Goal: Task Accomplishment & Management: Use online tool/utility

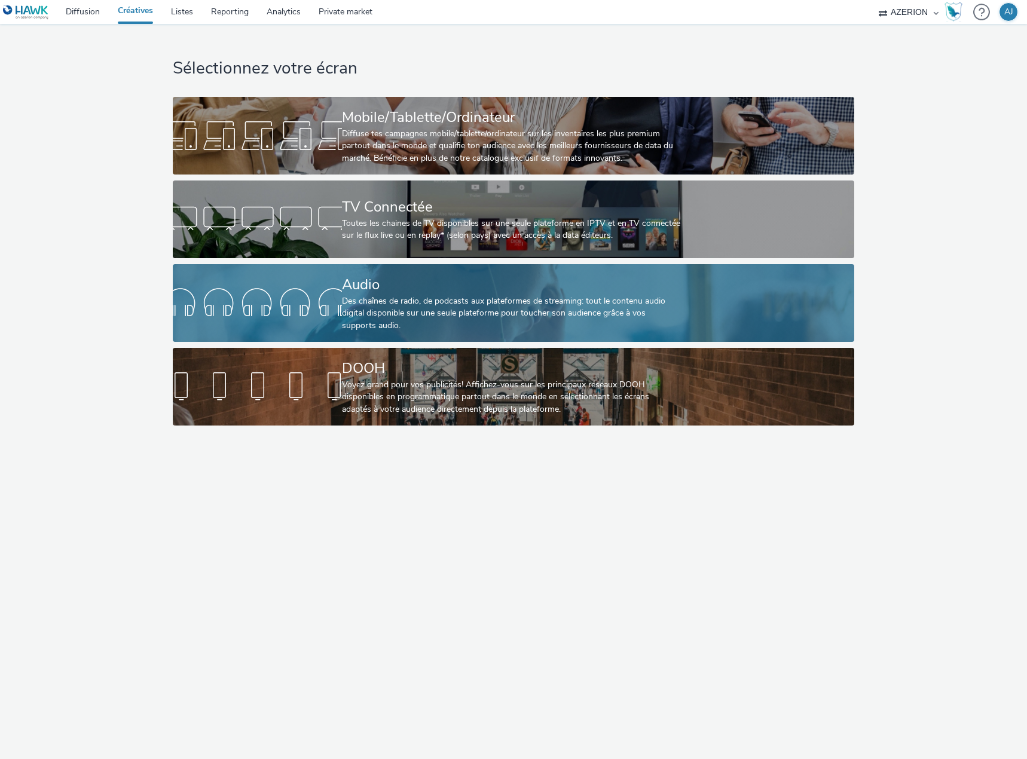
click at [412, 283] on div "Audio" at bounding box center [511, 284] width 338 height 21
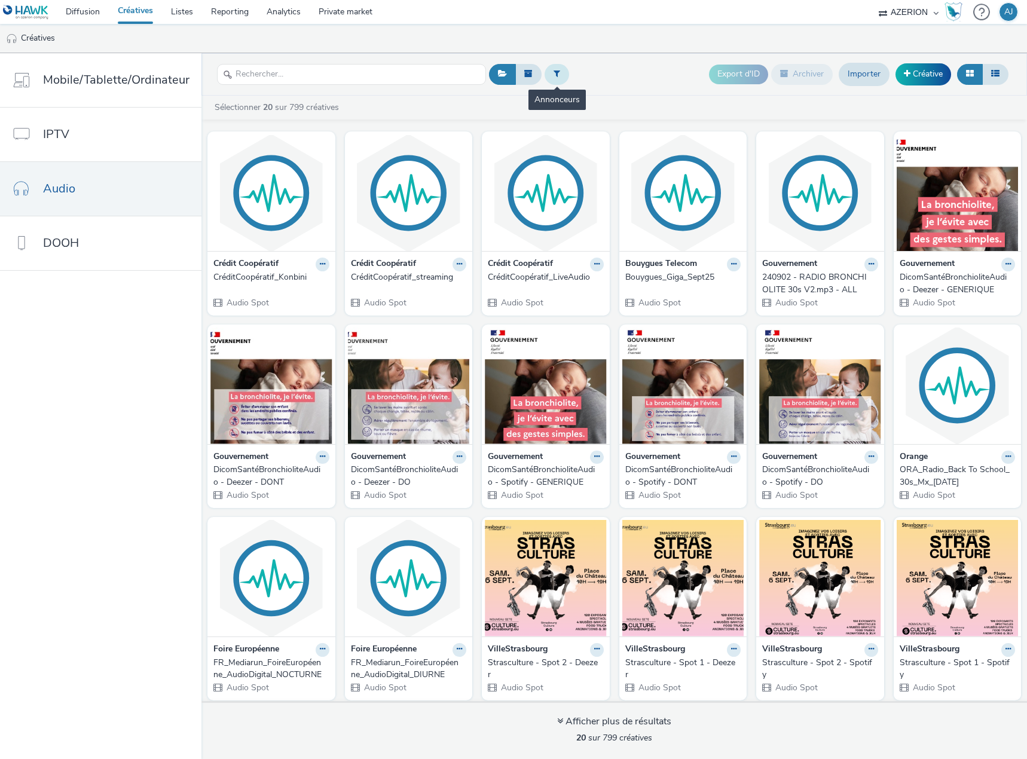
click at [549, 75] on button at bounding box center [556, 74] width 24 height 20
click at [599, 75] on div at bounding box center [617, 79] width 84 height 14
type input "gouv"
click at [623, 100] on span "Gouvernement" at bounding box center [603, 97] width 55 height 12
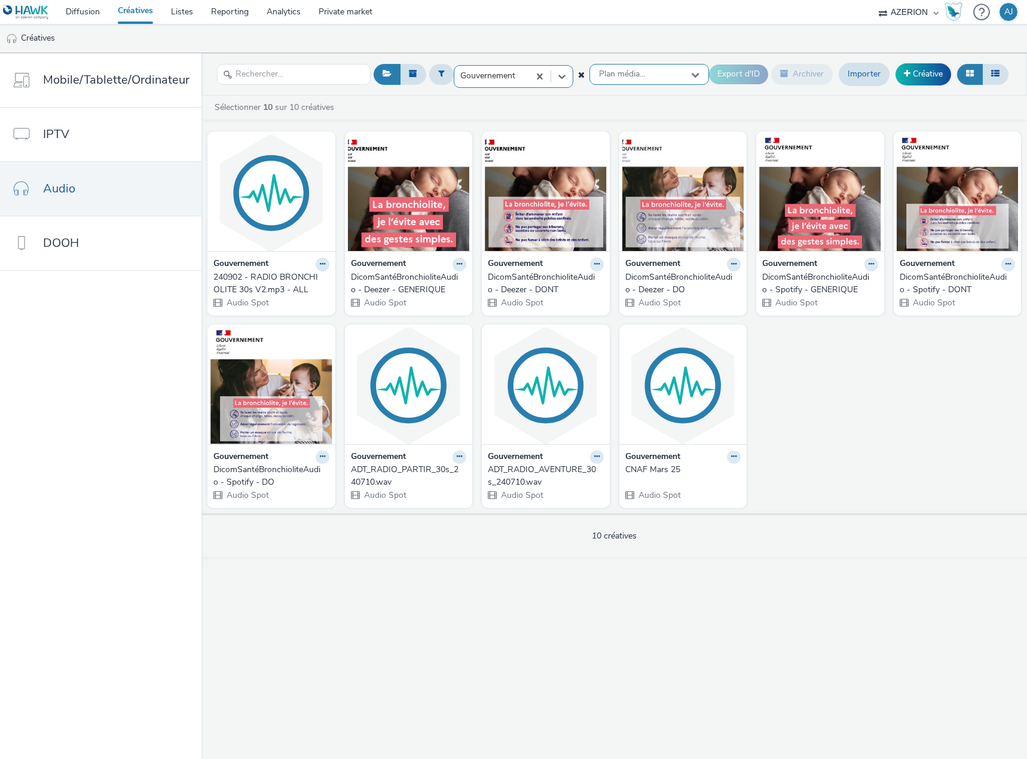
click at [633, 76] on span "Plan média..." at bounding box center [622, 74] width 46 height 10
type input "pluie"
click at [654, 79] on div "Plan média..." at bounding box center [648, 74] width 119 height 21
click at [509, 69] on div at bounding box center [491, 76] width 63 height 14
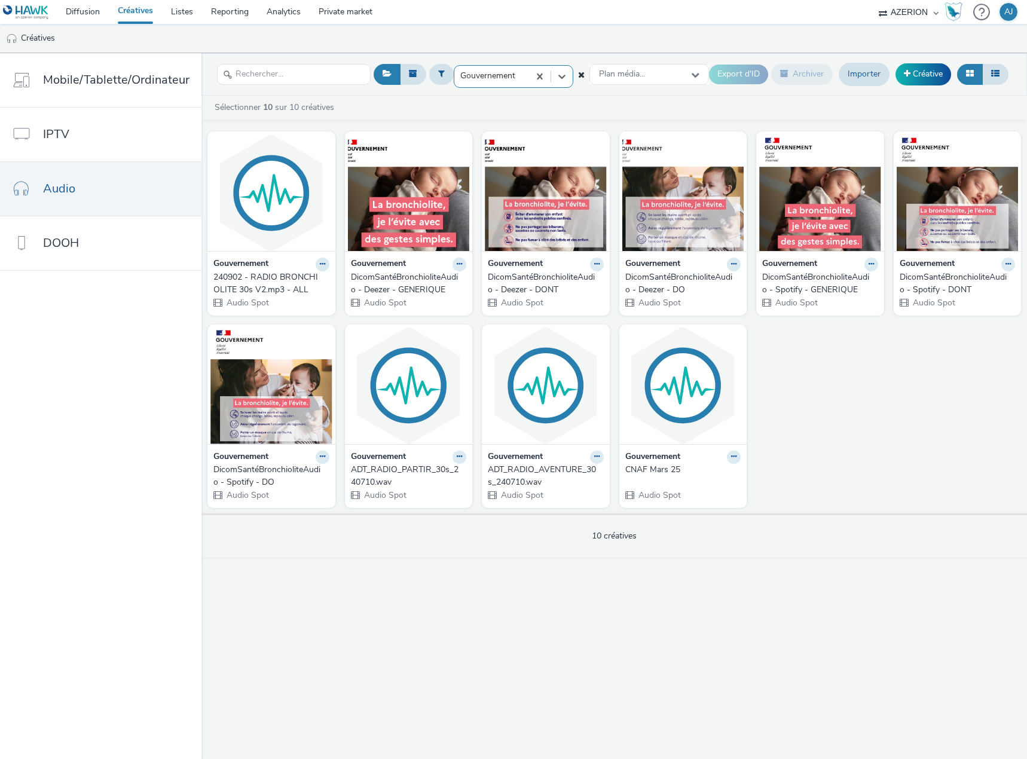
click at [520, 76] on div at bounding box center [491, 76] width 63 height 14
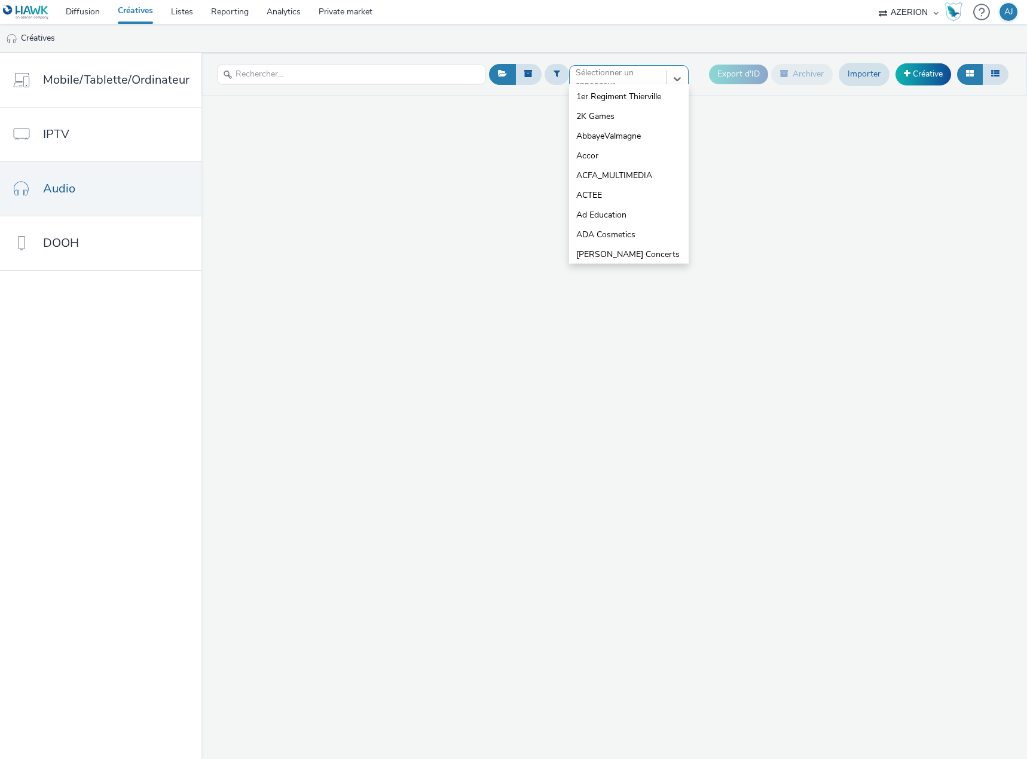
click at [585, 82] on div at bounding box center [617, 79] width 84 height 14
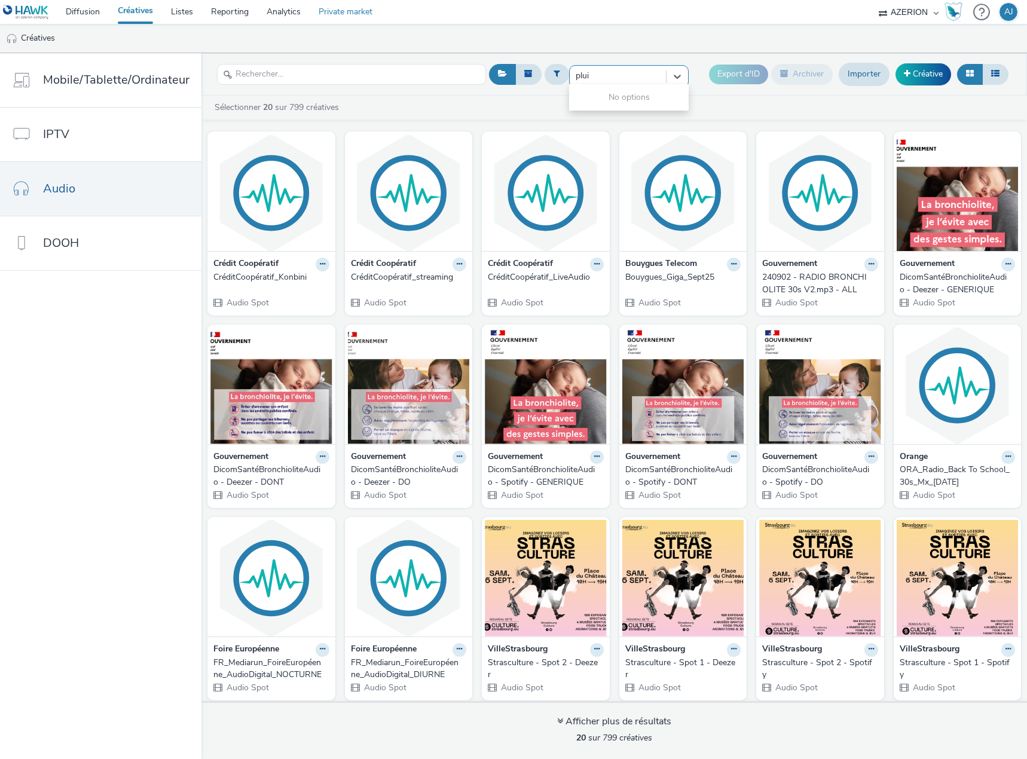
type input "plui"
click at [590, 115] on div "Sélectionner 20 sur 799 créatives" at bounding box center [613, 111] width 825 height 18
click at [270, 69] on input "text" at bounding box center [351, 74] width 269 height 21
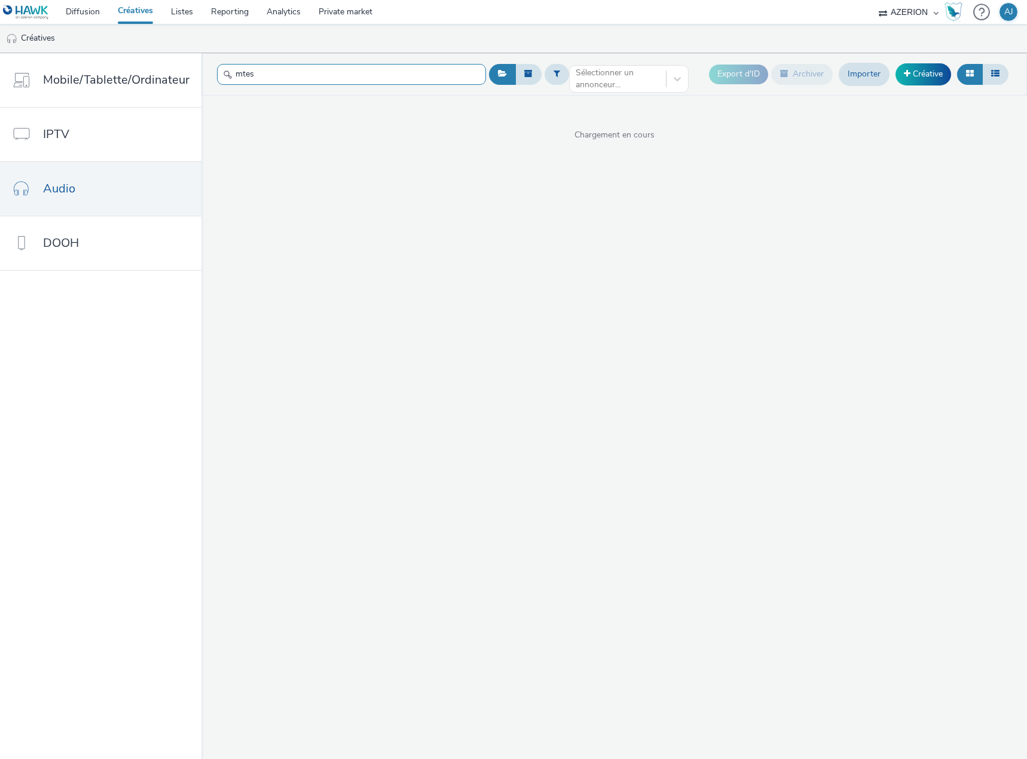
type input "mtes"
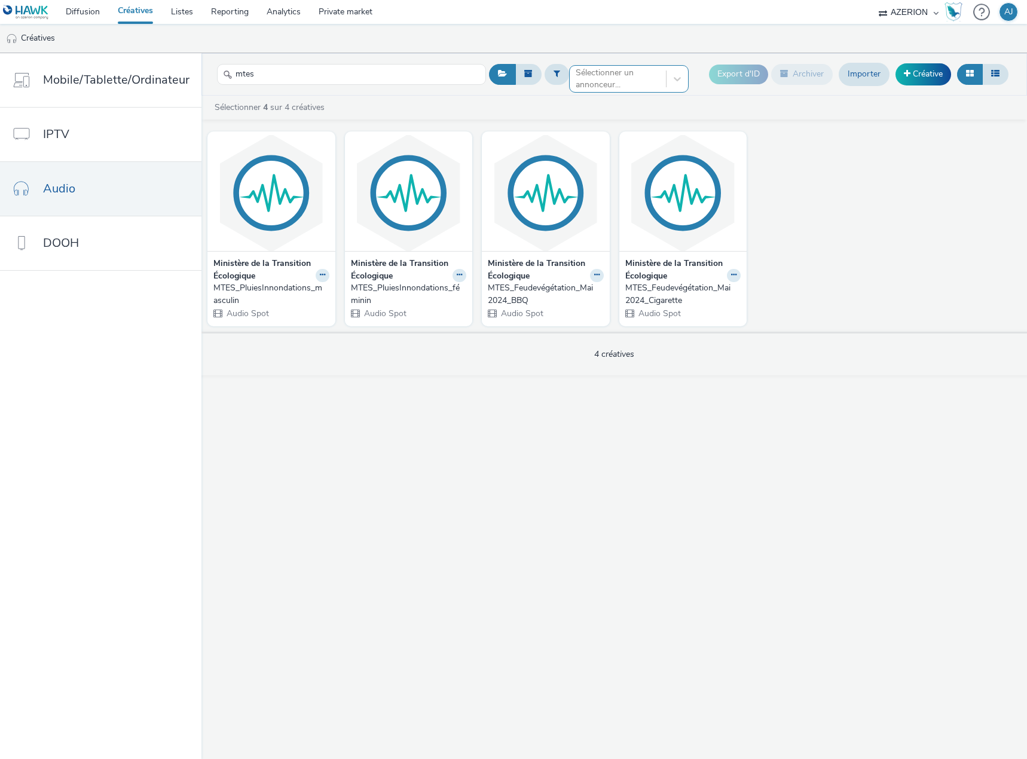
click at [618, 78] on div at bounding box center [617, 79] width 84 height 14
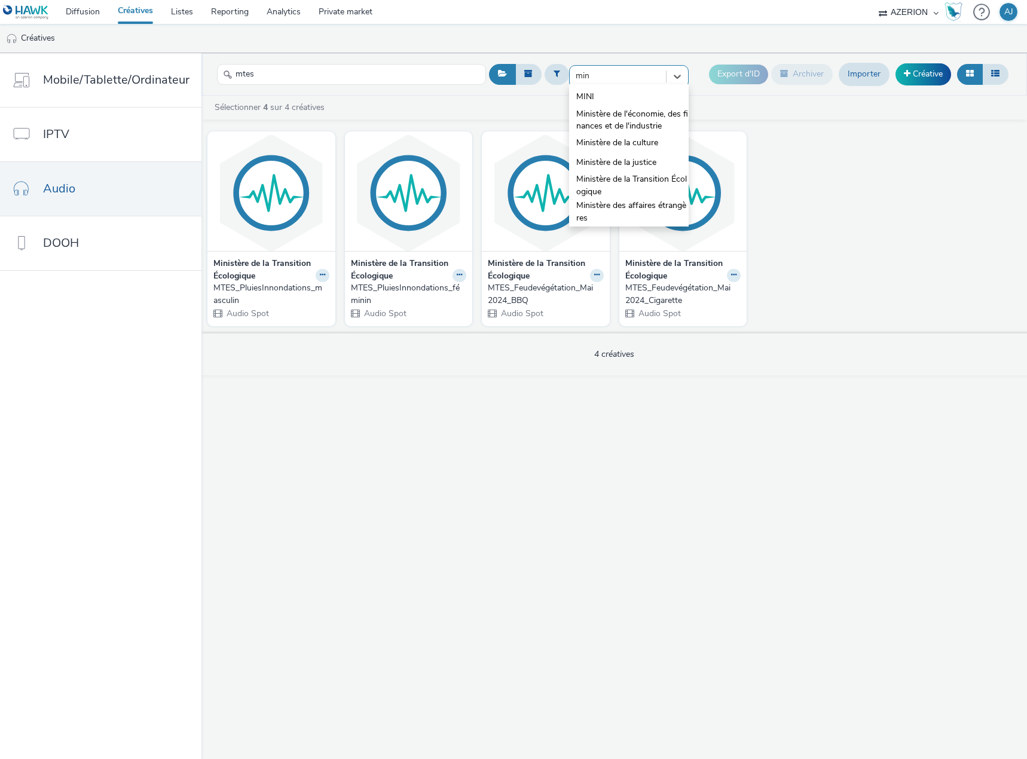
type input "mini"
click at [633, 180] on span "Ministère de la Transition Écologique" at bounding box center [632, 185] width 112 height 24
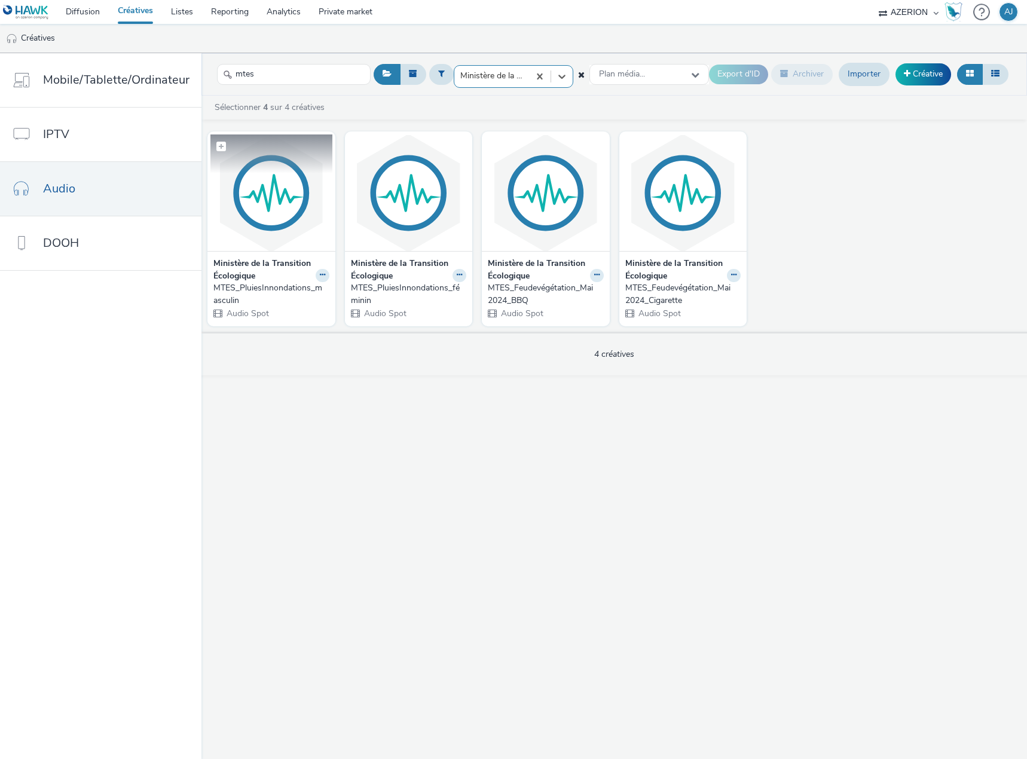
click at [269, 229] on img at bounding box center [271, 192] width 122 height 117
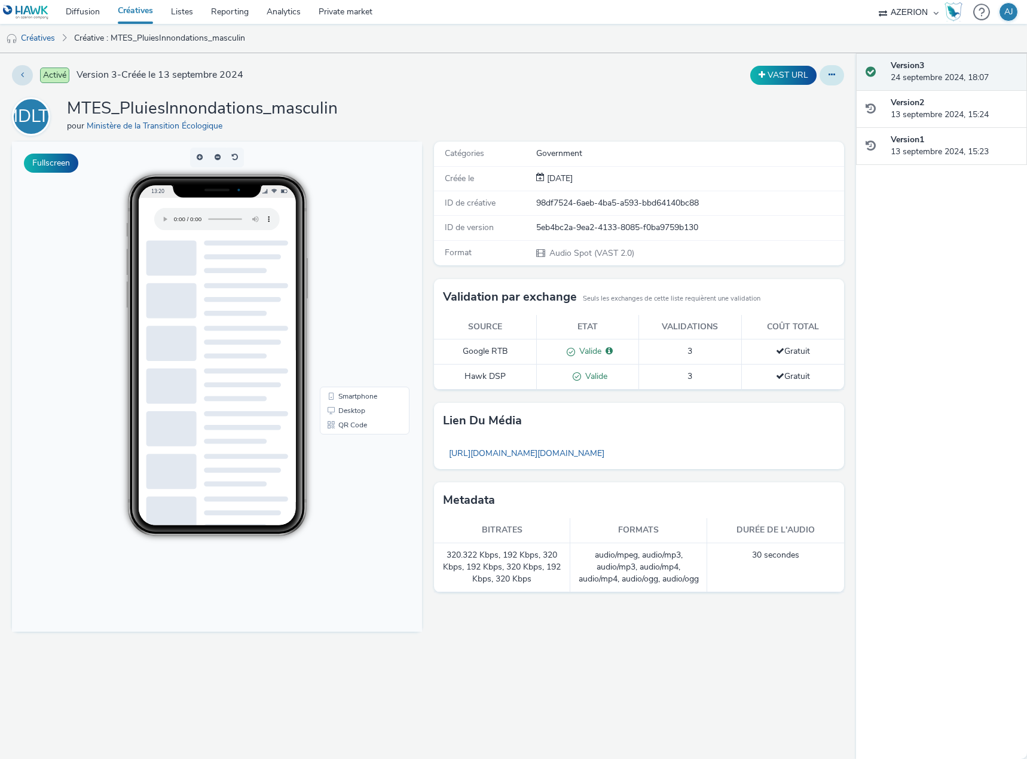
click at [832, 81] on button at bounding box center [831, 75] width 24 height 20
click at [811, 97] on link "Modifier" at bounding box center [799, 99] width 90 height 24
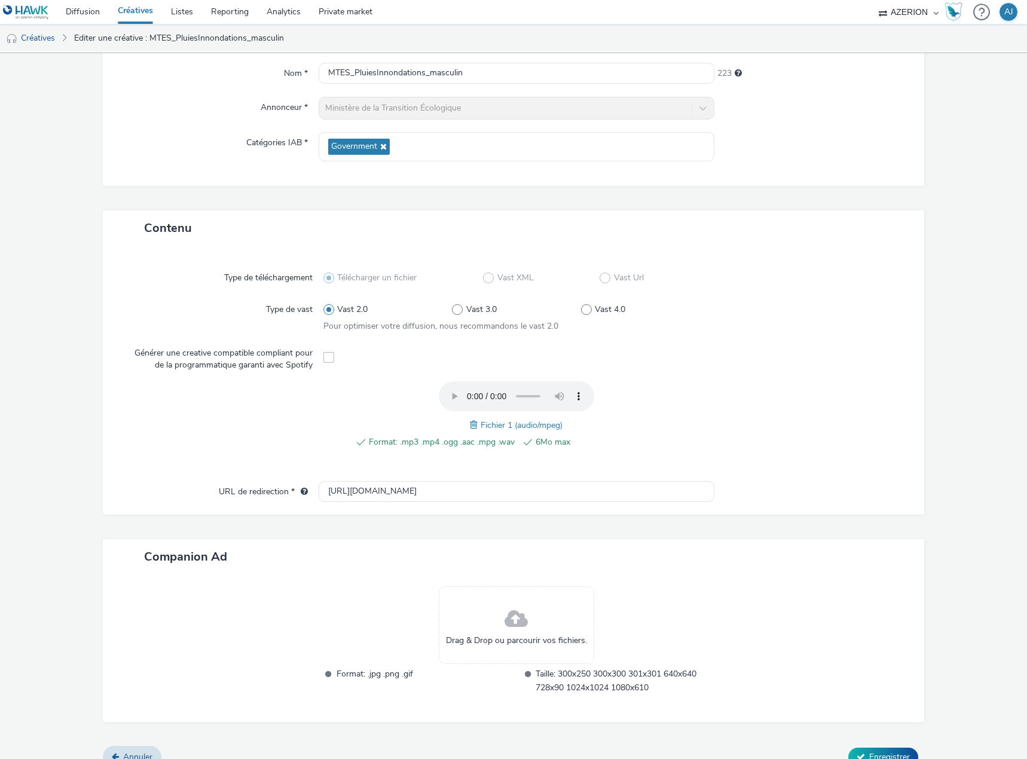
scroll to position [128, 0]
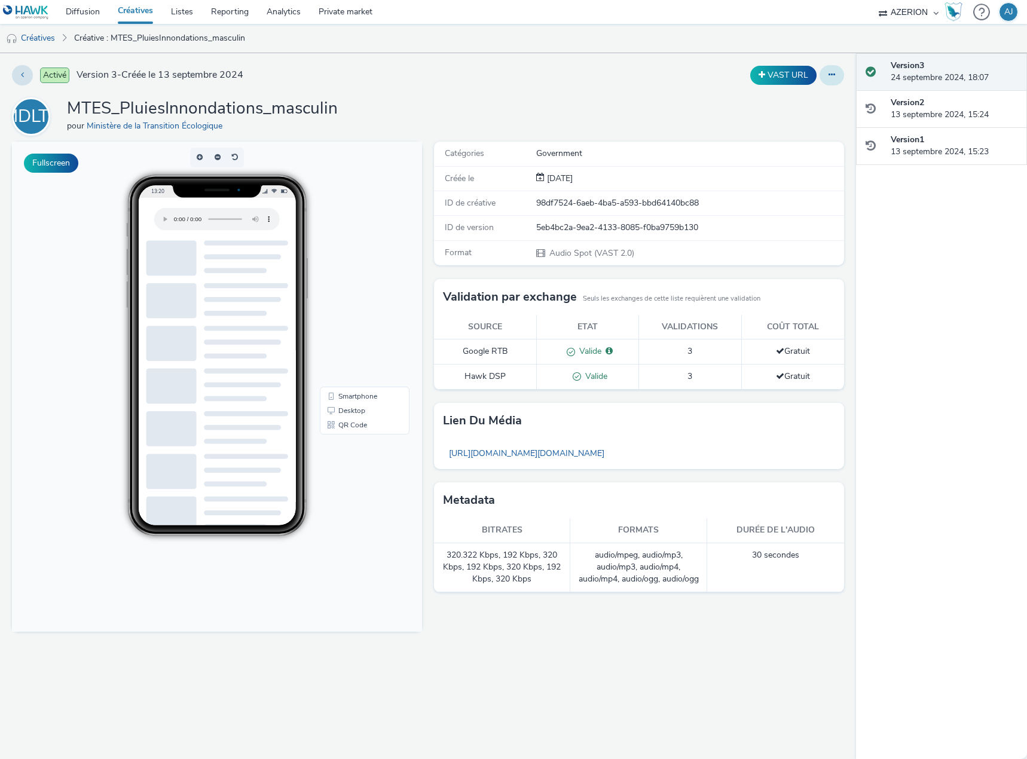
click at [839, 79] on button at bounding box center [831, 75] width 24 height 20
click at [793, 94] on link "Modifier" at bounding box center [799, 99] width 90 height 24
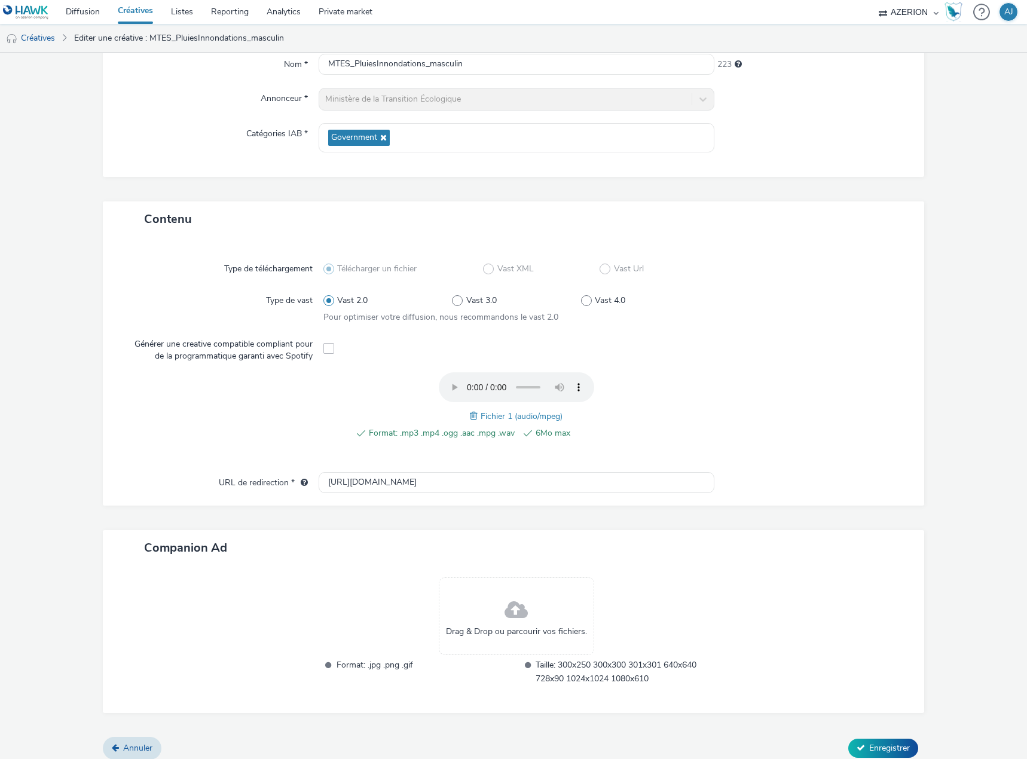
scroll to position [128, 0]
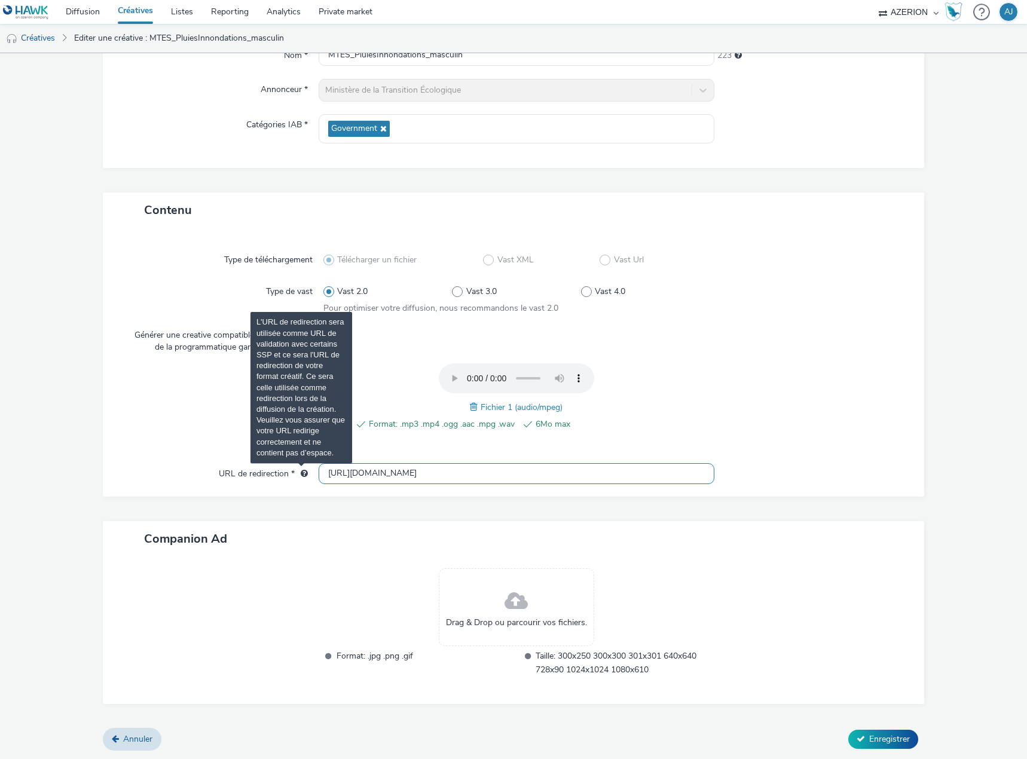
drag, startPoint x: 419, startPoint y: 476, endPoint x: 297, endPoint y: 474, distance: 122.5
click at [297, 474] on div "URL de redirection * [URL][DOMAIN_NAME]" at bounding box center [513, 474] width 797 height 22
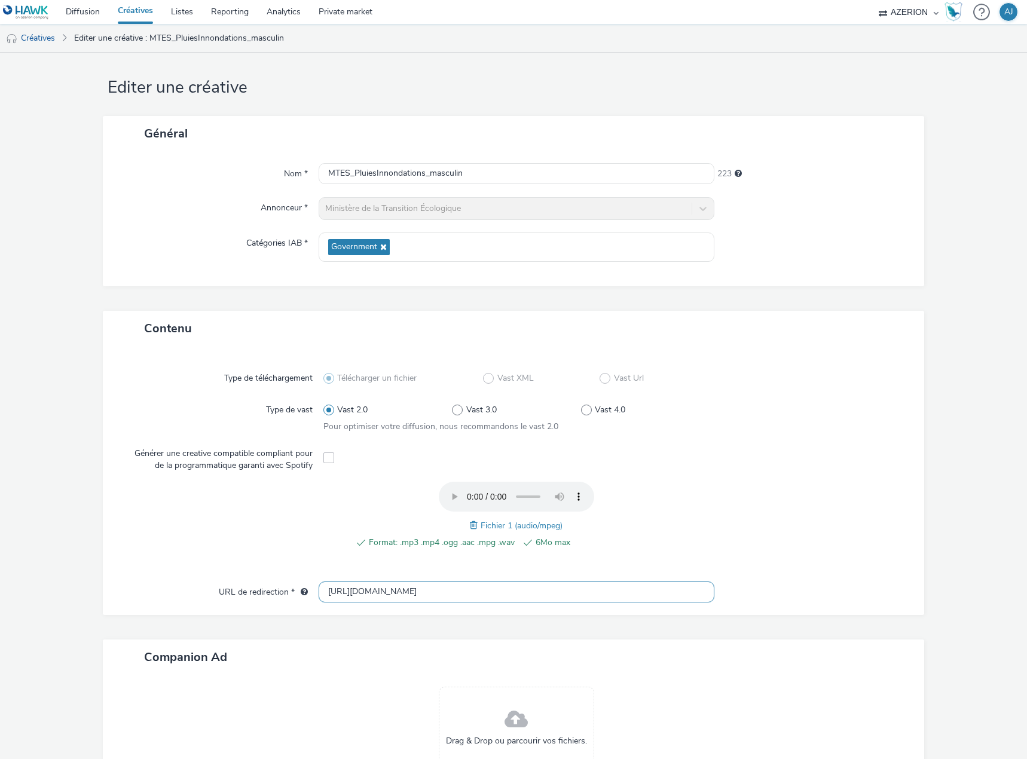
scroll to position [0, 0]
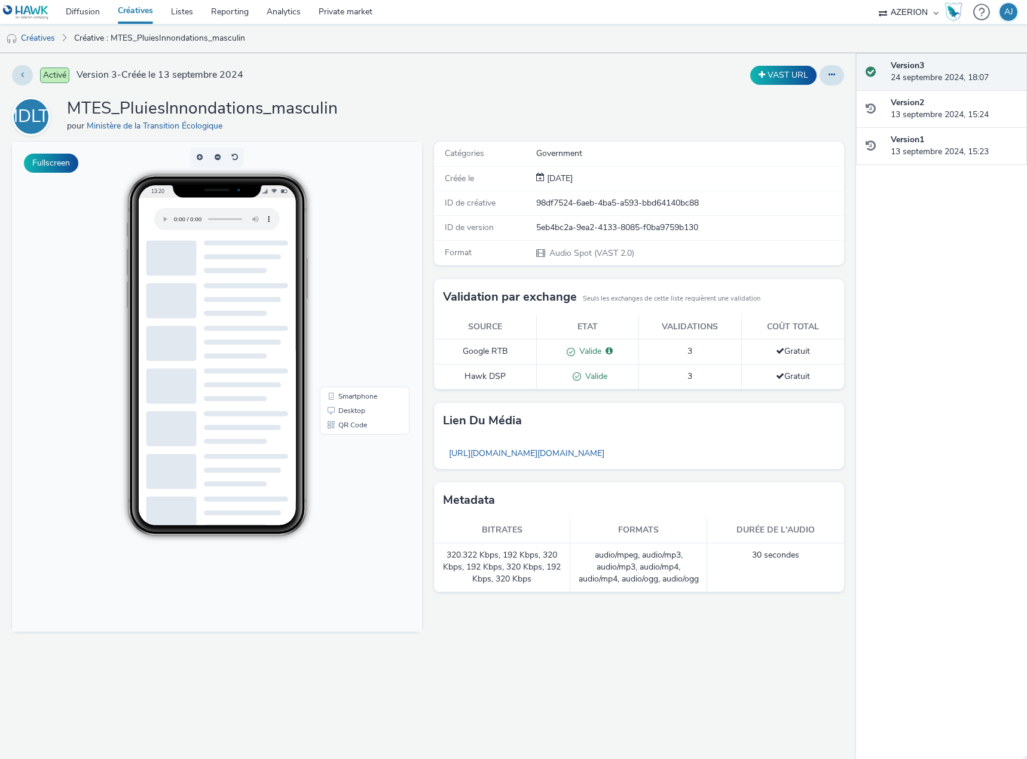
click at [143, 7] on link "Créatives" at bounding box center [135, 12] width 53 height 24
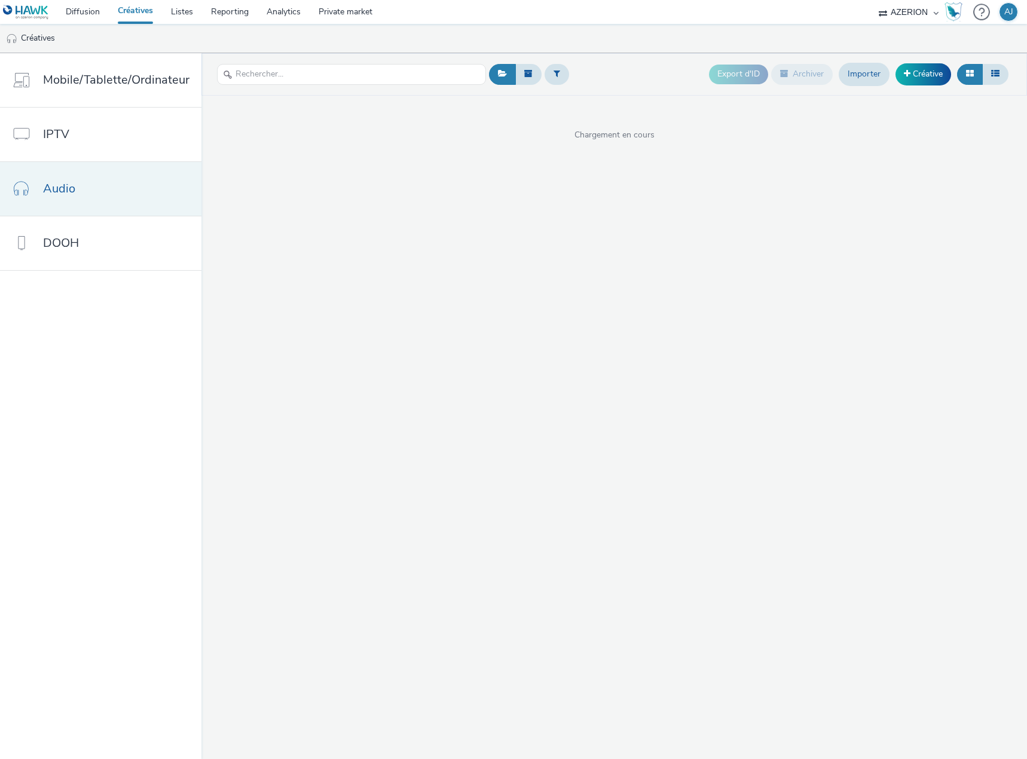
click at [90, 197] on link "Audio" at bounding box center [100, 189] width 201 height 54
click at [919, 87] on div "Export d'ID Archiver Importer Créative" at bounding box center [860, 74] width 302 height 29
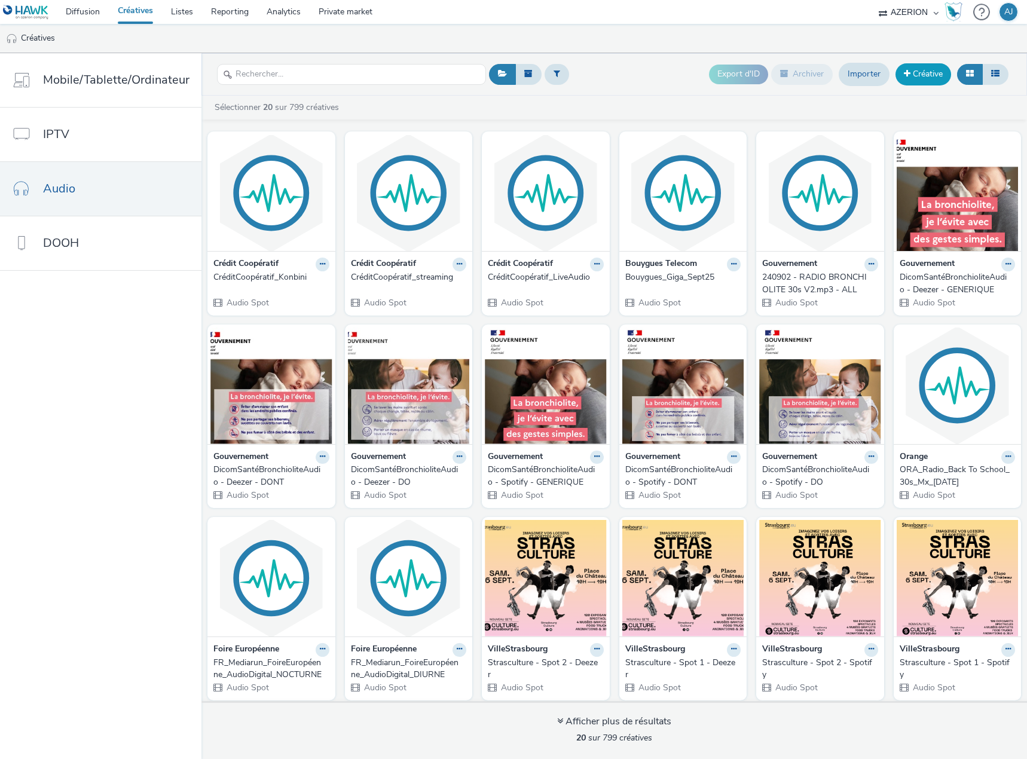
click at [921, 80] on link "Créative" at bounding box center [923, 74] width 56 height 22
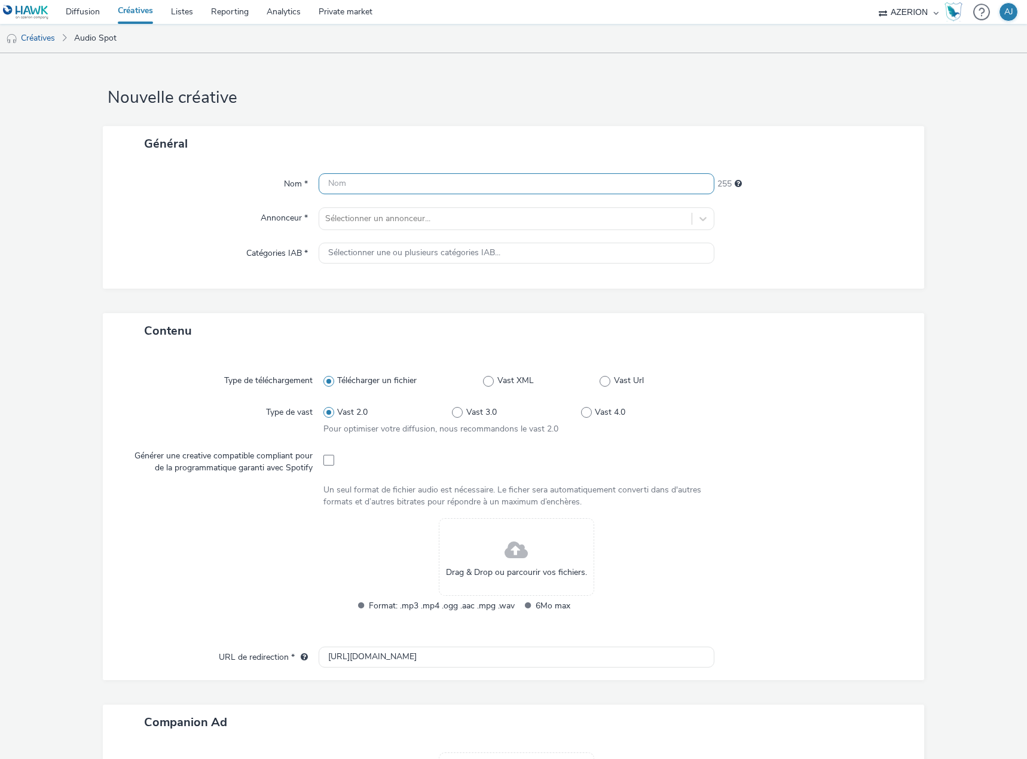
click at [366, 183] on input "text" at bounding box center [516, 183] width 396 height 21
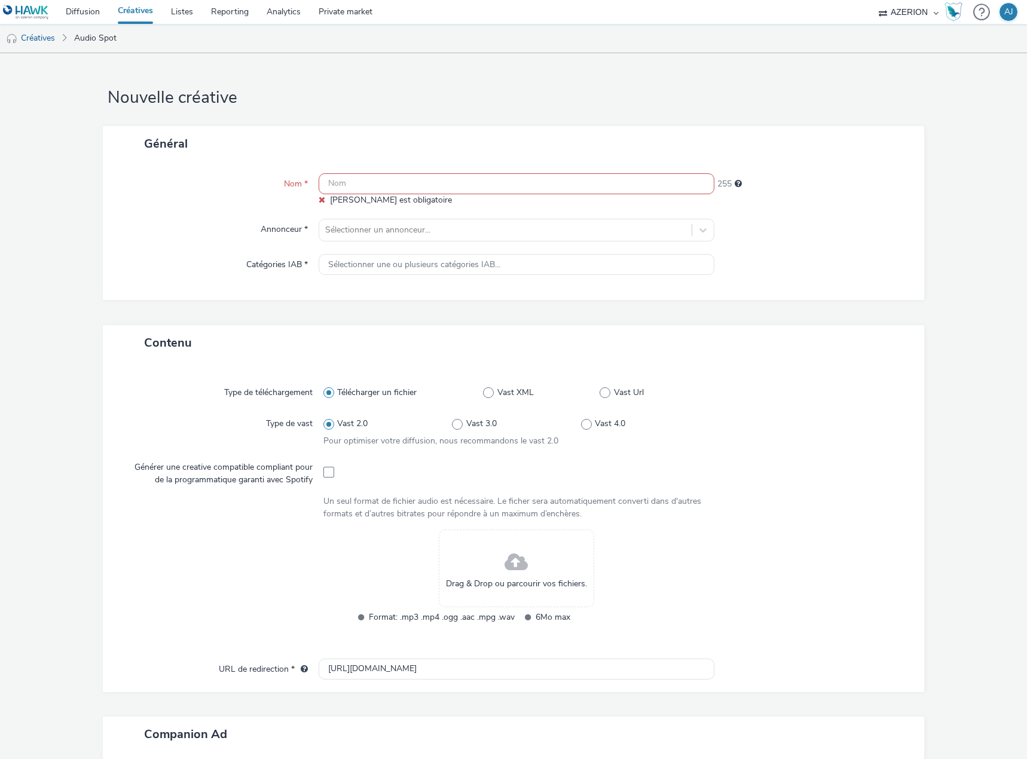
click at [399, 186] on input "text" at bounding box center [516, 183] width 396 height 21
paste input "[DATE] - Min Transition Ecologique - Inondations - Feminin"
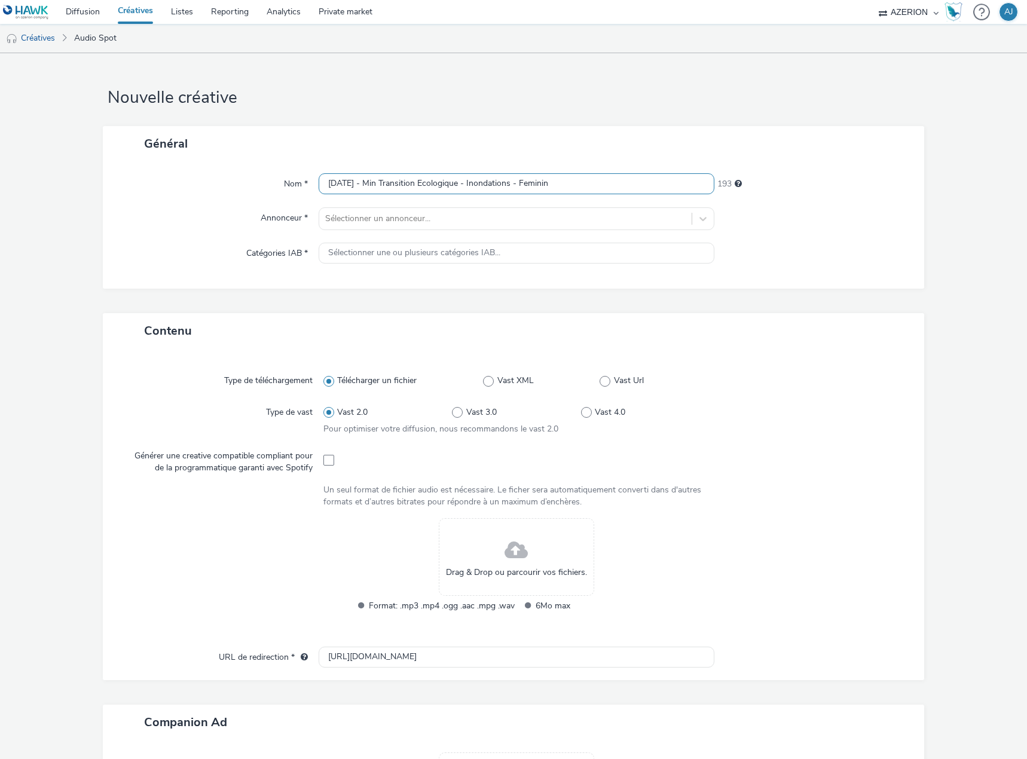
drag, startPoint x: 379, startPoint y: 182, endPoint x: 265, endPoint y: 179, distance: 114.2
click at [265, 179] on div "Nom * [DATE] - Min Transition Ecologique - Inondations - Feminin 193" at bounding box center [513, 184] width 797 height 22
type input "Min Transition Ecologique - Inondations - Feminin"
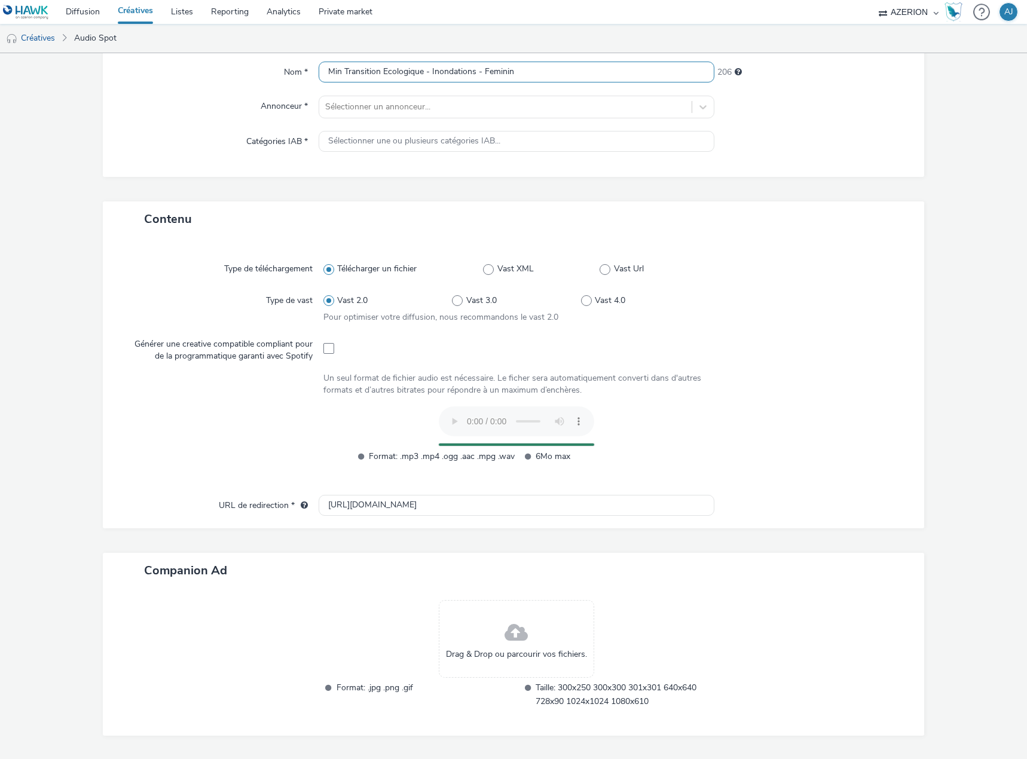
scroll to position [119, 0]
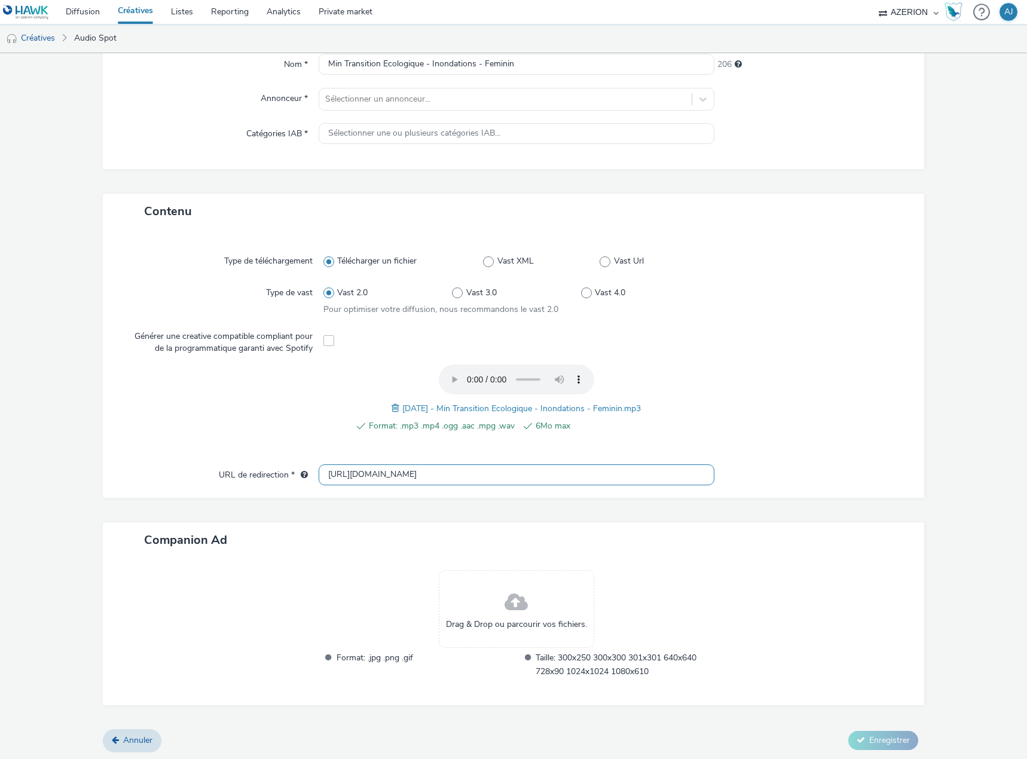
drag, startPoint x: 418, startPoint y: 476, endPoint x: 282, endPoint y: 466, distance: 136.0
click at [282, 466] on div "URL de redirection * [URL][DOMAIN_NAME]" at bounding box center [513, 475] width 797 height 22
paste input "s://[DOMAIN_NAME]/C/?bn=82895227;gdpr=${gdpr};gdpr_consent=${gdpr_consent_50}"
type input "https://[DOMAIN_NAME]/C/?bn=82895227;gdpr=${gdpr};gdpr_consent=${gdpr_consent_5…"
click at [848, 468] on div "Type de téléchargement Télécharger un fichier Vast XML Vast Url Type de vast Va…" at bounding box center [513, 363] width 821 height 269
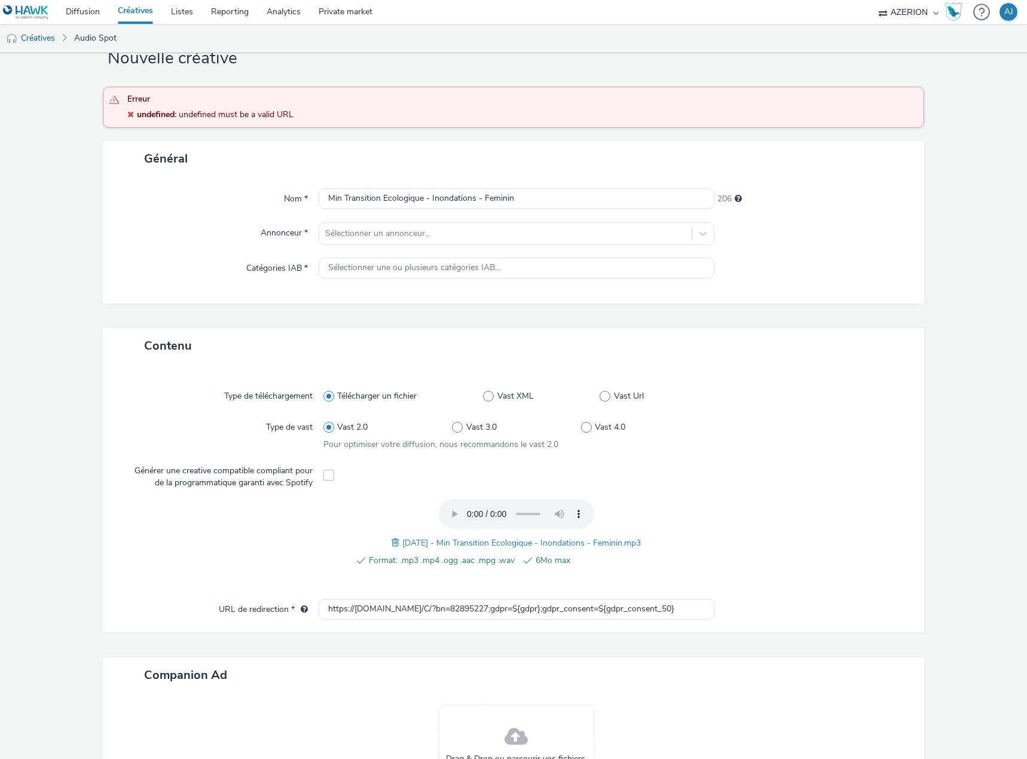
scroll to position [176, 0]
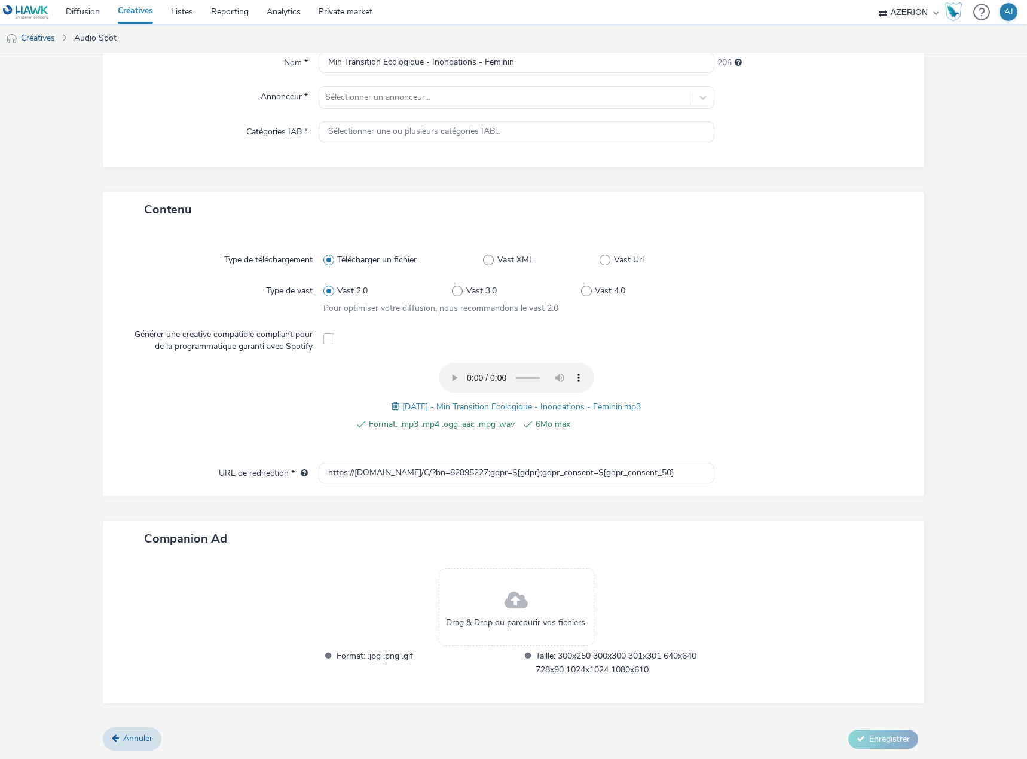
click at [688, 711] on div "Contenu Type de téléchargement Télécharger un fichier Vast XML Vast Url Type de…" at bounding box center [513, 460] width 821 height 536
click at [762, 664] on div at bounding box center [813, 630] width 198 height 124
click at [695, 584] on div "Drag & Drop ou parcourir vos fichiers. Format: .jpg .png .gif Taille: 300x250 3…" at bounding box center [516, 630] width 396 height 124
click at [690, 475] on input "https://[DOMAIN_NAME]/C/?bn=82895227;gdpr=${gdpr};gdpr_consent=${gdpr_consent_5…" at bounding box center [516, 472] width 396 height 21
click at [820, 505] on div "Contenu Type de téléchargement Télécharger un fichier Vast XML Vast Url Type de…" at bounding box center [513, 460] width 821 height 536
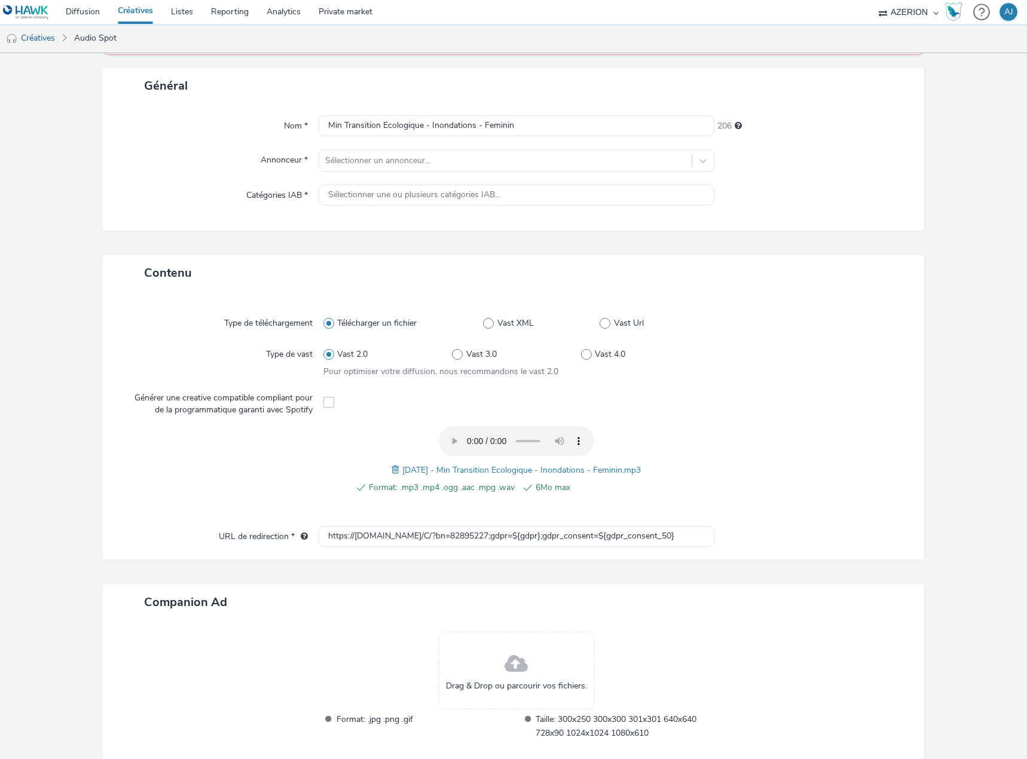
scroll to position [0, 0]
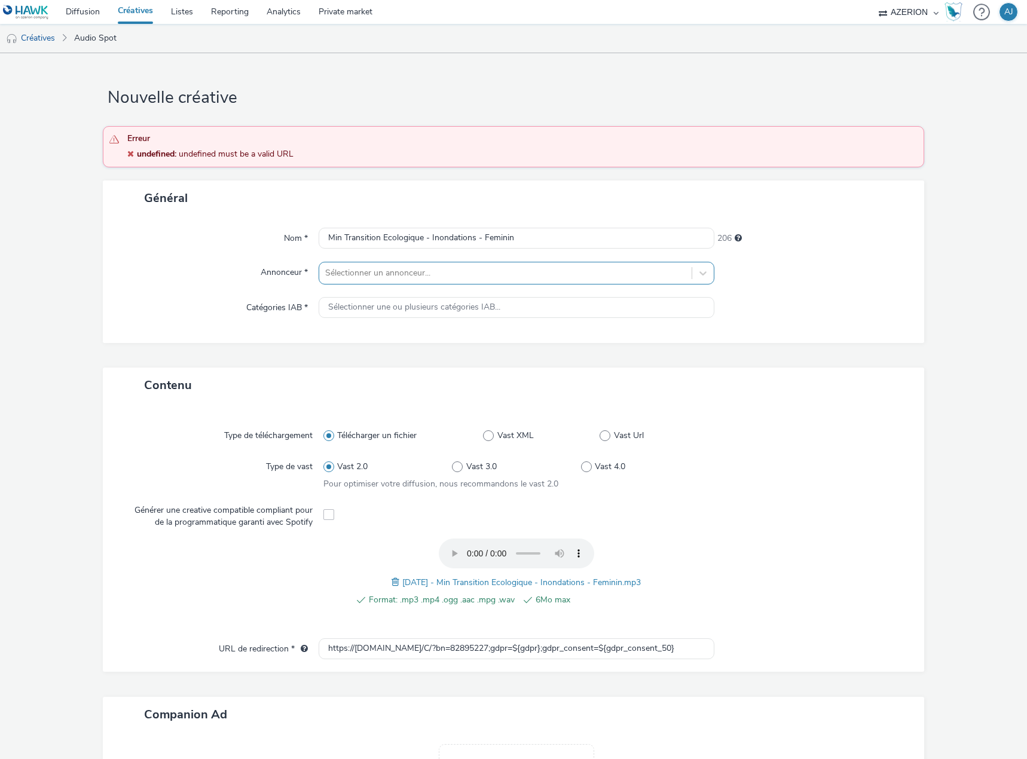
click at [361, 270] on div at bounding box center [505, 273] width 360 height 14
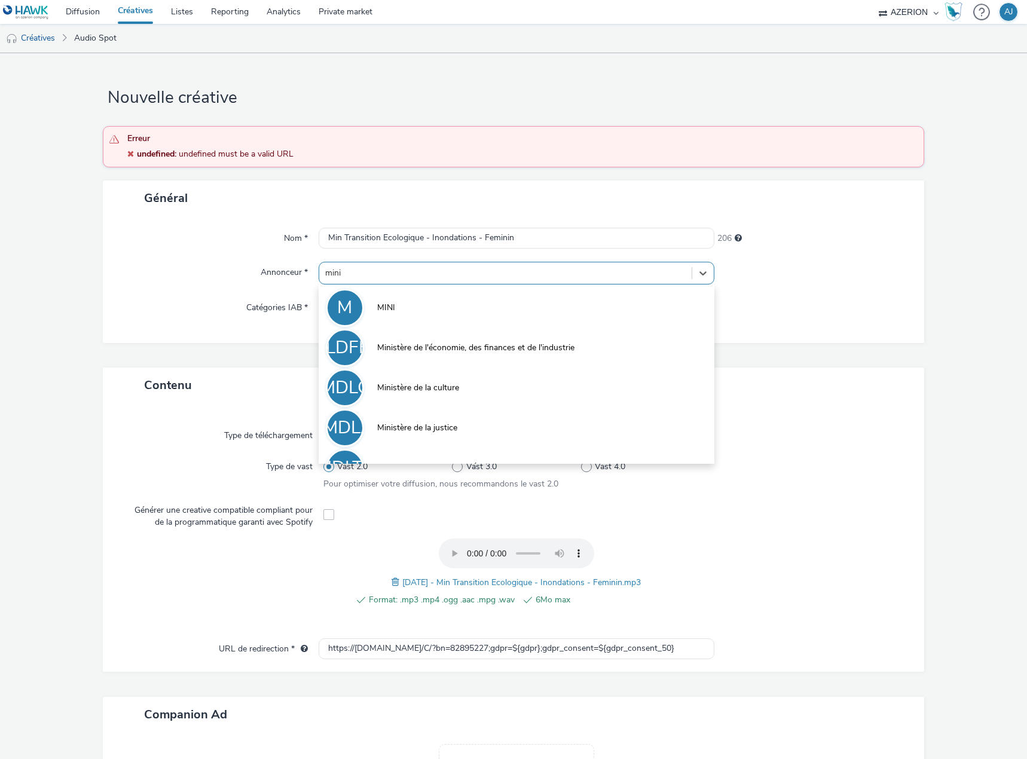
type input "minis"
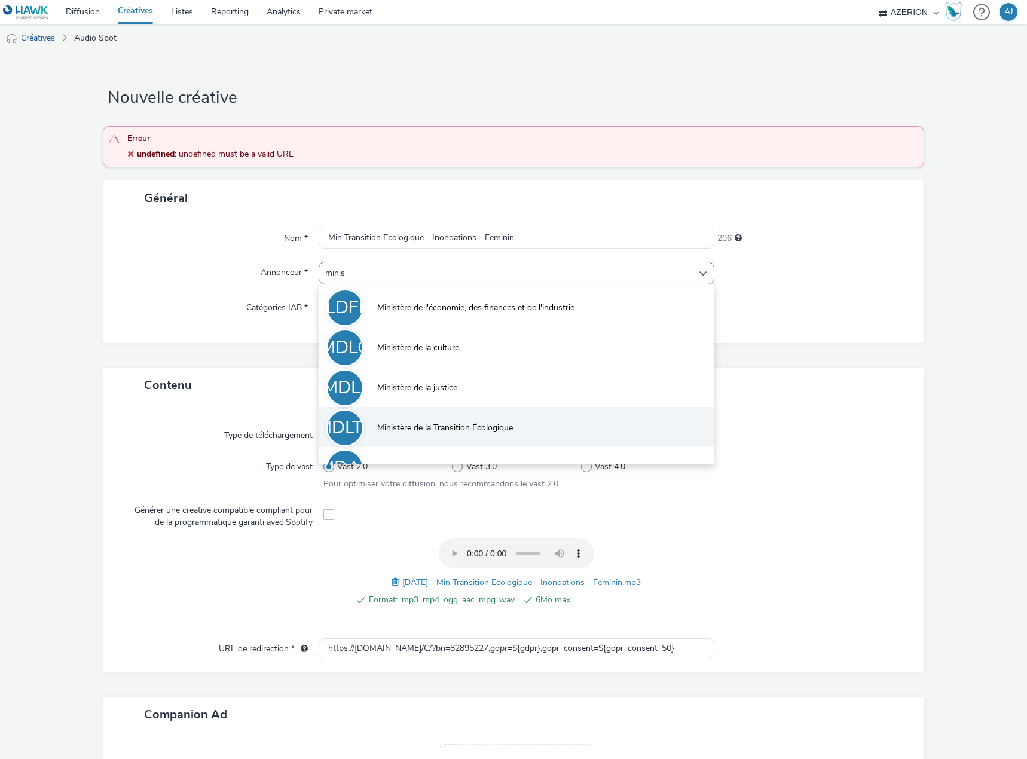
scroll to position [26, 0]
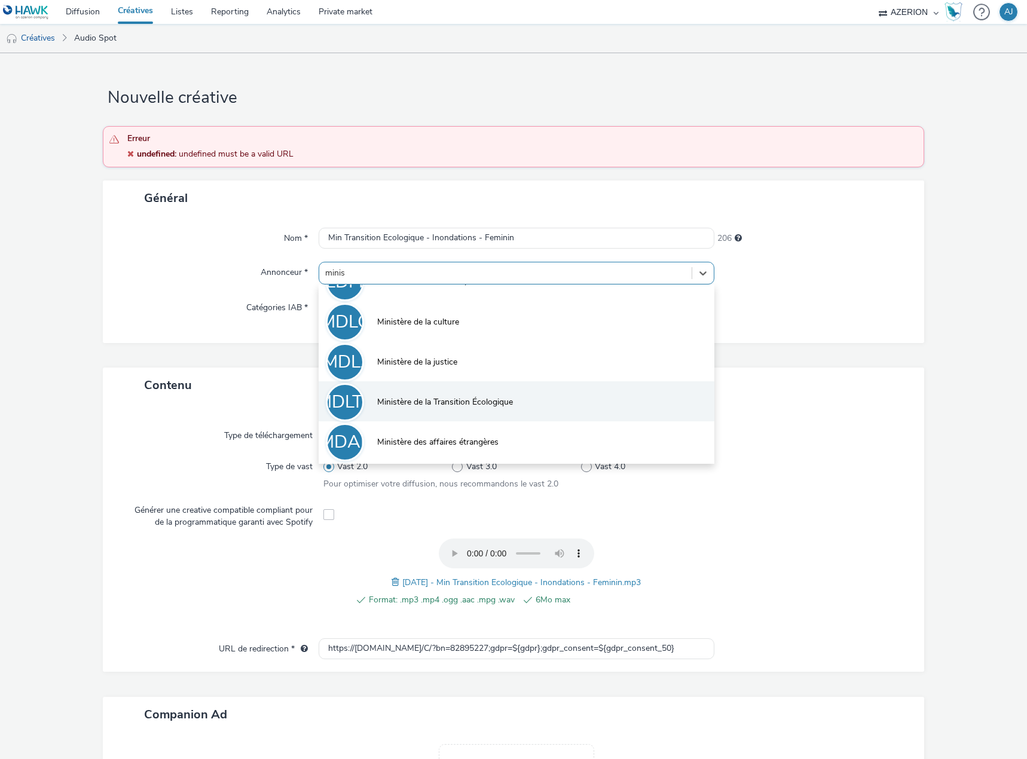
click at [432, 396] on li "MDLTÉ Ministère de la Transition Écologique" at bounding box center [516, 401] width 396 height 40
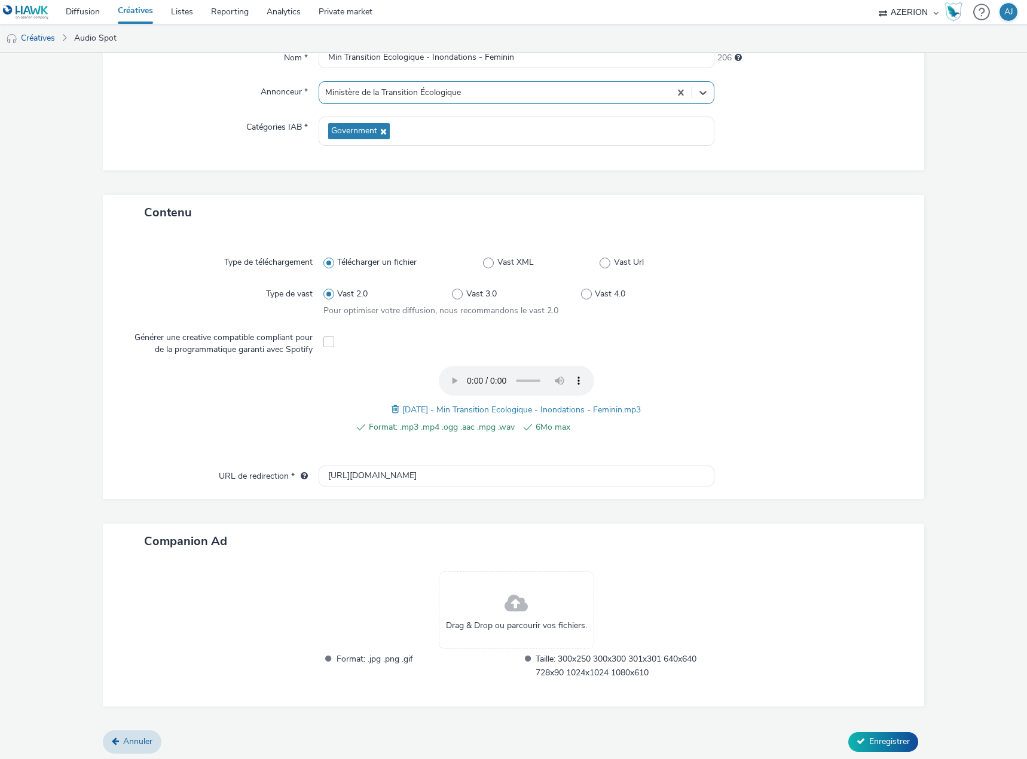
scroll to position [183, 0]
click at [788, 587] on div at bounding box center [813, 631] width 198 height 124
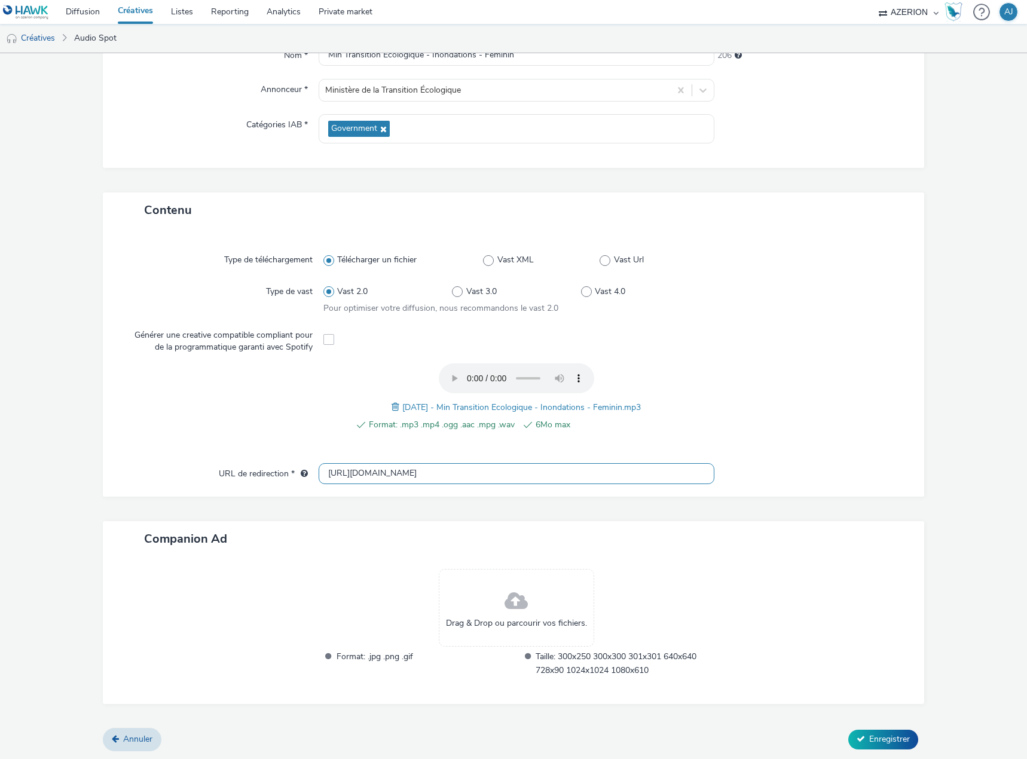
drag, startPoint x: 381, startPoint y: 468, endPoint x: 233, endPoint y: 464, distance: 148.2
click at [235, 462] on div "Type de téléchargement Télécharger un fichier Vast XML Vast Url Type de vast Va…" at bounding box center [513, 362] width 821 height 269
paste input "s://[DOMAIN_NAME]/C/?bn=82895227;gdpr=${gdpr};gdpr_consent=${gdpr_consent_50}"
type input "https://[DOMAIN_NAME]/C/?bn=82895227;gdpr=${gdpr};gdpr_consent=${gdpr_consent_5…"
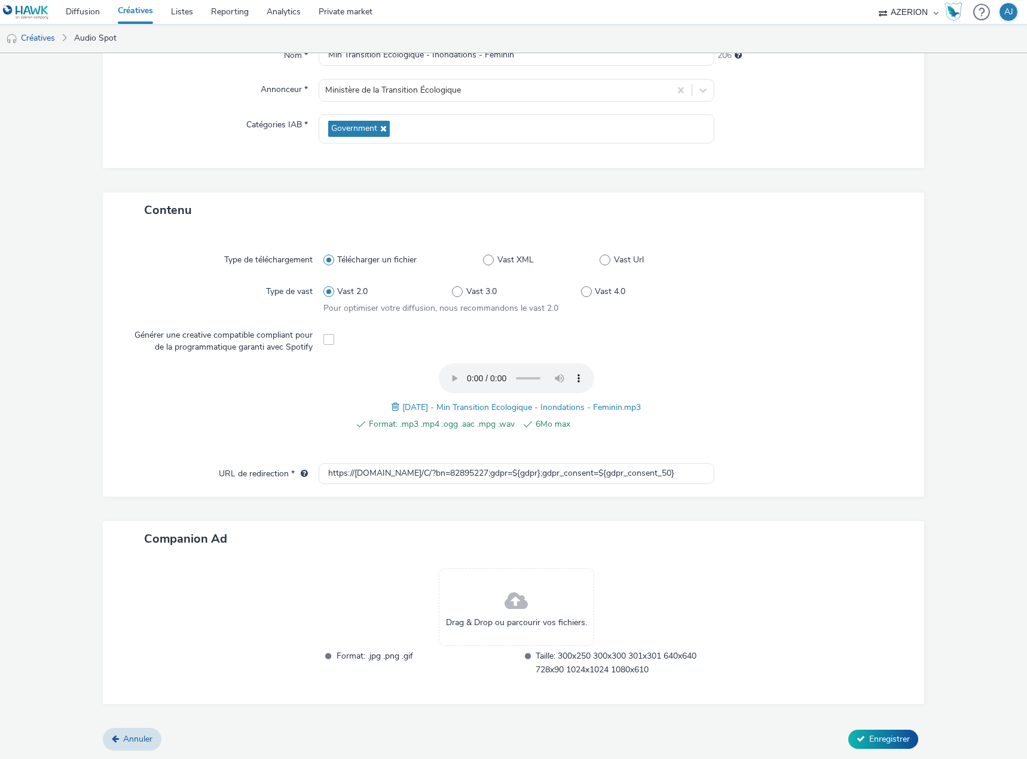
click at [890, 593] on div "Contenu Type de téléchargement Télécharger un fichier Vast XML Vast Url Type de…" at bounding box center [513, 460] width 821 height 536
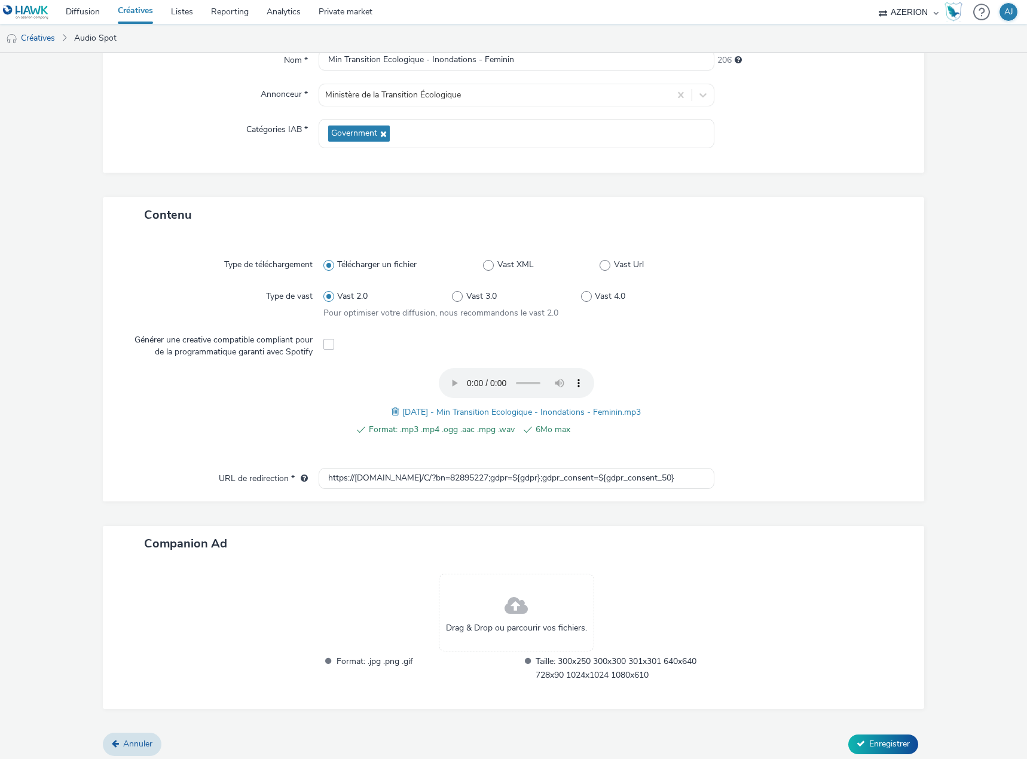
scroll to position [183, 0]
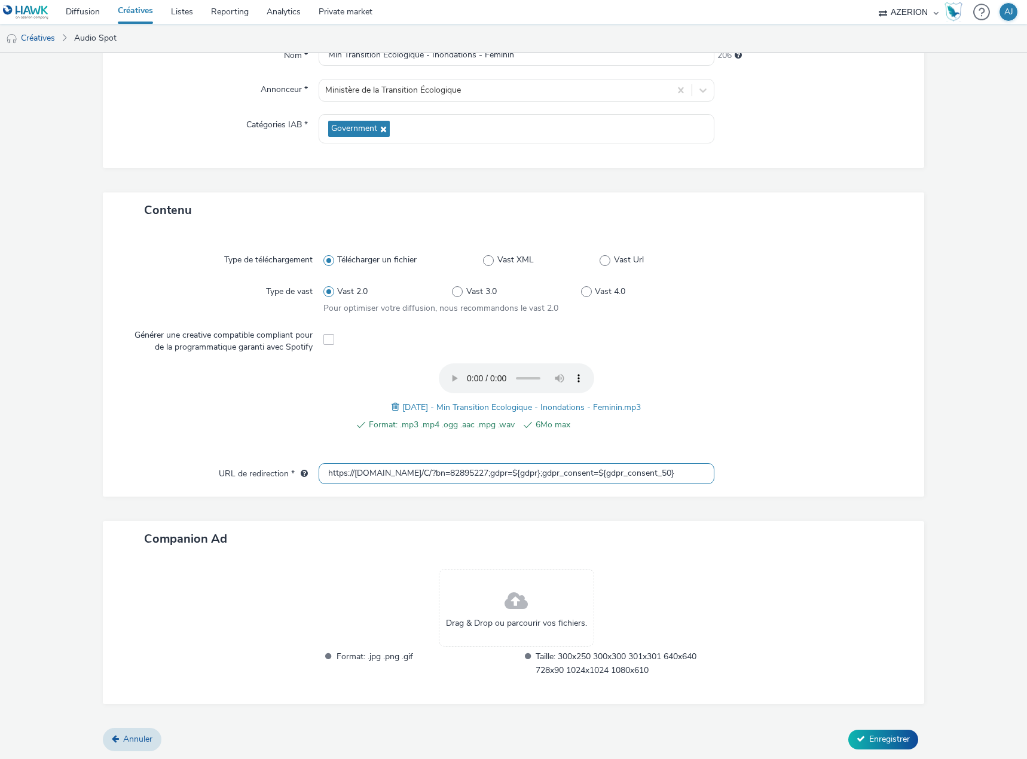
drag, startPoint x: 679, startPoint y: 477, endPoint x: 181, endPoint y: 447, distance: 498.6
click at [181, 447] on div "Type de téléchargement Télécharger un fichier Vast XML Vast Url Type de vast Va…" at bounding box center [513, 362] width 821 height 269
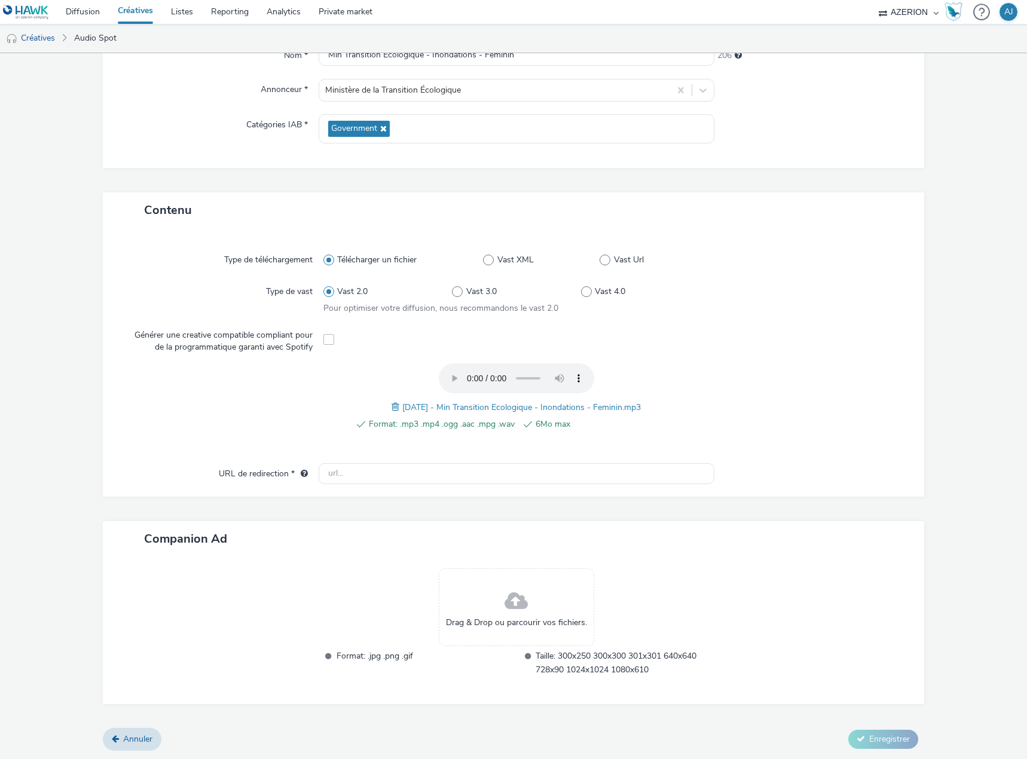
click at [739, 416] on div at bounding box center [805, 403] width 193 height 81
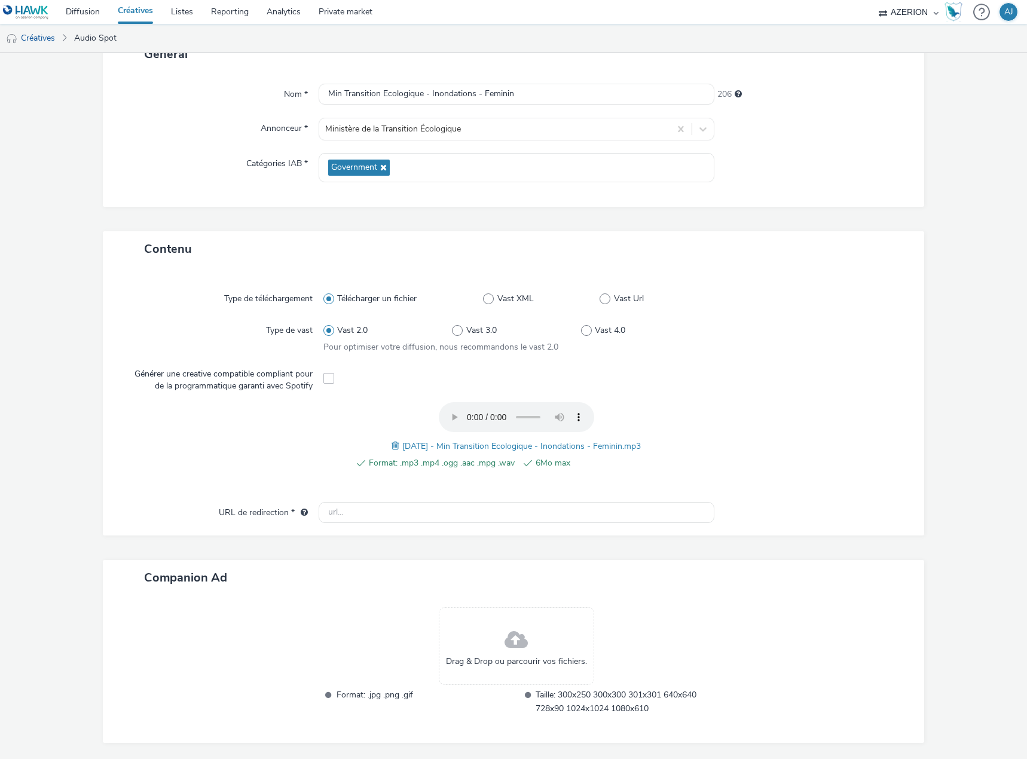
scroll to position [69, 0]
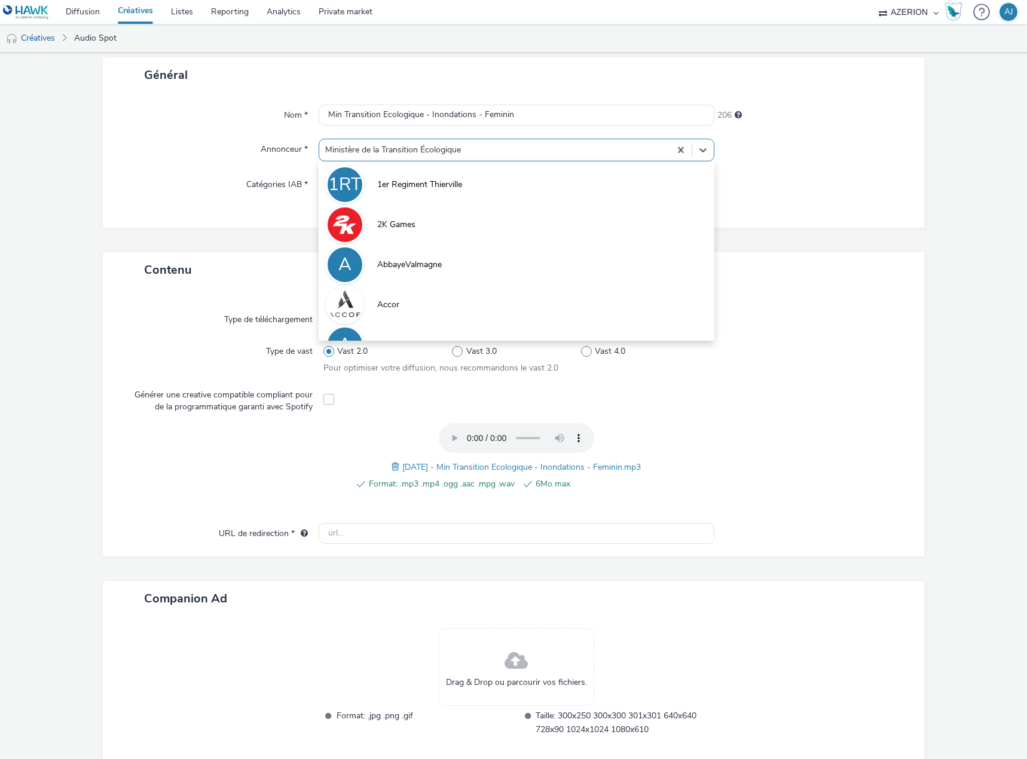
click at [501, 146] on div at bounding box center [494, 150] width 339 height 14
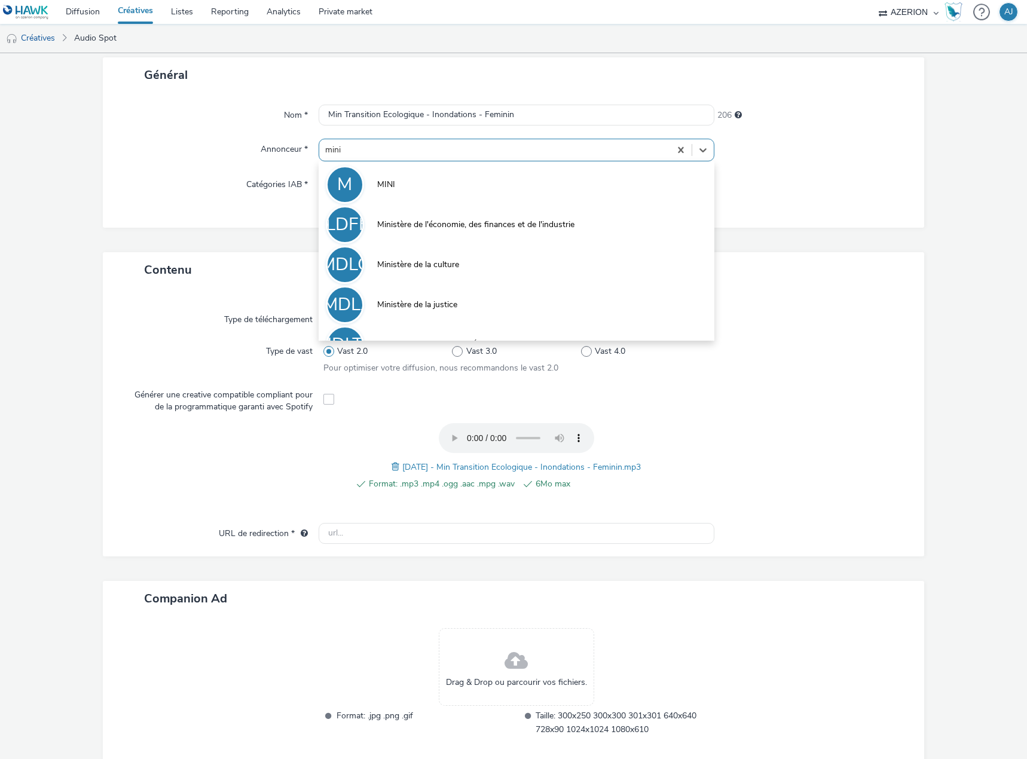
type input "minis"
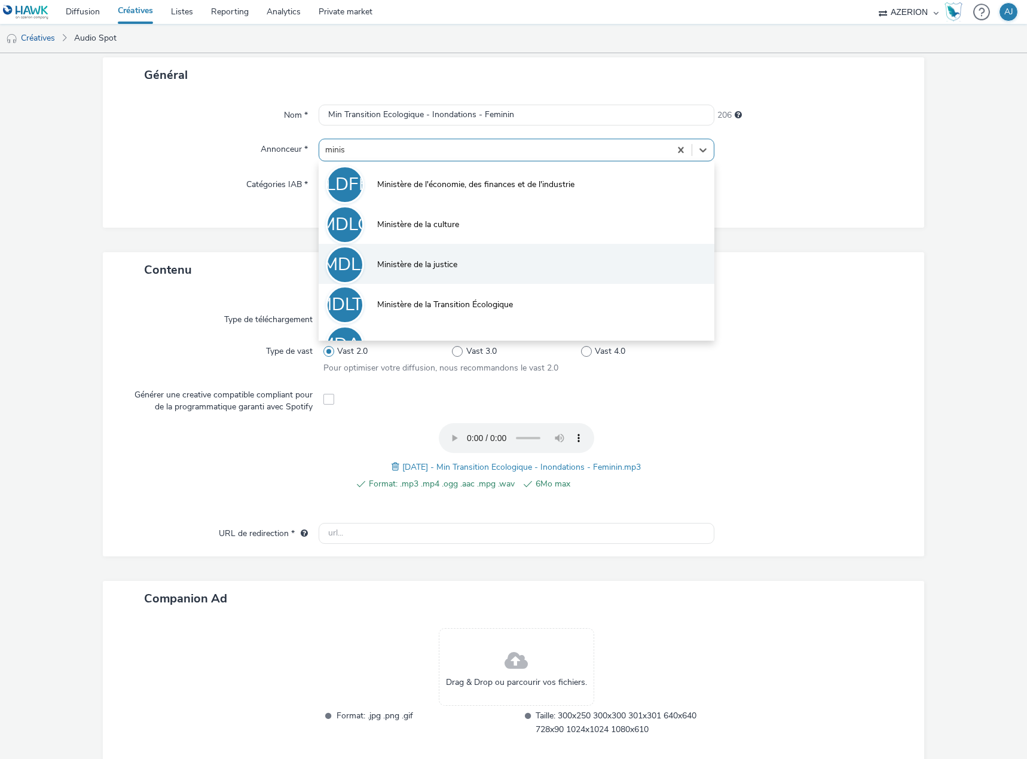
scroll to position [26, 0]
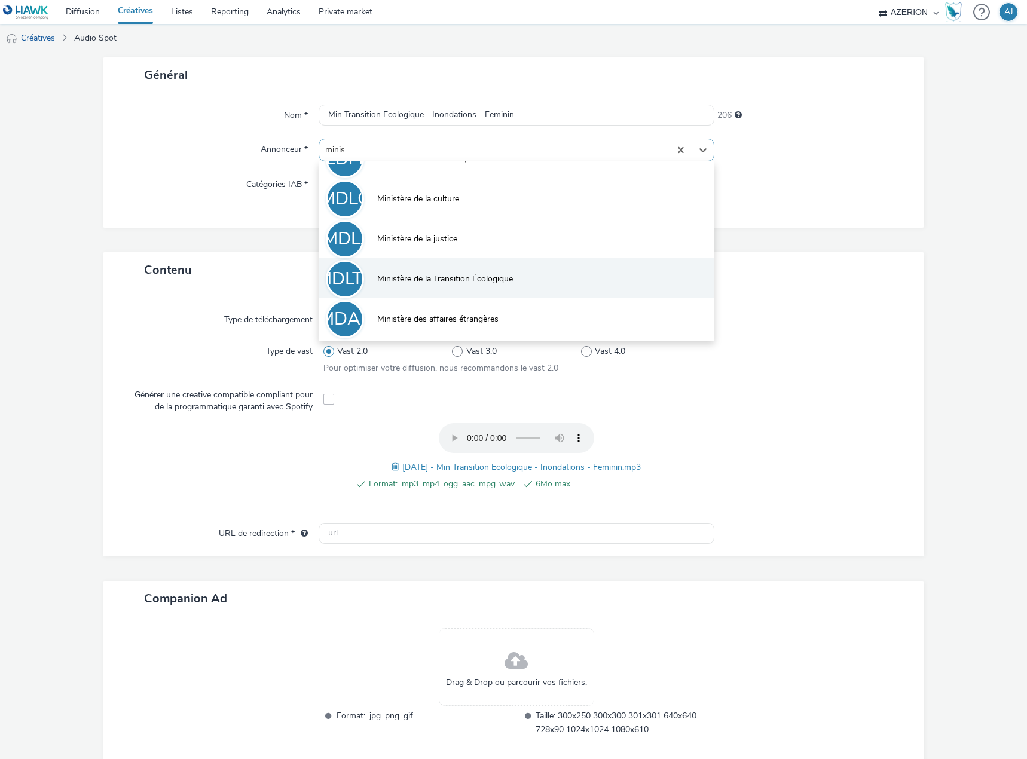
click at [485, 281] on span "Ministère de la Transition Écologique" at bounding box center [445, 279] width 136 height 12
type input "[URL][DOMAIN_NAME]"
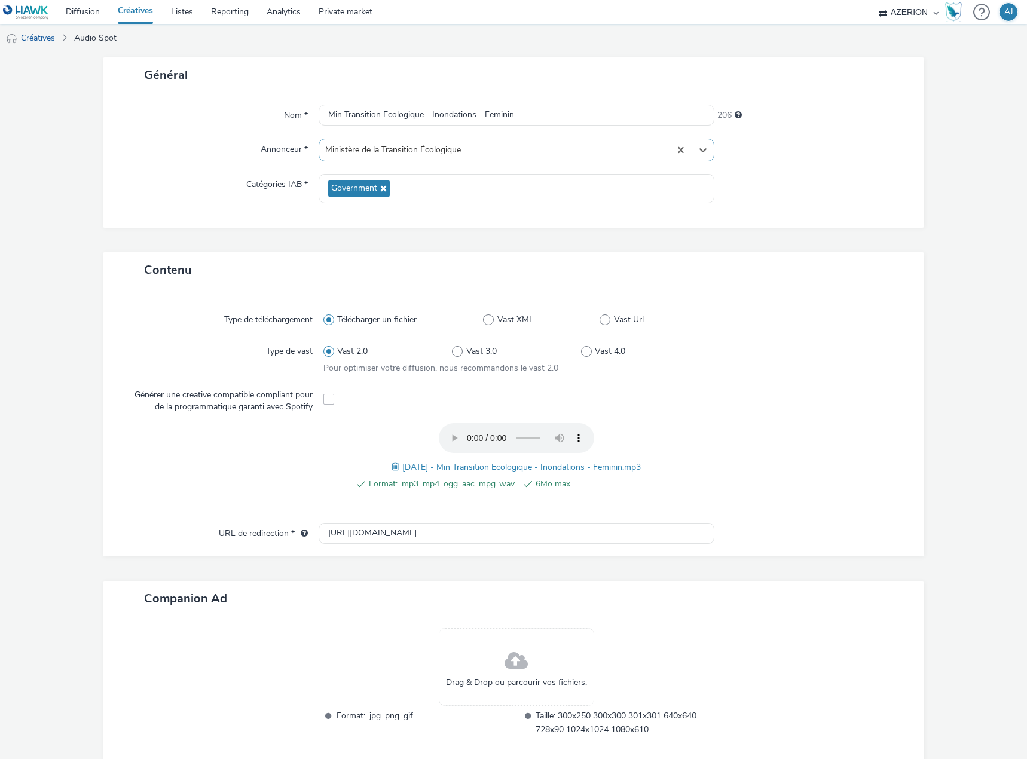
scroll to position [128, 0]
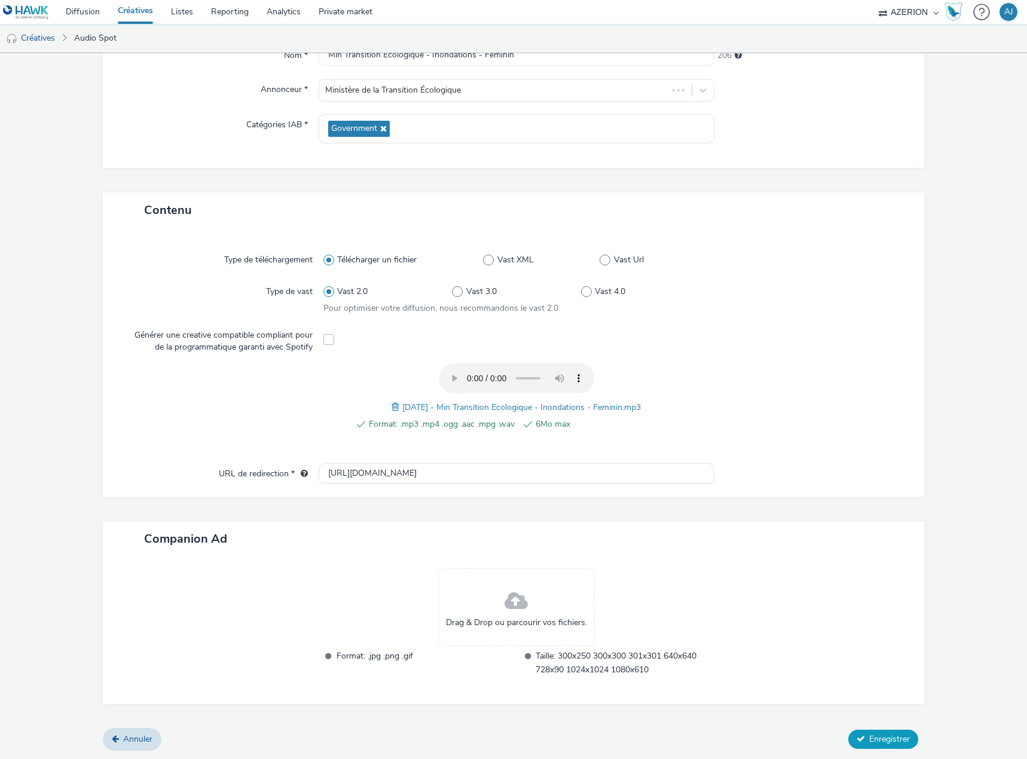
click at [869, 737] on span "Enregistrer" at bounding box center [889, 738] width 41 height 11
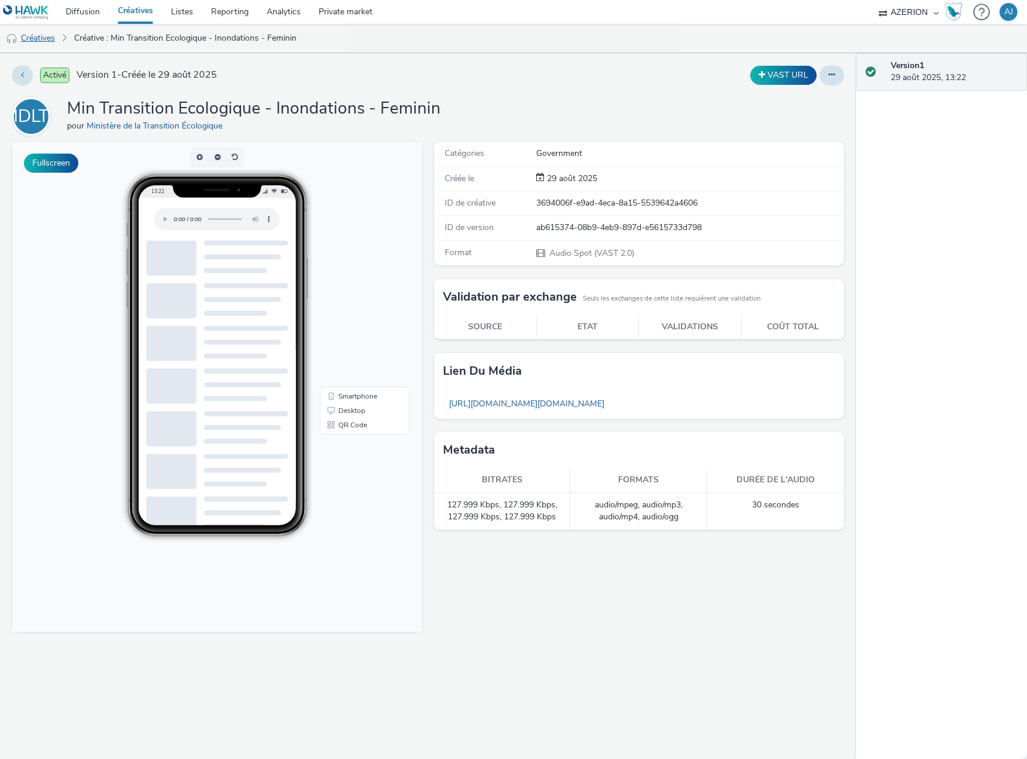
click at [51, 41] on link "Créatives" at bounding box center [30, 38] width 61 height 29
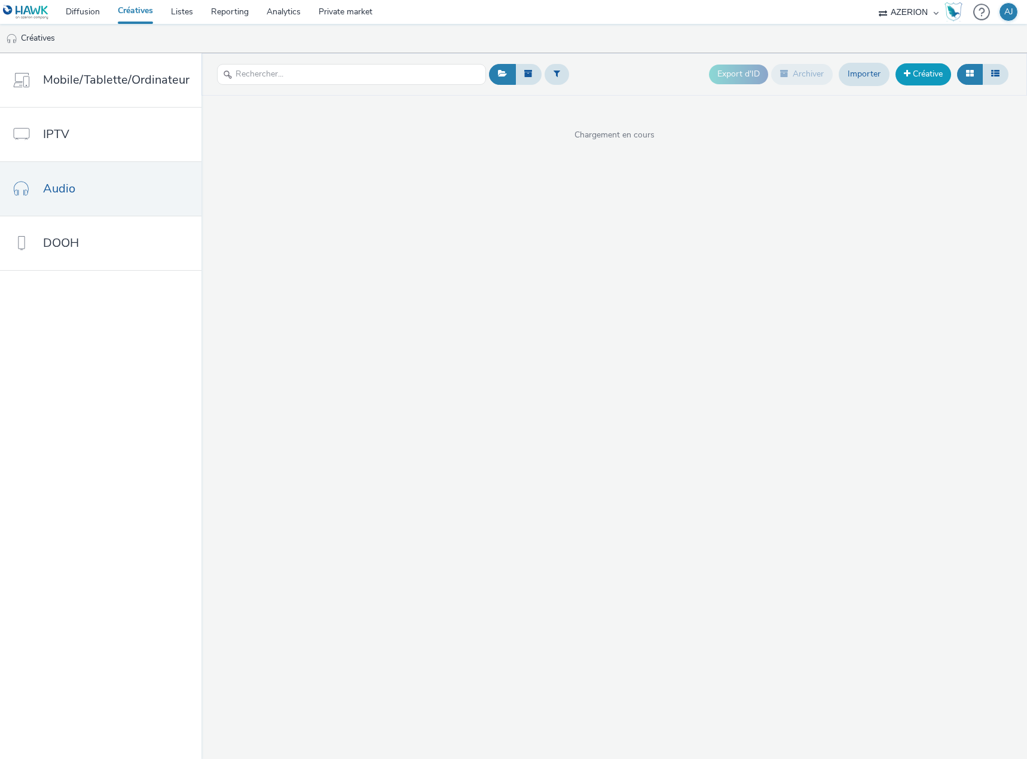
click at [931, 80] on link "Créative" at bounding box center [923, 74] width 56 height 22
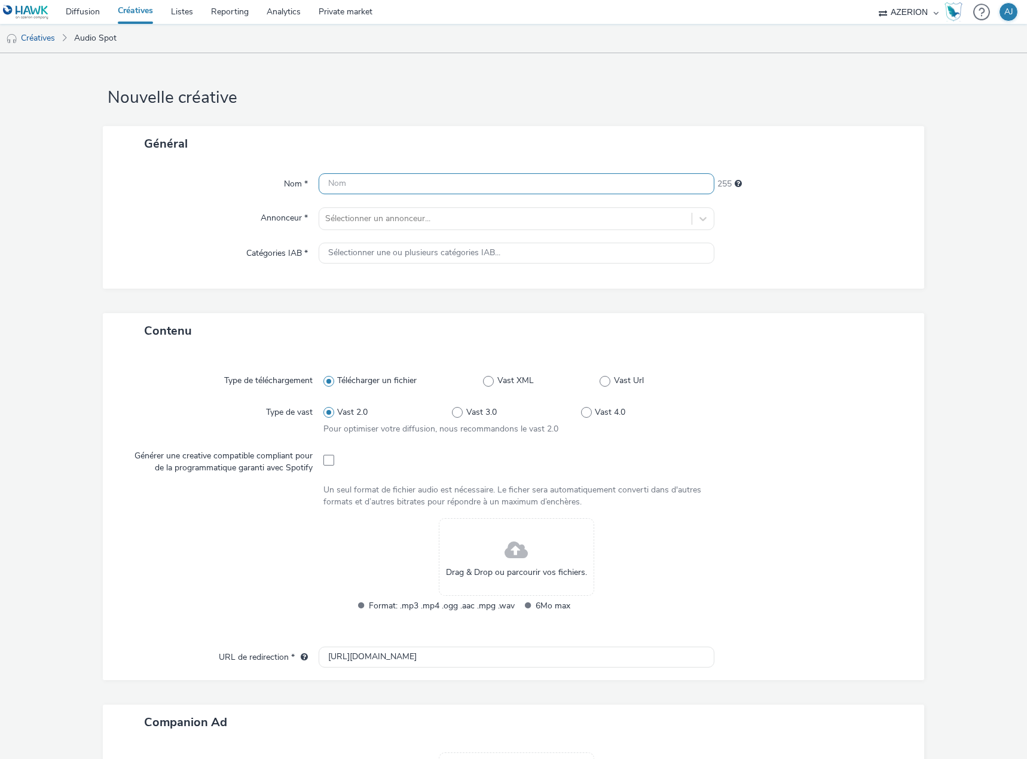
click at [431, 183] on input "text" at bounding box center [516, 183] width 396 height 21
paste input "[DATE] - Min Transition Ecologique - Inondations - Masculin"
drag, startPoint x: 382, startPoint y: 179, endPoint x: 247, endPoint y: 180, distance: 134.4
click at [247, 180] on div "Nom * [DATE] - Min Transition Ecologique - Inondations - Masculin 192" at bounding box center [513, 184] width 797 height 22
type input "Min Transition Ecologique - Inondations - Masculin"
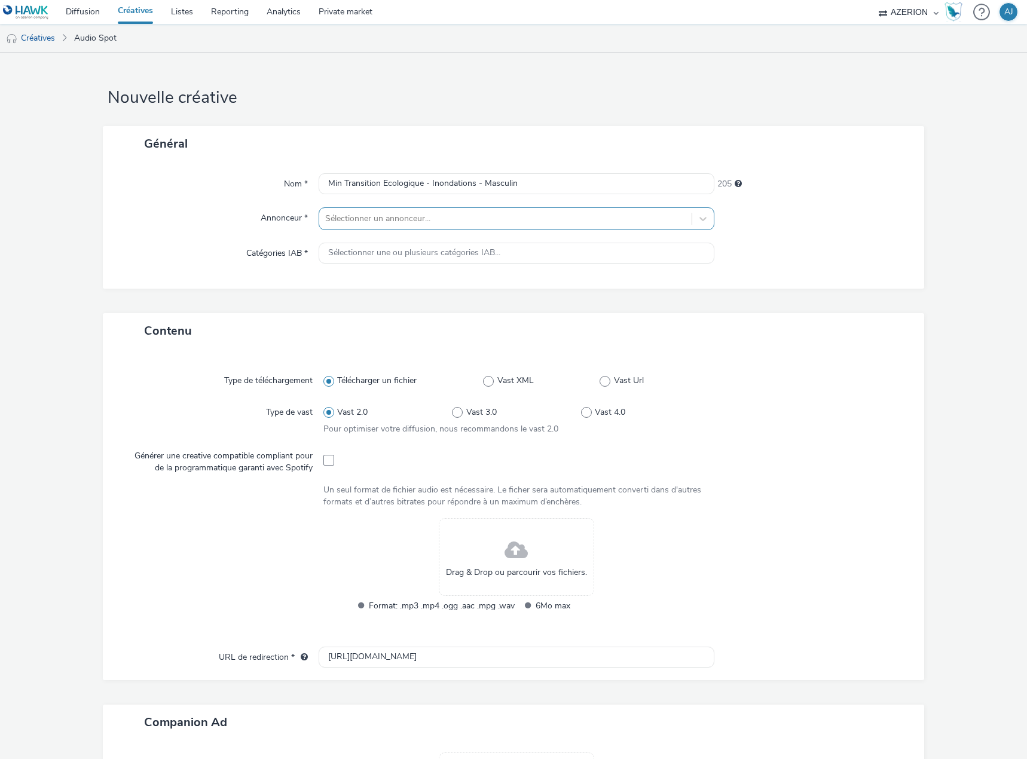
click at [347, 215] on div at bounding box center [505, 219] width 360 height 14
type input "minist"
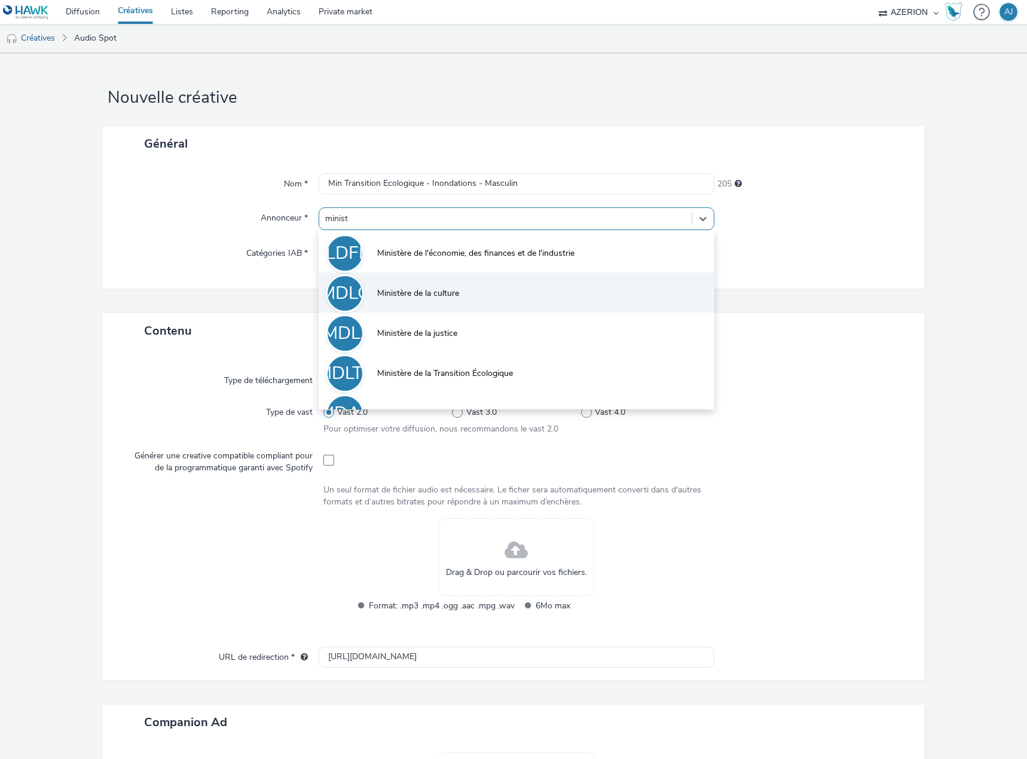
scroll to position [26, 0]
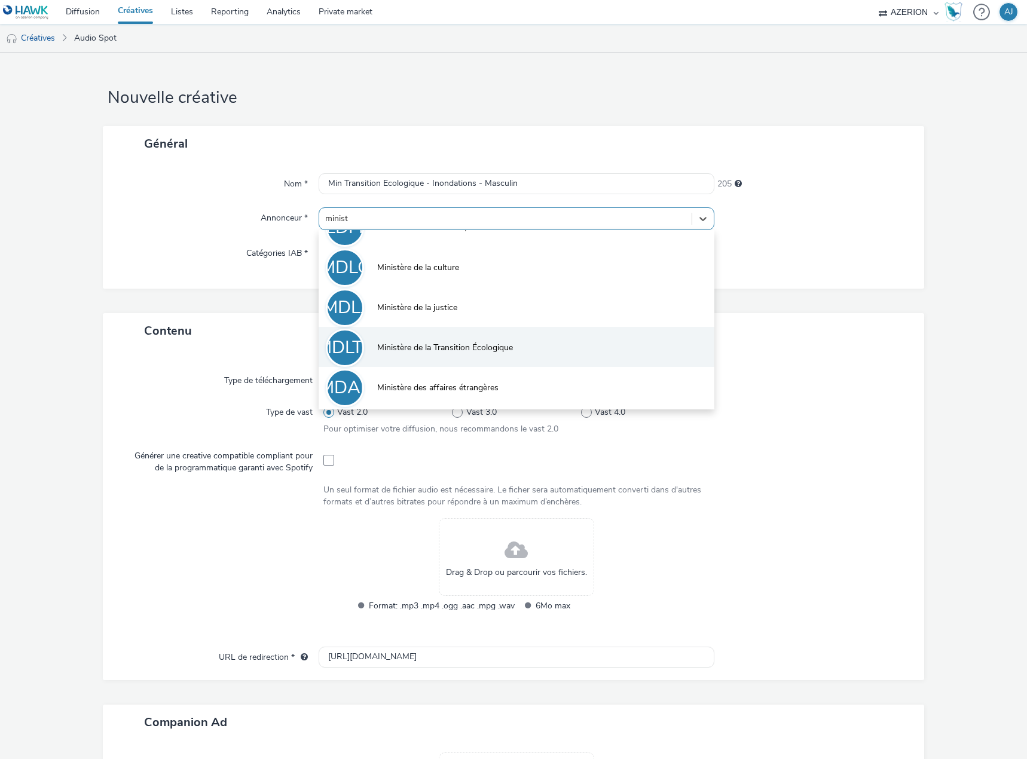
click at [440, 353] on span "Ministère de la Transition Écologique" at bounding box center [445, 348] width 136 height 12
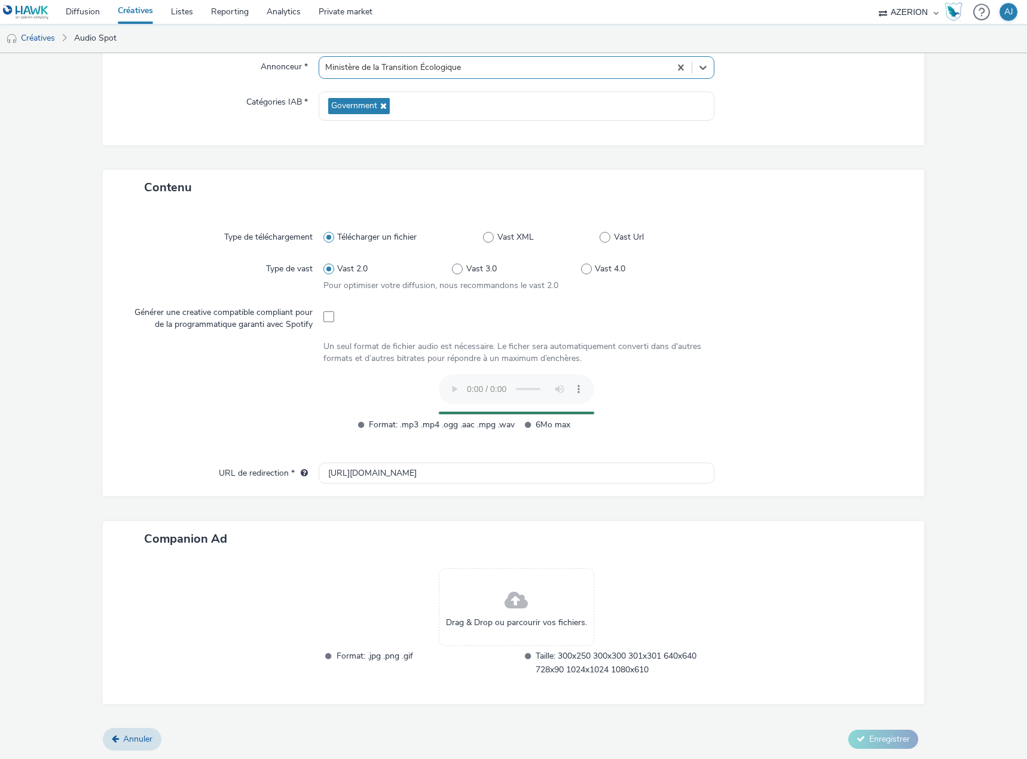
scroll to position [128, 0]
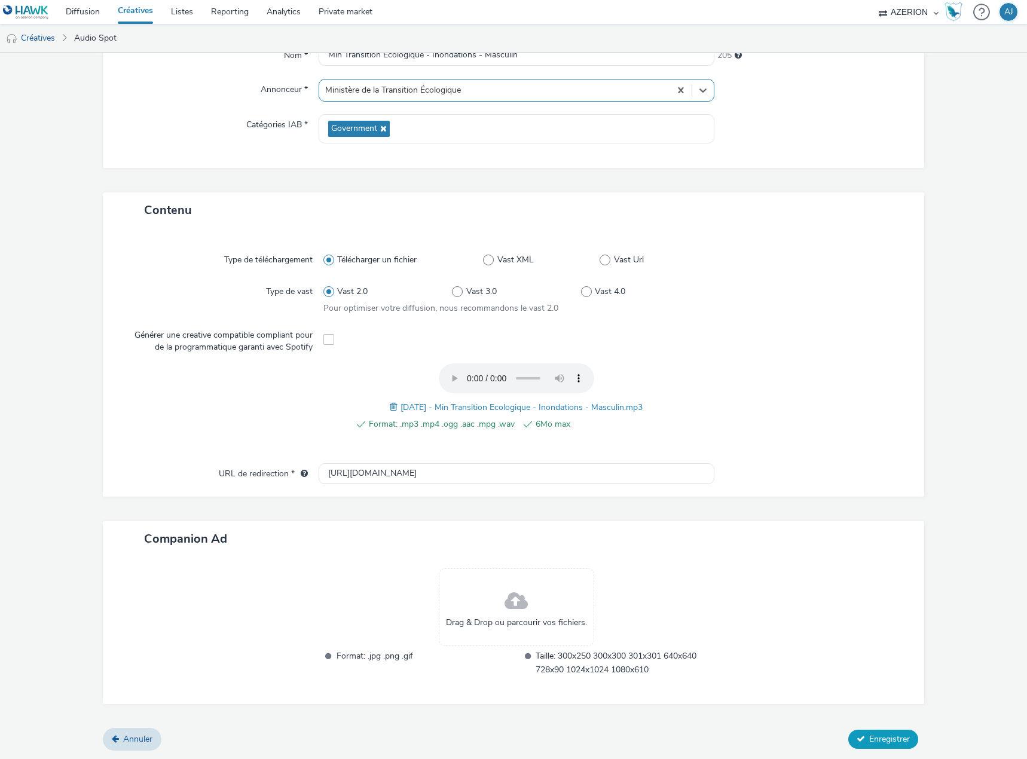
click at [871, 739] on span "Enregistrer" at bounding box center [889, 738] width 41 height 11
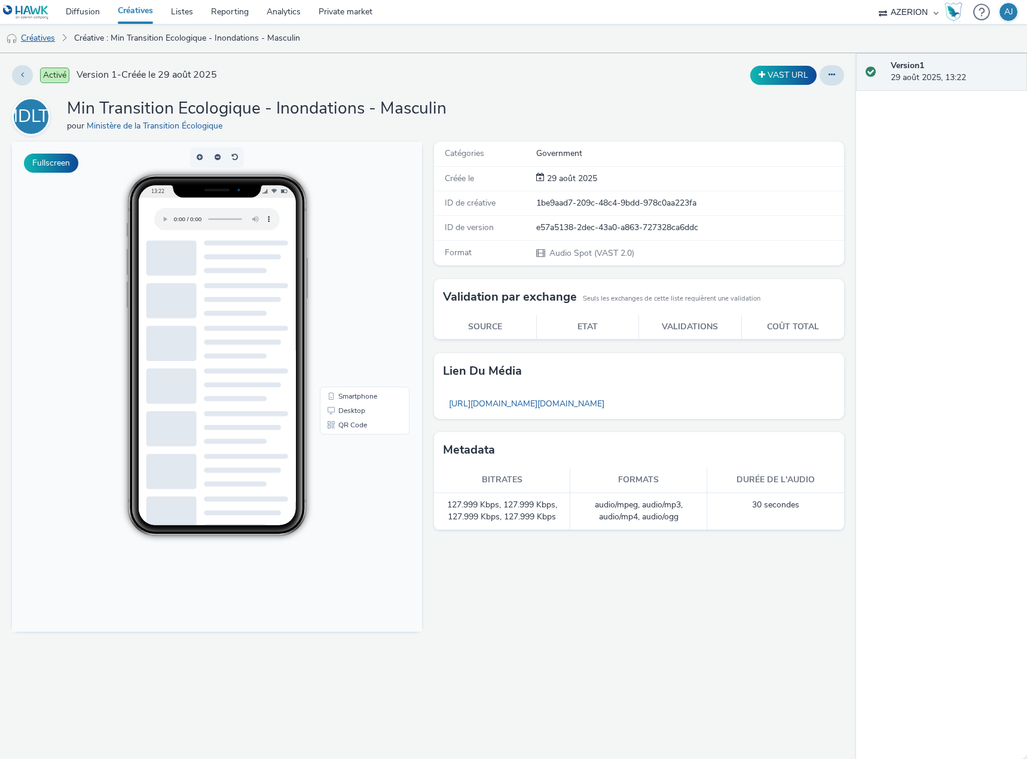
click at [37, 39] on link "Créatives" at bounding box center [30, 38] width 61 height 29
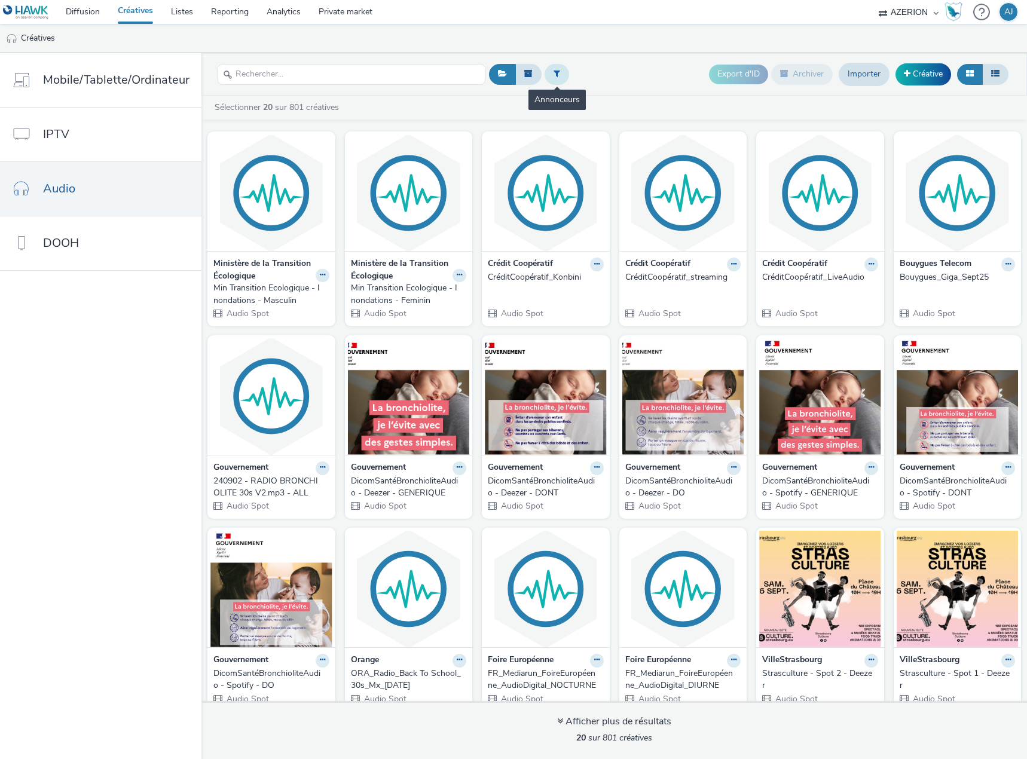
click at [548, 76] on button at bounding box center [556, 74] width 24 height 20
click at [593, 73] on div at bounding box center [617, 79] width 84 height 14
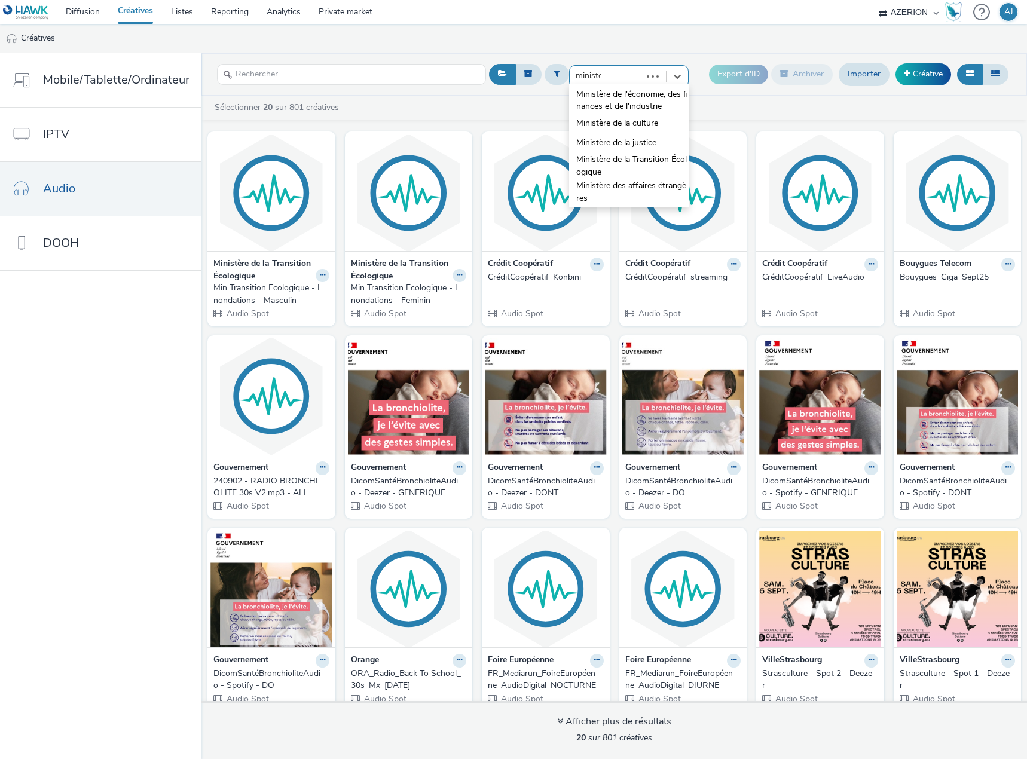
type input "minist"
click at [643, 160] on span "Ministère de la Transition Écologique" at bounding box center [632, 166] width 112 height 24
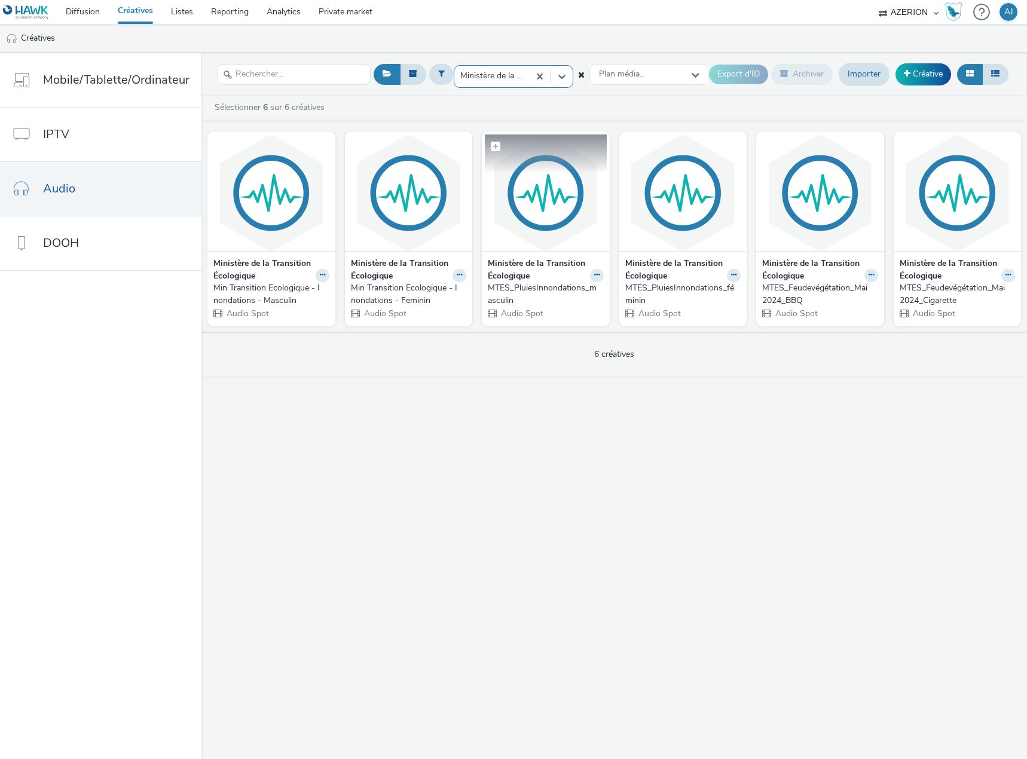
click at [570, 240] on img at bounding box center [546, 192] width 122 height 117
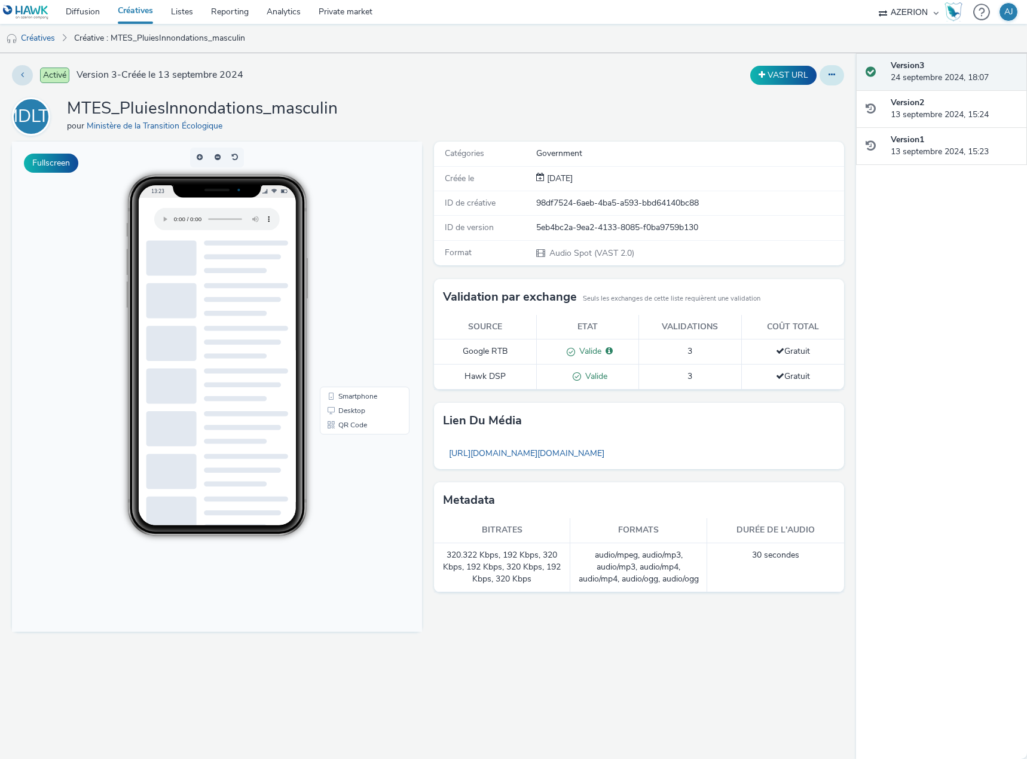
click at [827, 75] on button at bounding box center [831, 75] width 24 height 20
click at [791, 97] on link "Modifier" at bounding box center [799, 99] width 90 height 24
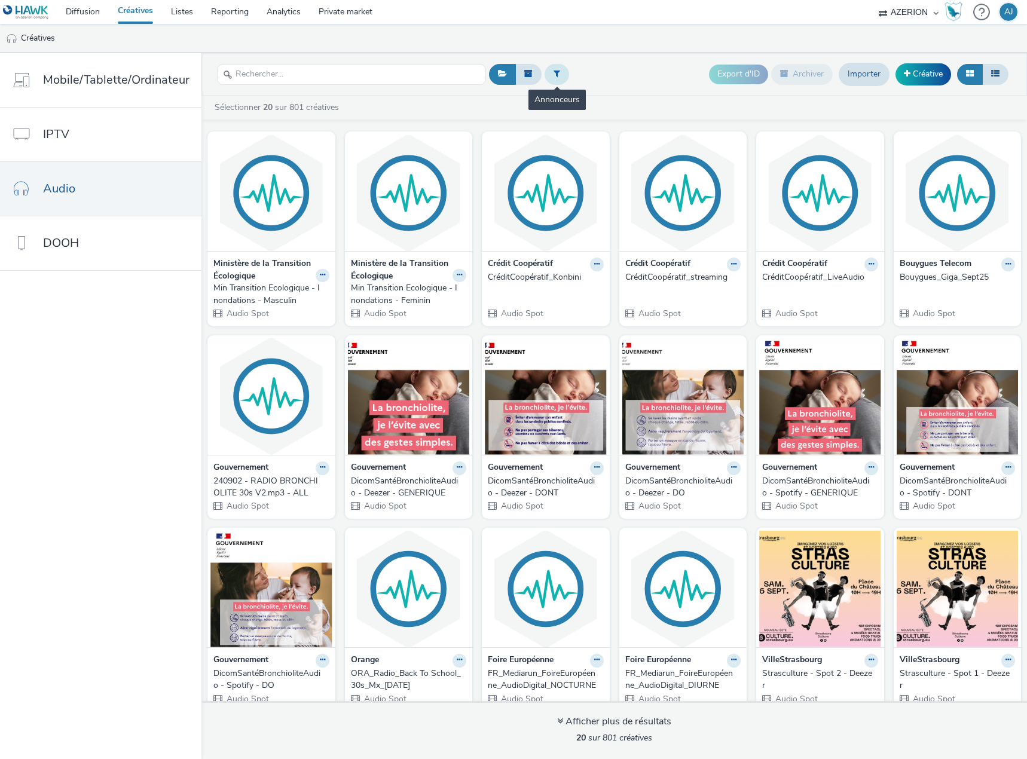
click at [553, 73] on icon at bounding box center [556, 73] width 7 height 8
click at [616, 77] on div at bounding box center [617, 79] width 84 height 14
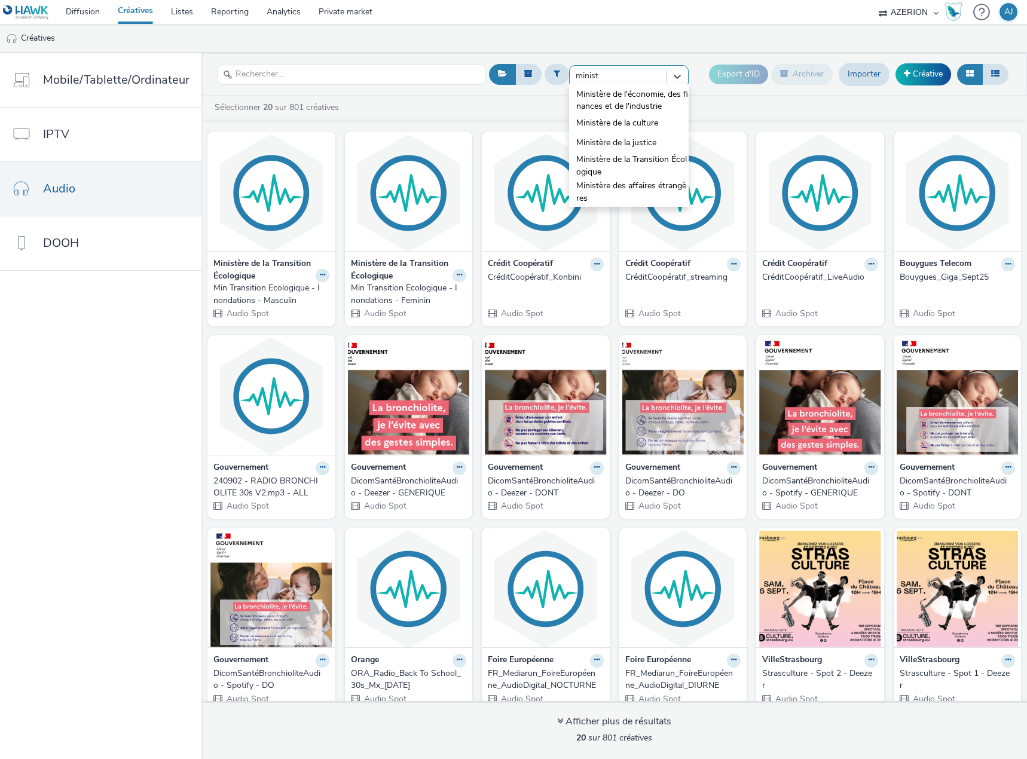
type input "ministè"
click at [644, 167] on span "Ministère de la Transition Écologique" at bounding box center [632, 166] width 112 height 24
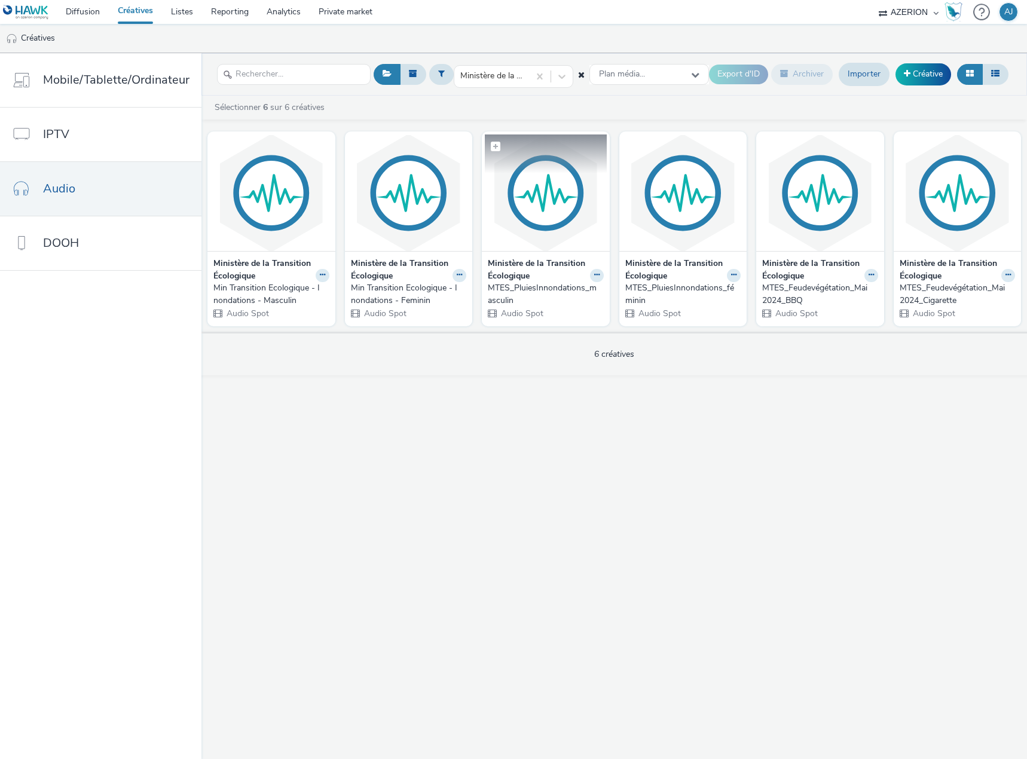
click at [538, 202] on img at bounding box center [546, 192] width 122 height 117
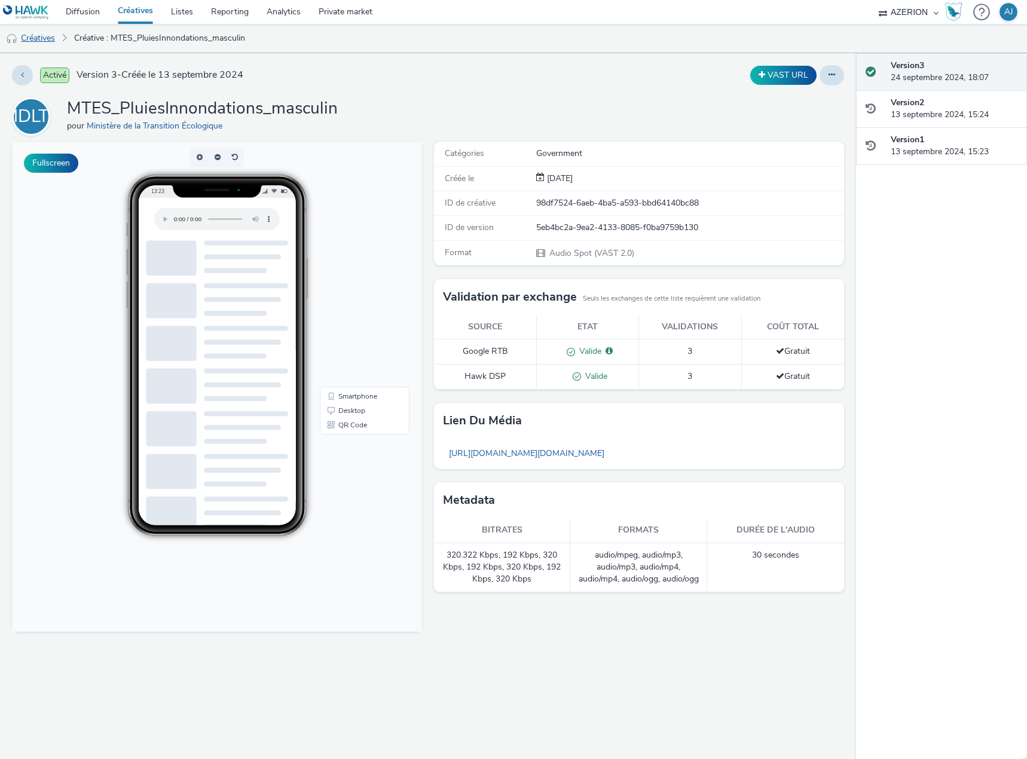
click at [41, 41] on link "Créatives" at bounding box center [30, 38] width 61 height 29
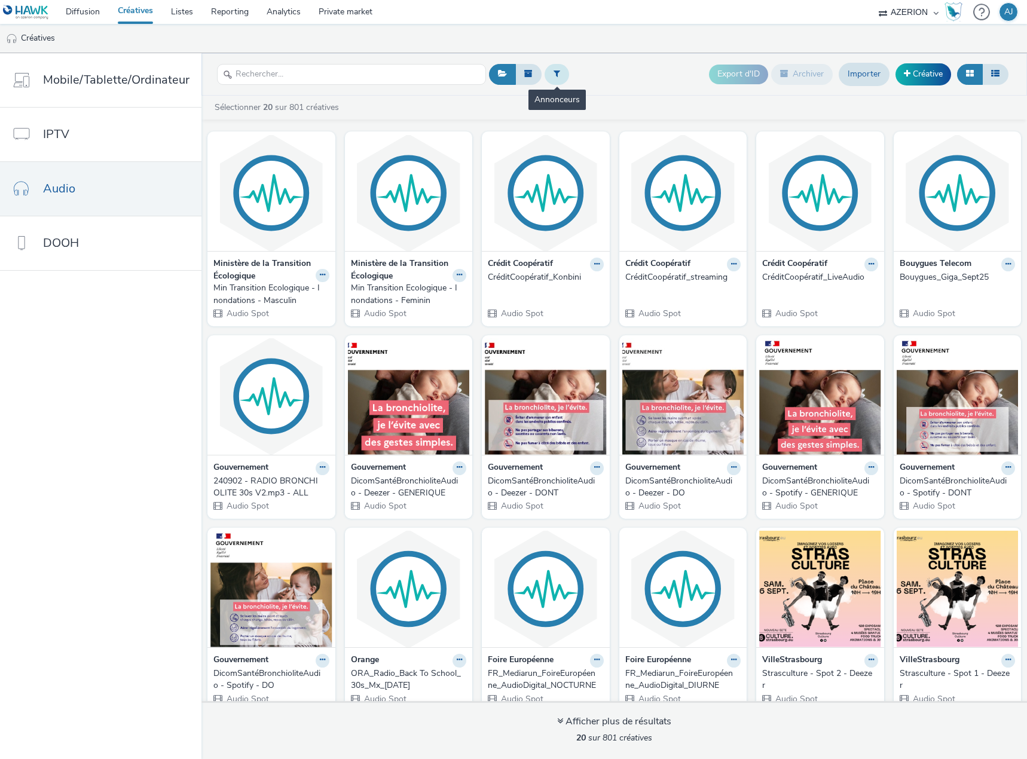
click at [553, 72] on icon at bounding box center [556, 73] width 7 height 8
click at [393, 67] on input "text" at bounding box center [351, 74] width 269 height 21
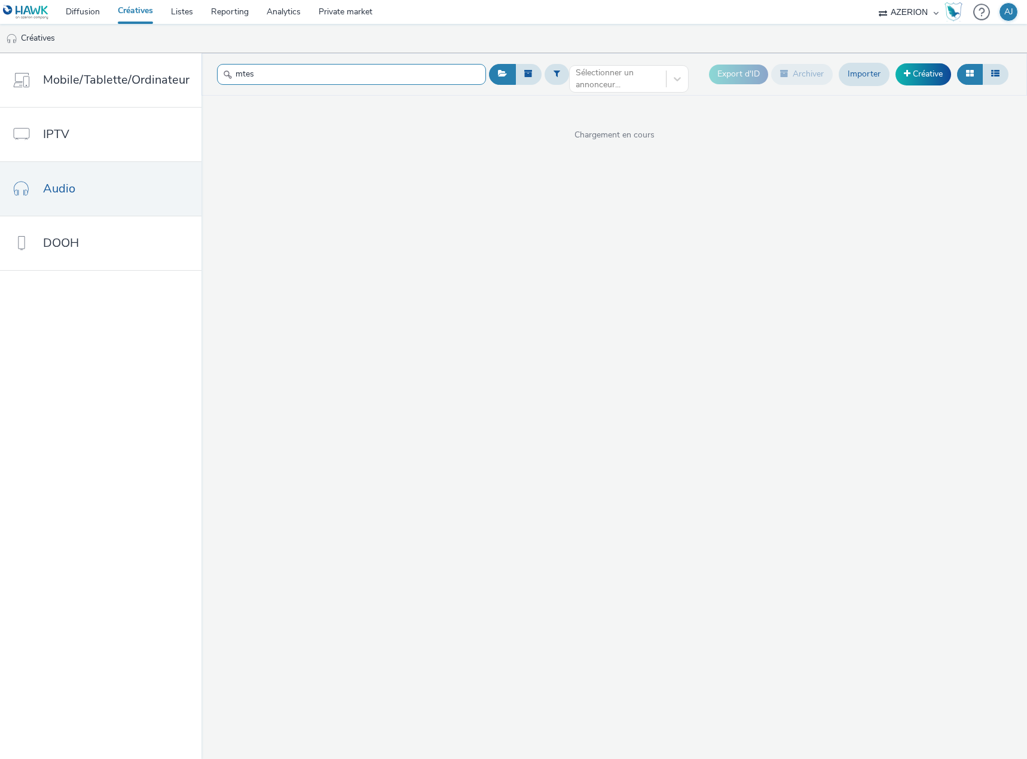
type input "mtes"
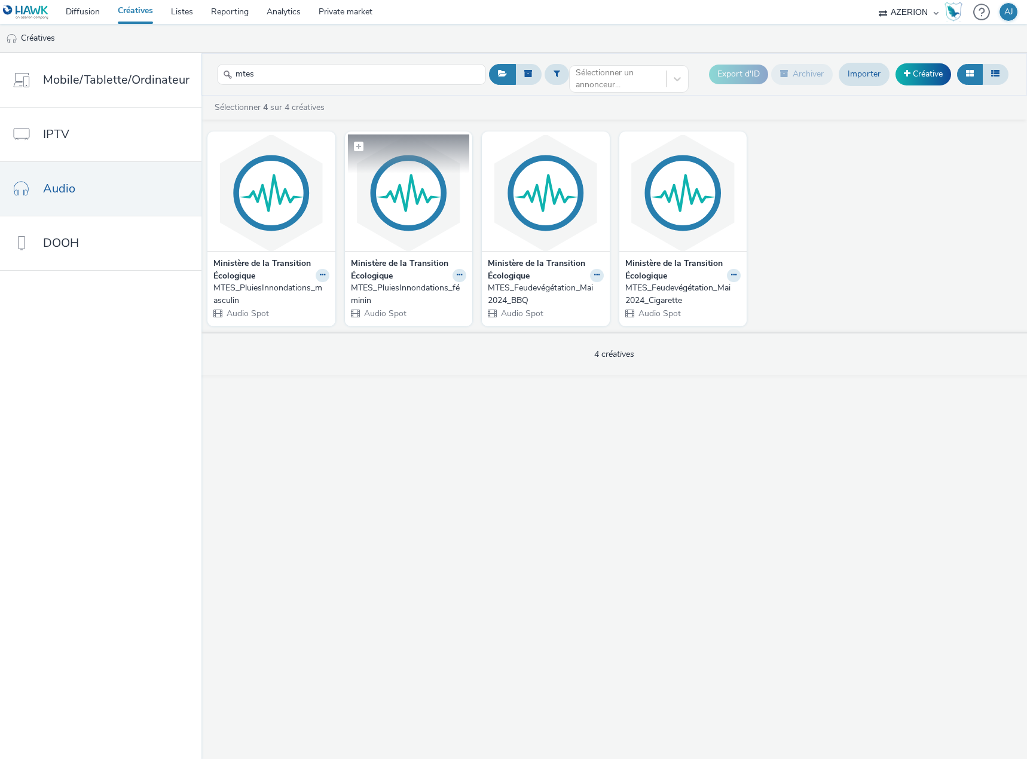
click at [397, 221] on img at bounding box center [409, 192] width 122 height 117
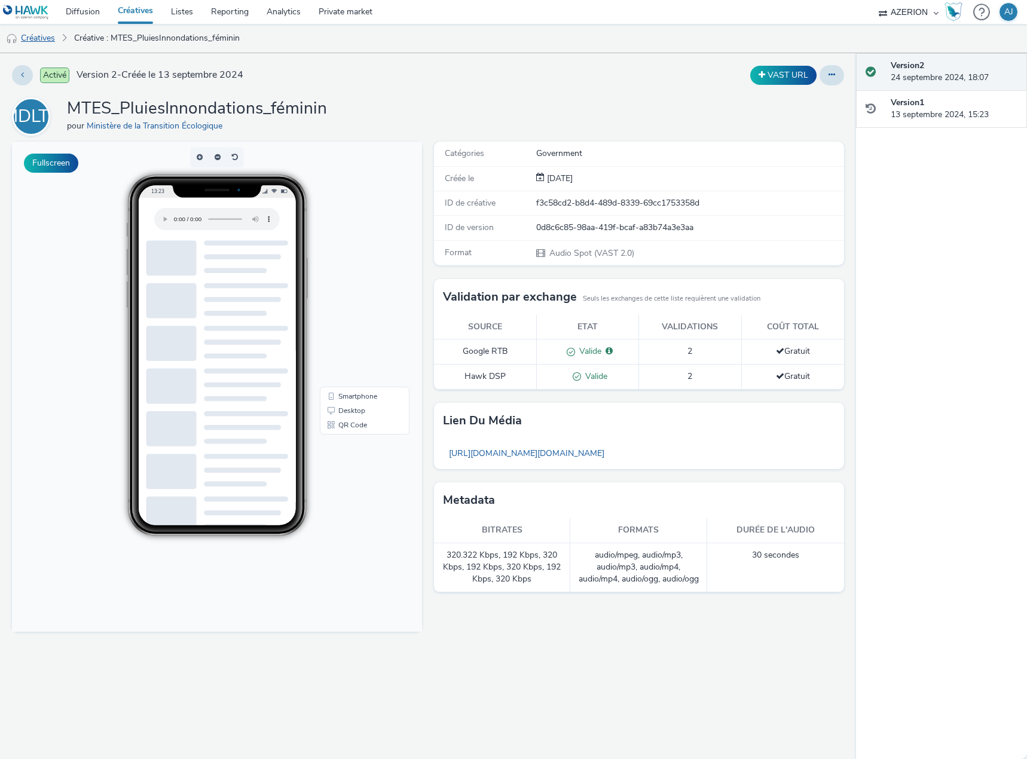
click at [36, 38] on link "Créatives" at bounding box center [30, 38] width 61 height 29
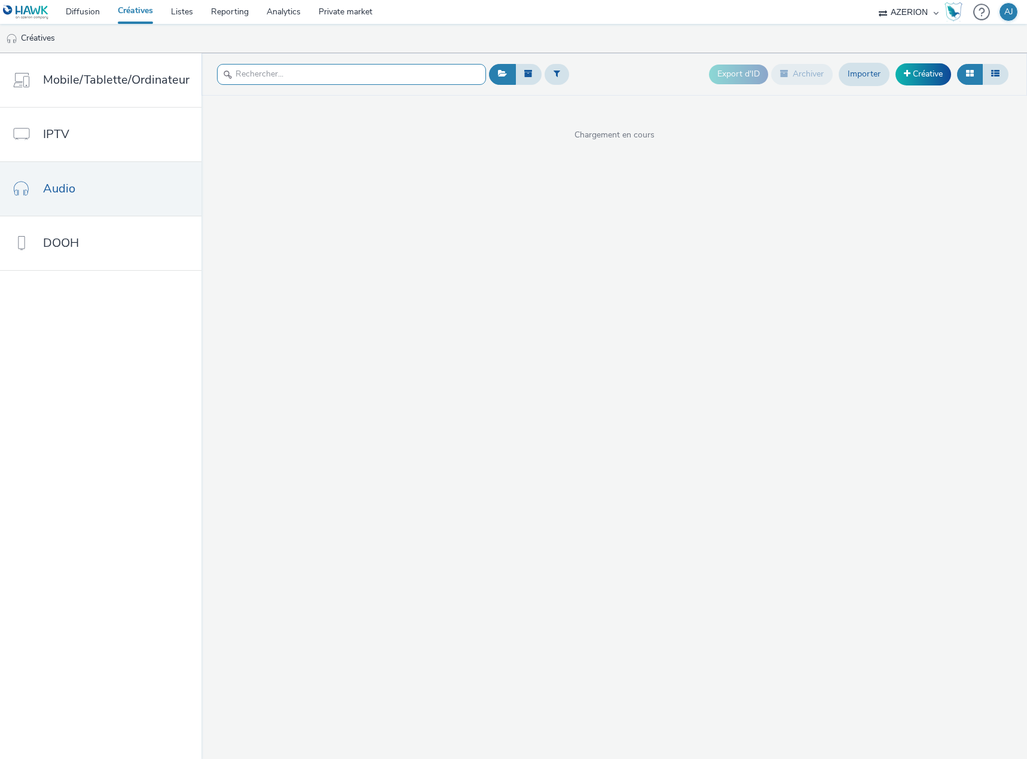
click at [416, 78] on input "text" at bounding box center [351, 74] width 269 height 21
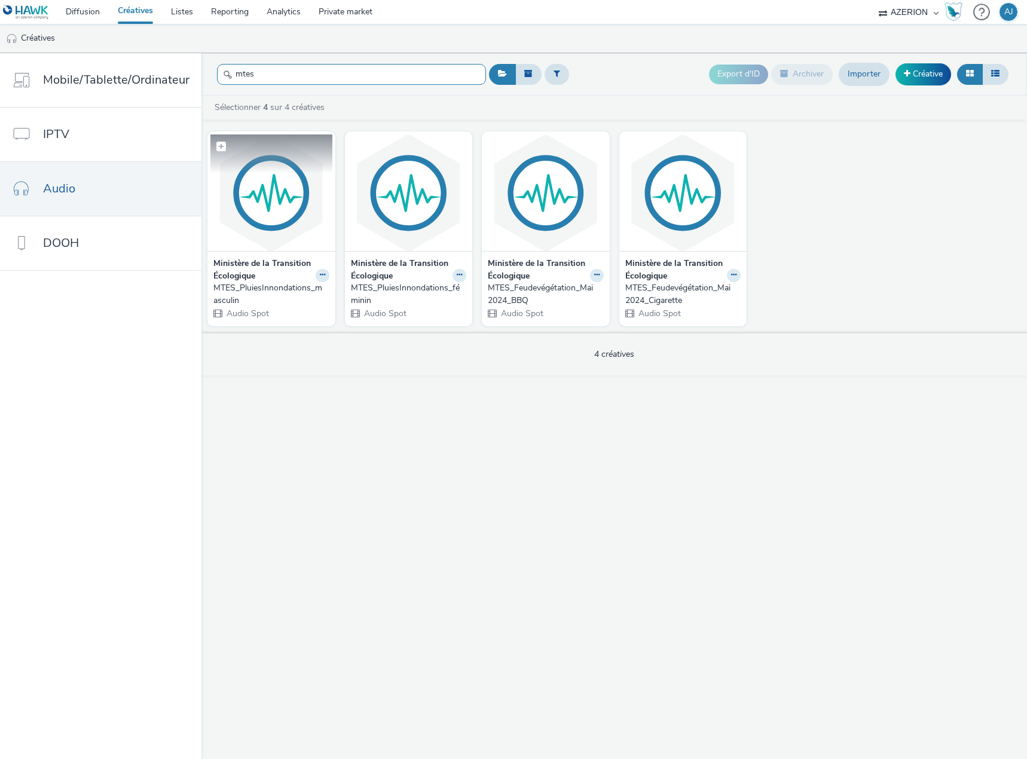
type input "mtes"
click at [255, 210] on img at bounding box center [271, 192] width 122 height 117
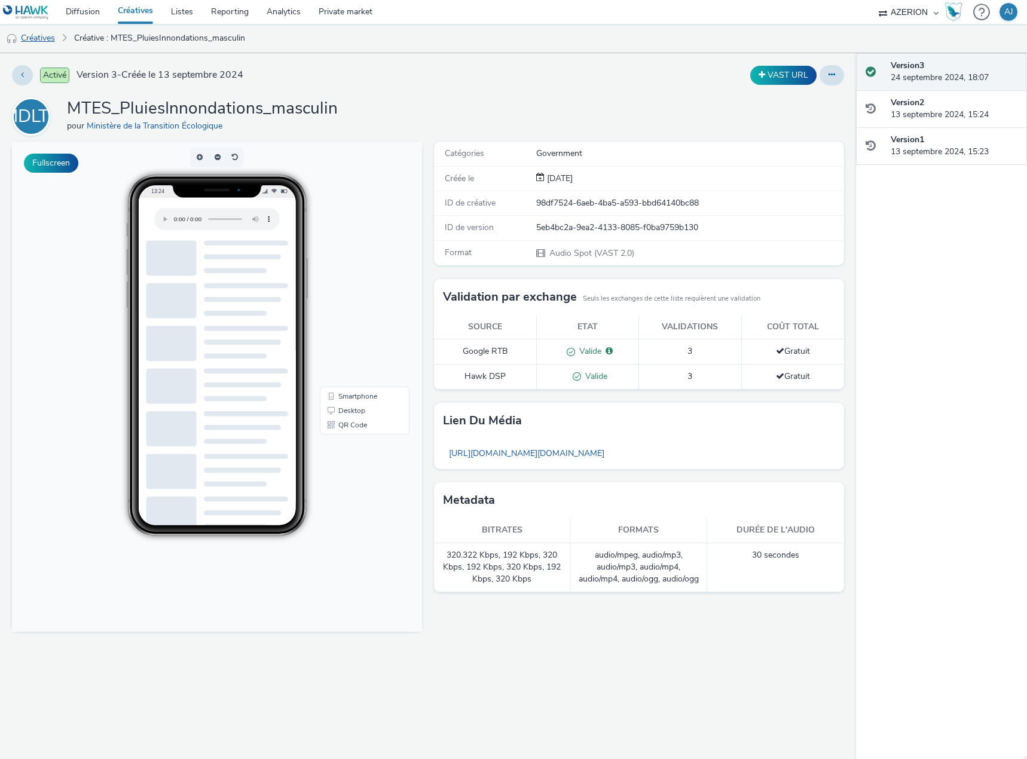
click at [38, 38] on link "Créatives" at bounding box center [30, 38] width 61 height 29
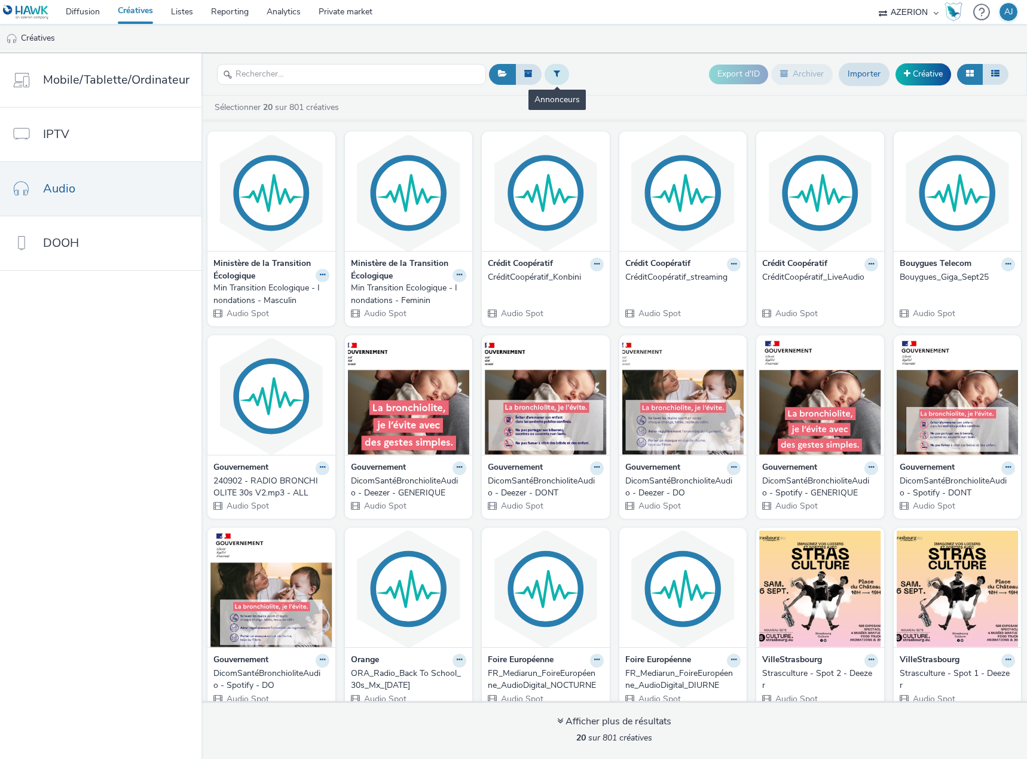
click at [544, 73] on button at bounding box center [556, 74] width 24 height 20
click at [583, 76] on div at bounding box center [617, 79] width 84 height 14
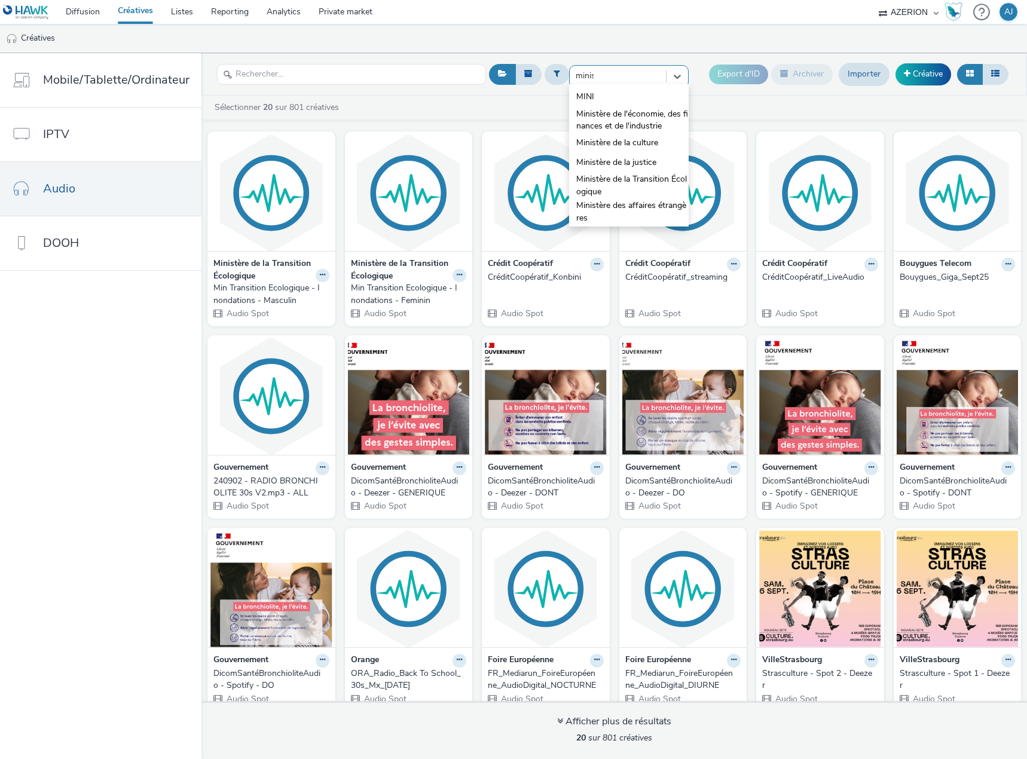
type input "minist"
click at [603, 158] on span "Ministère de la Transition Écologique" at bounding box center [632, 166] width 112 height 24
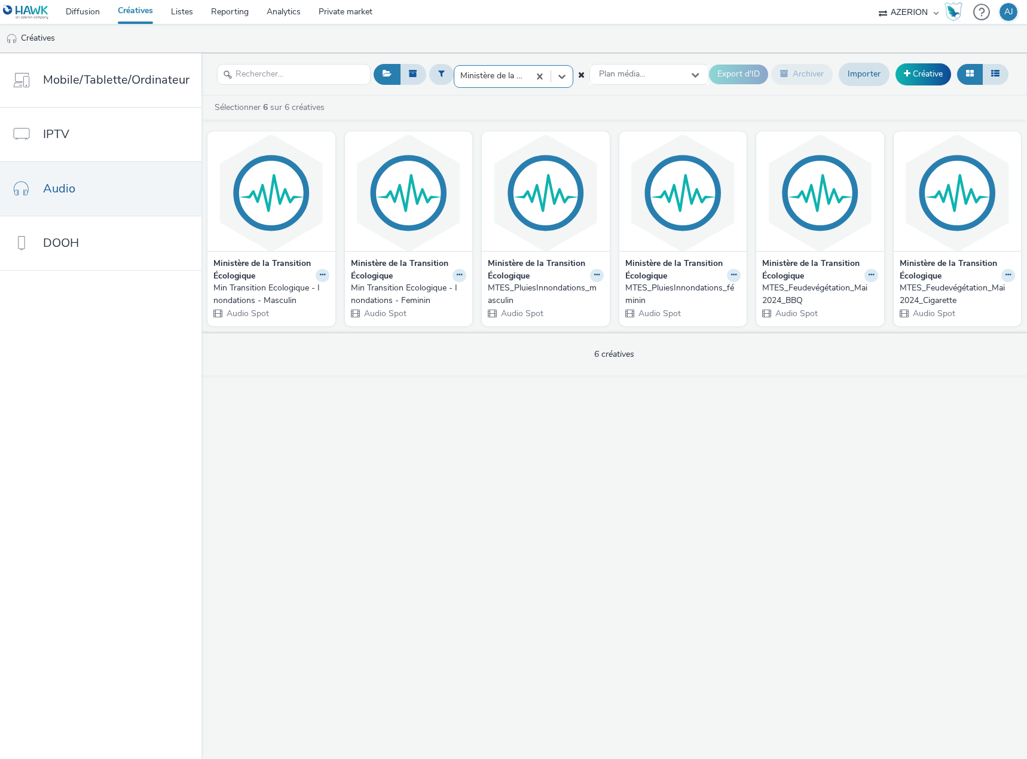
click at [654, 286] on div "MTES_PluiesInnondations_féminin" at bounding box center [680, 294] width 111 height 24
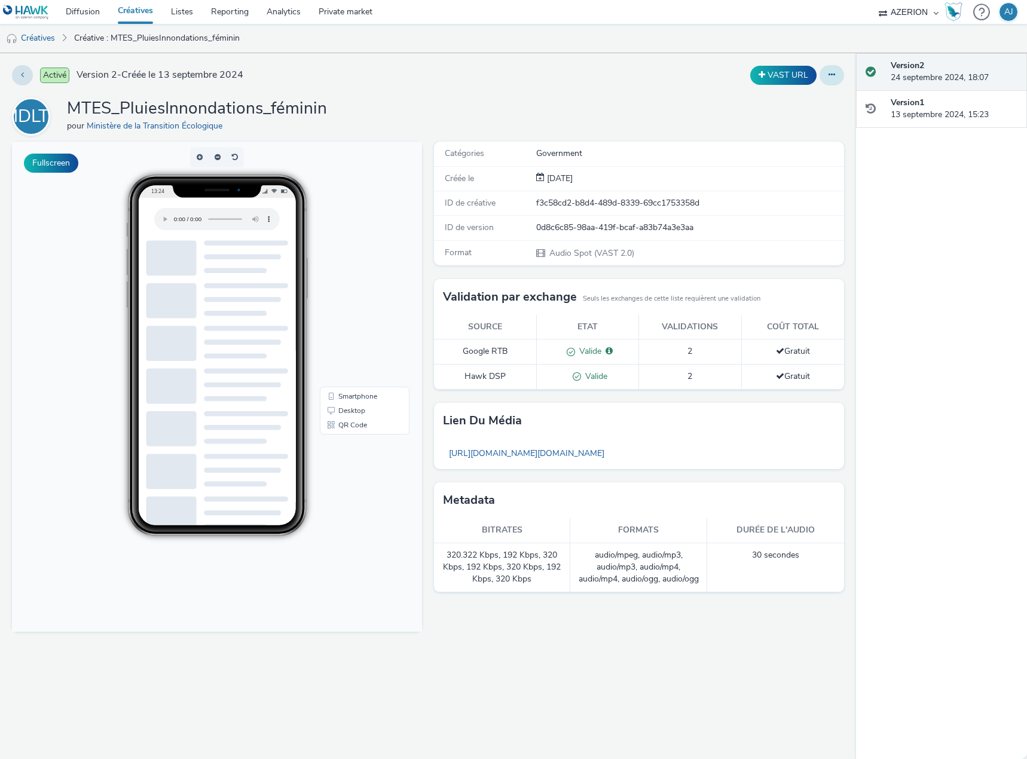
click at [827, 73] on button at bounding box center [831, 75] width 24 height 20
click at [810, 97] on link "Modifier" at bounding box center [799, 99] width 90 height 24
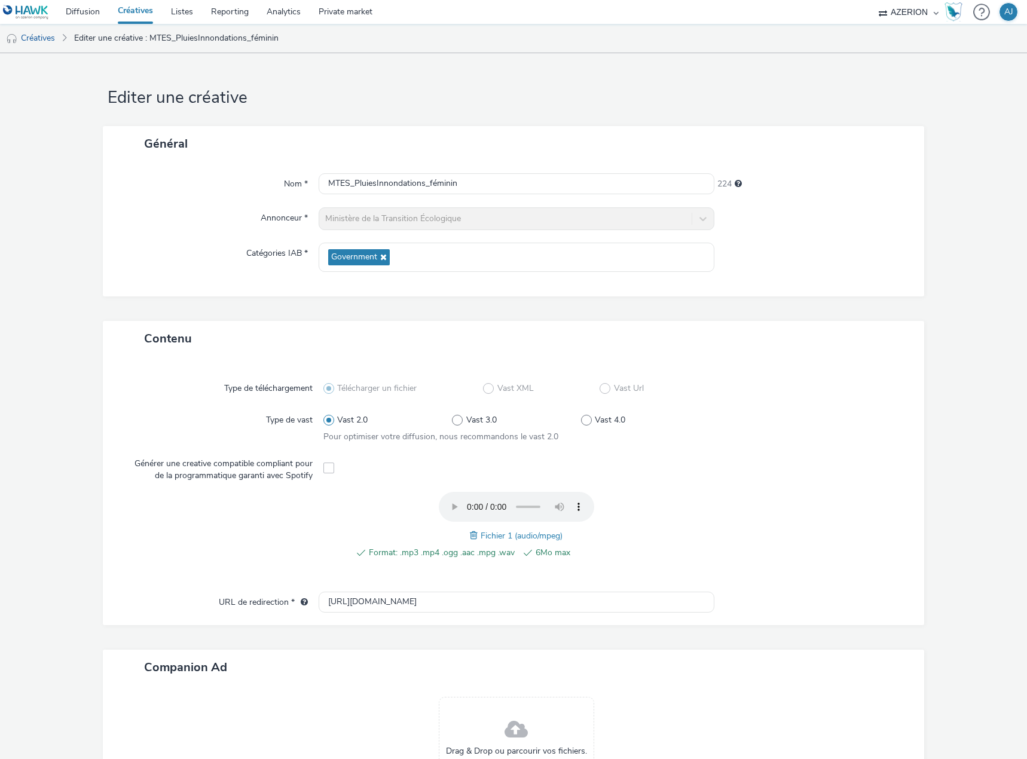
click at [470, 535] on span at bounding box center [475, 535] width 11 height 13
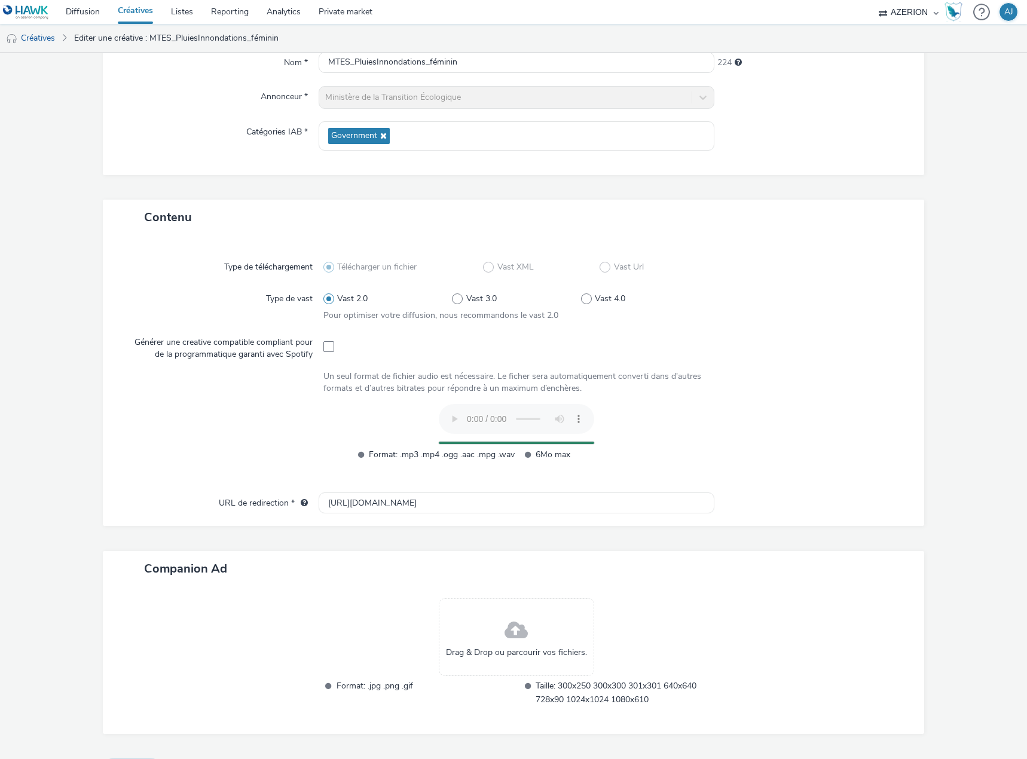
scroll to position [128, 0]
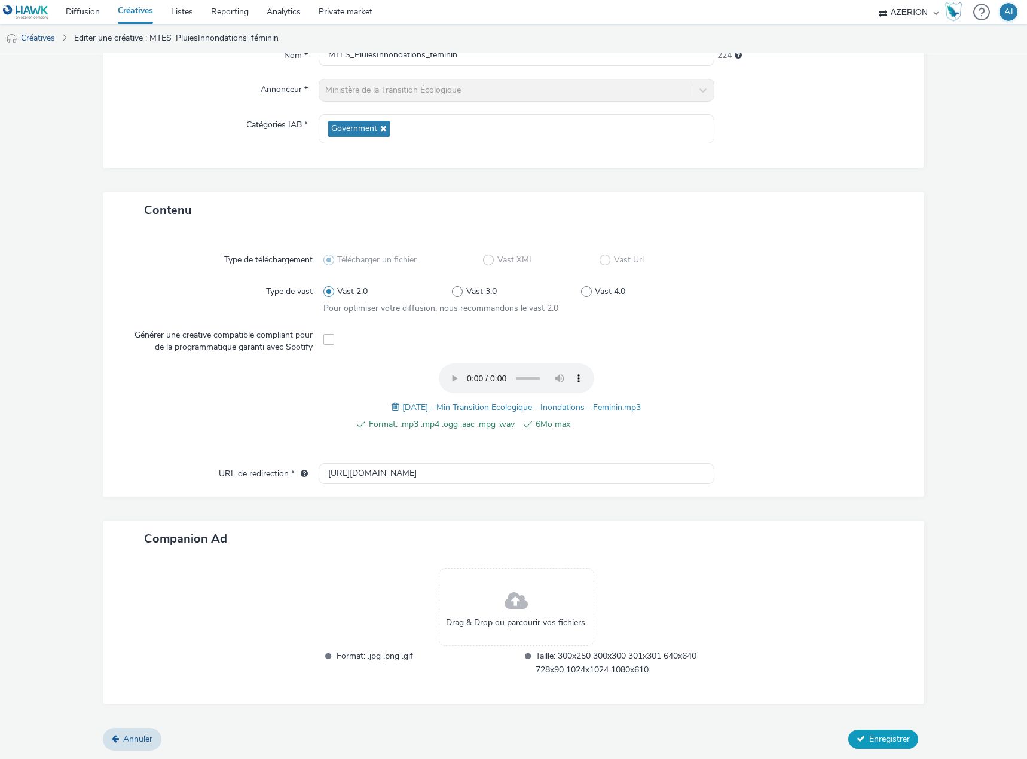
click at [869, 737] on span "Enregistrer" at bounding box center [889, 738] width 41 height 11
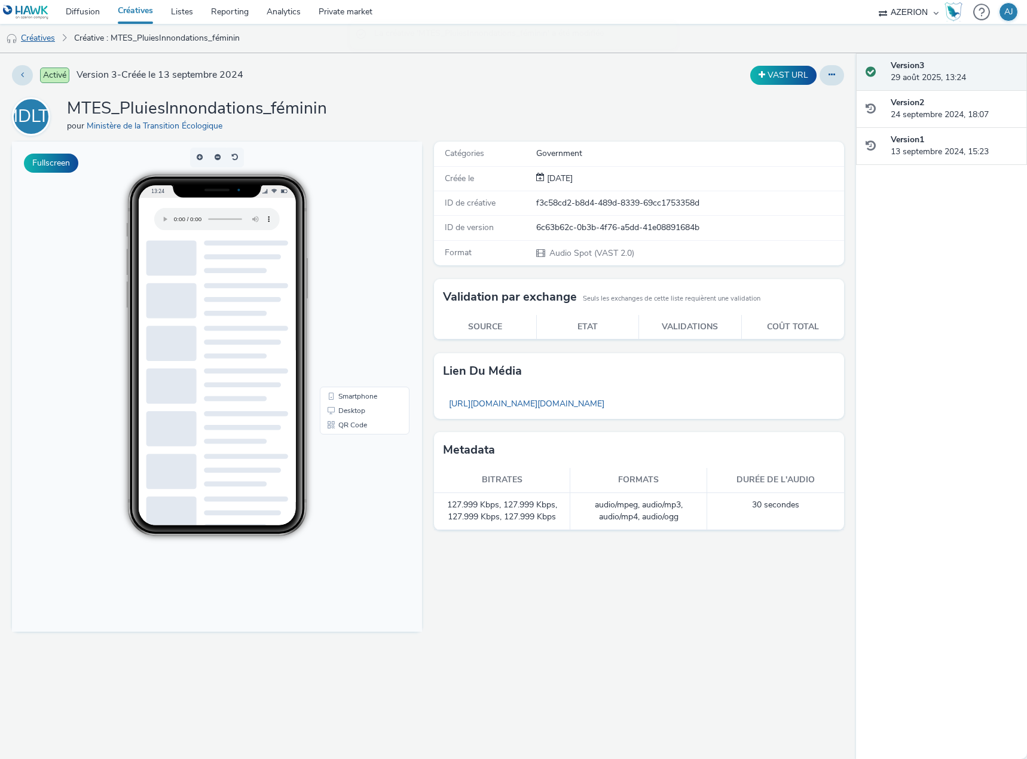
click at [37, 38] on link "Créatives" at bounding box center [30, 38] width 61 height 29
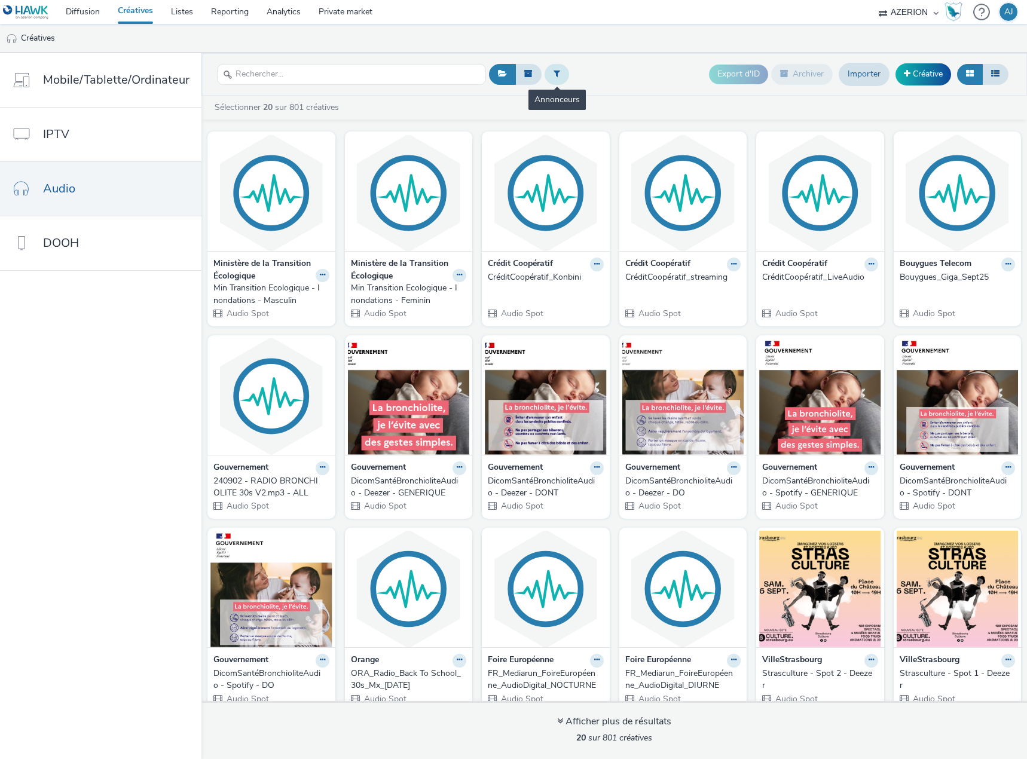
click at [559, 74] on button at bounding box center [556, 74] width 24 height 20
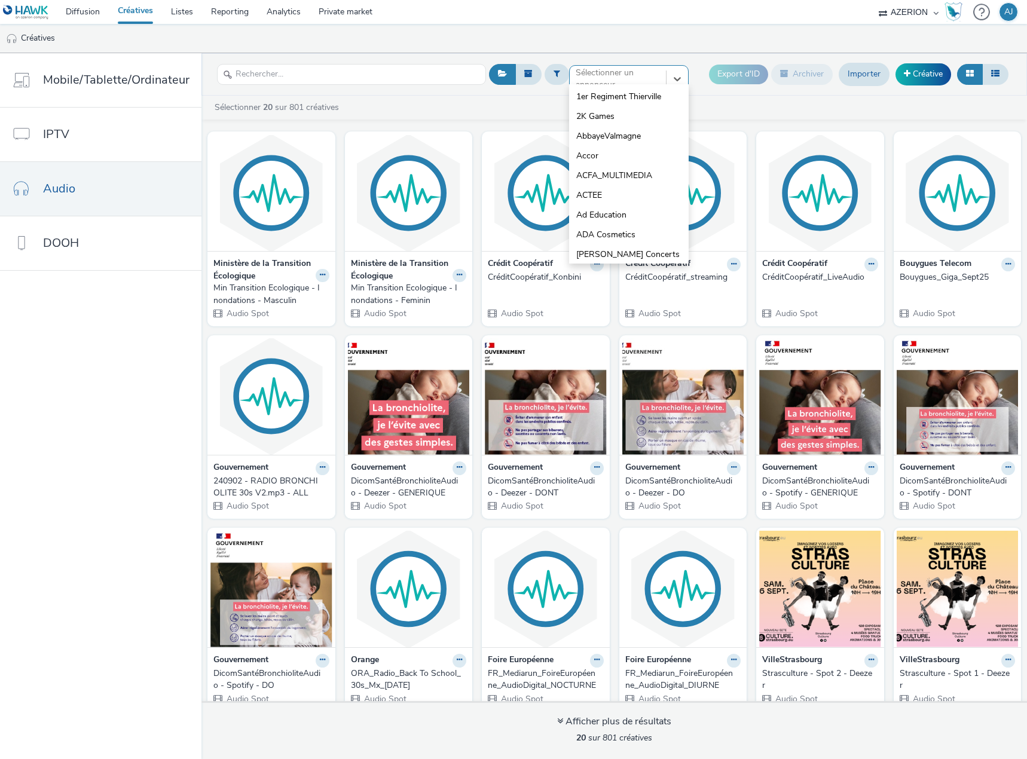
click at [590, 76] on div at bounding box center [617, 79] width 84 height 14
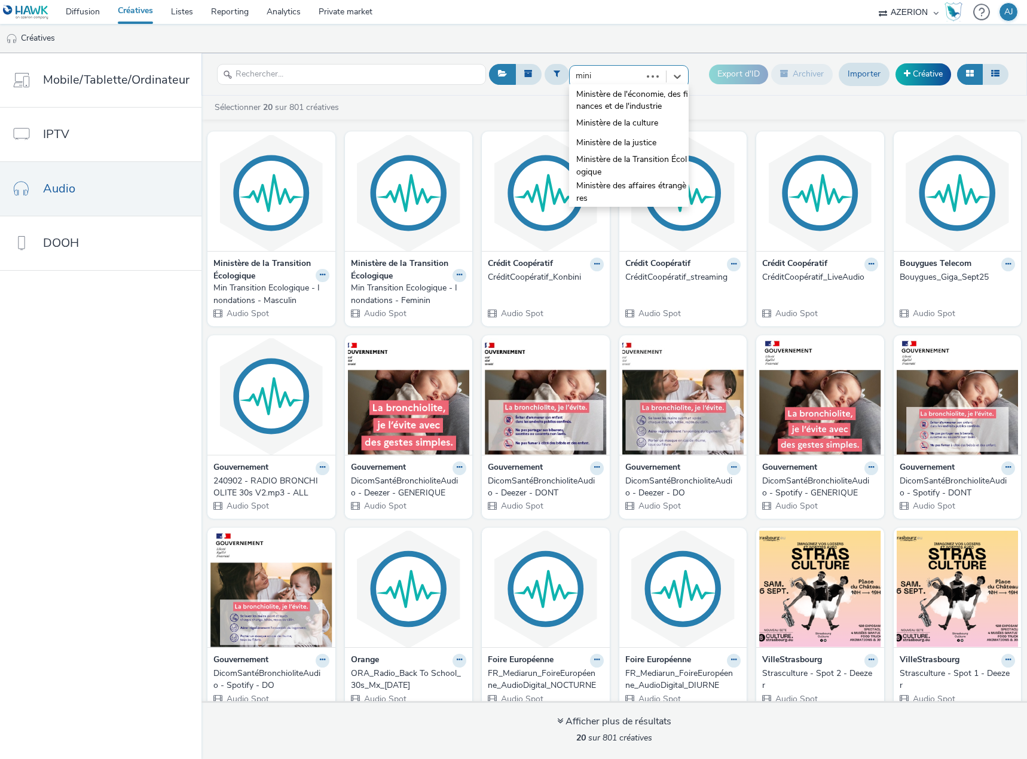
type input "minis"
click at [626, 161] on span "Ministère de la Transition Écologique" at bounding box center [632, 166] width 112 height 24
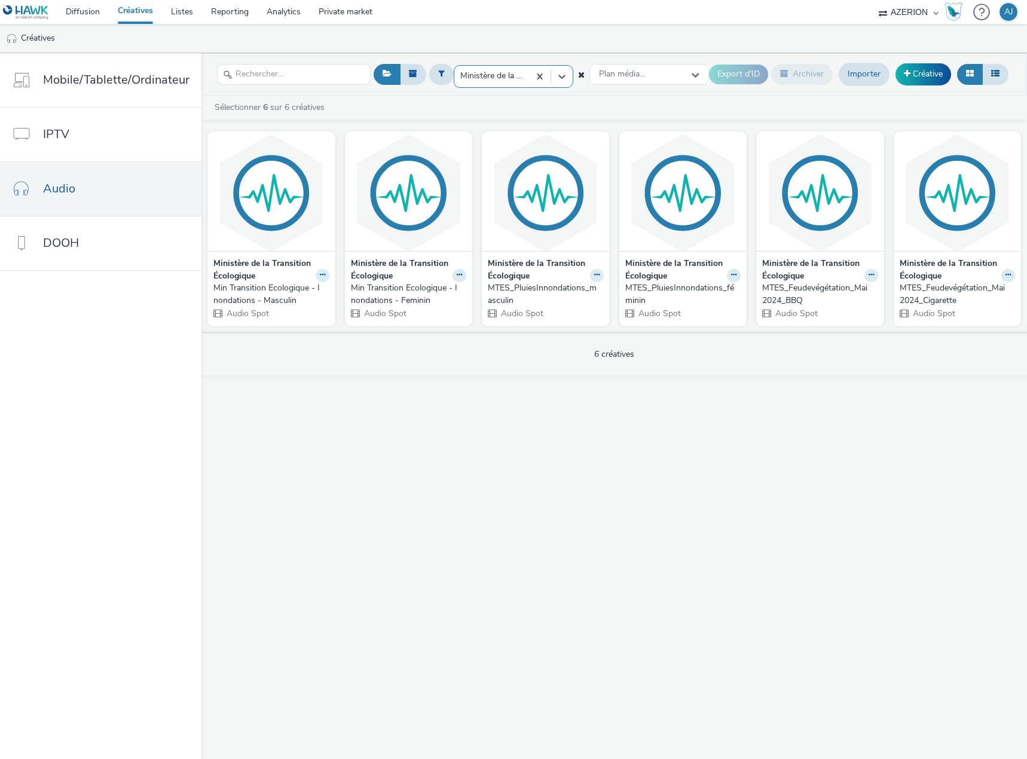
click at [320, 275] on icon at bounding box center [322, 274] width 5 height 7
click at [320, 276] on icon at bounding box center [322, 274] width 5 height 7
click at [539, 229] on img at bounding box center [546, 192] width 122 height 117
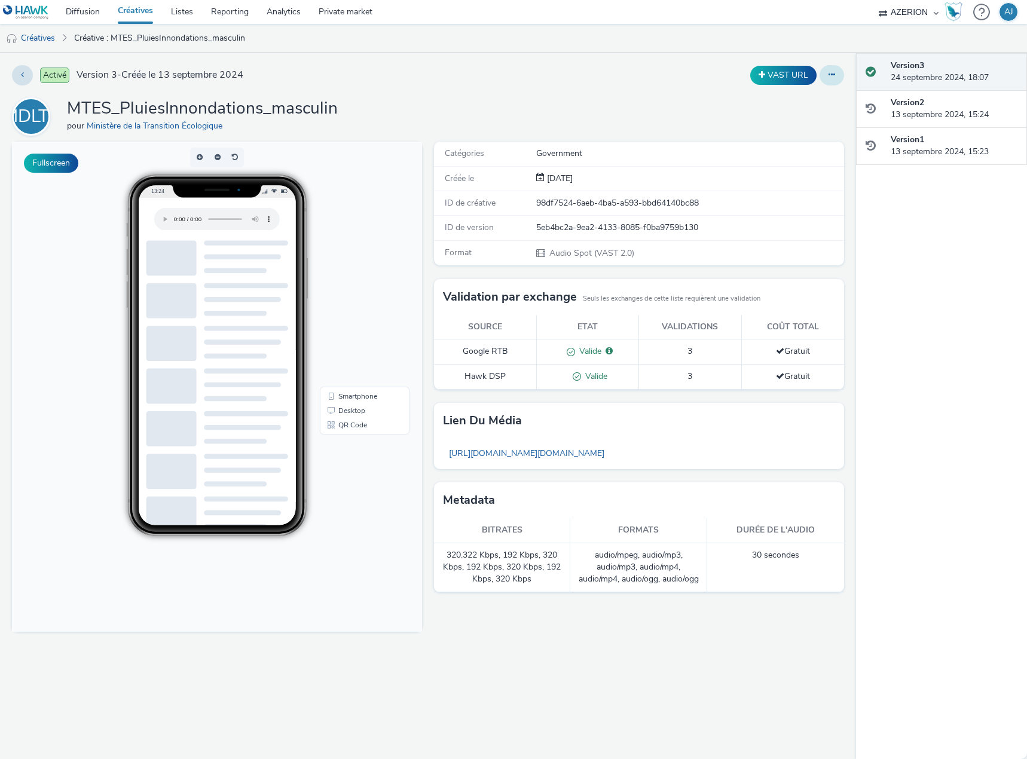
click at [834, 77] on icon at bounding box center [831, 75] width 7 height 8
click at [804, 94] on link "Modifier" at bounding box center [799, 99] width 90 height 24
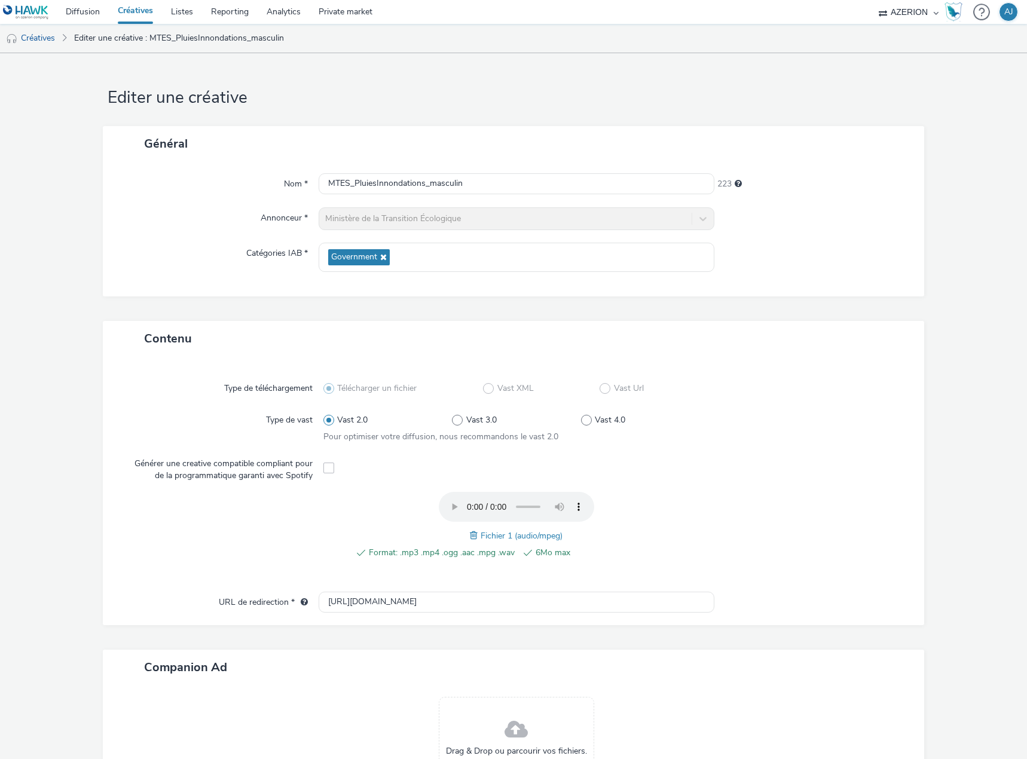
click at [470, 536] on span at bounding box center [475, 535] width 11 height 13
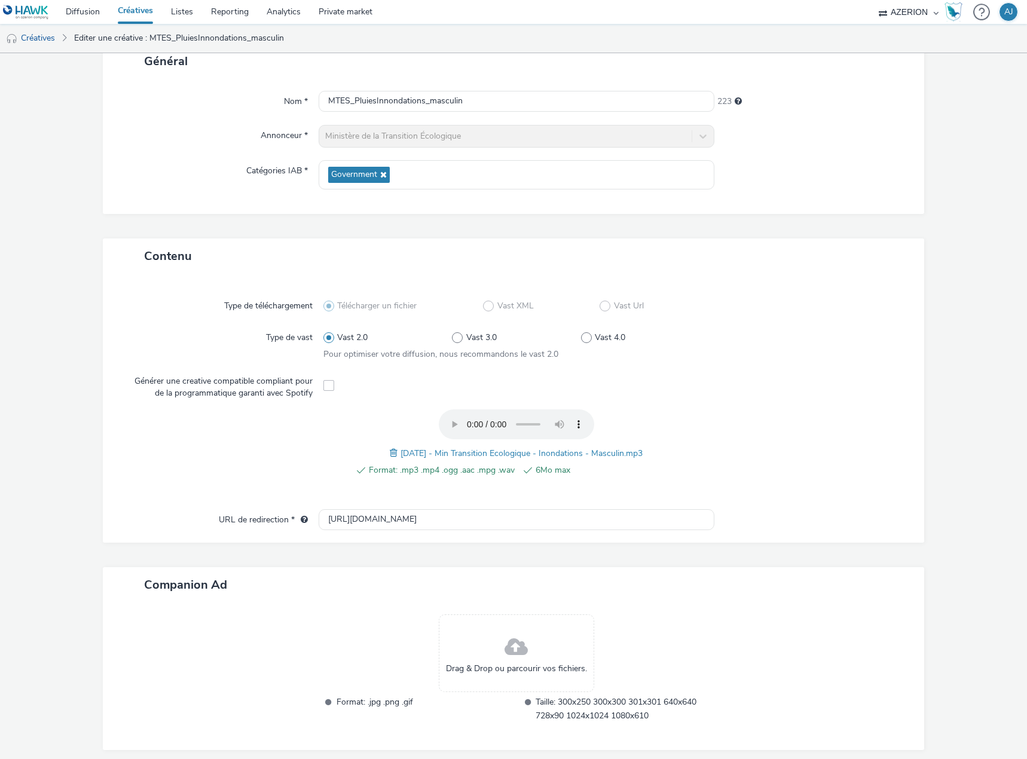
scroll to position [128, 0]
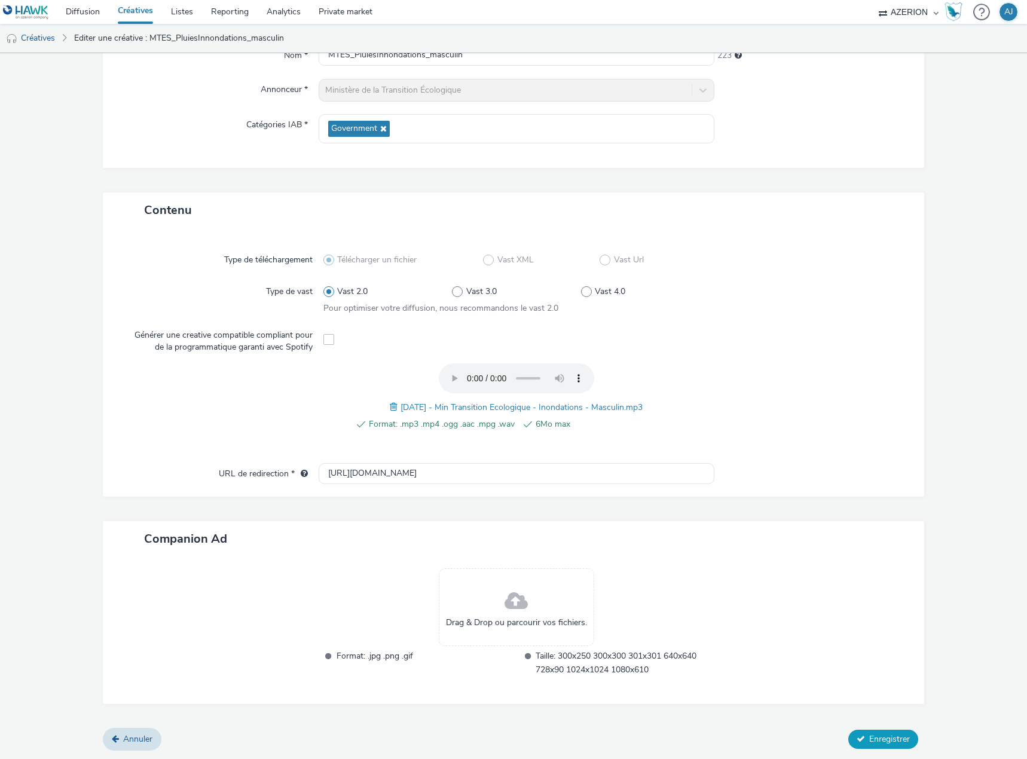
click at [885, 739] on span "Enregistrer" at bounding box center [889, 738] width 41 height 11
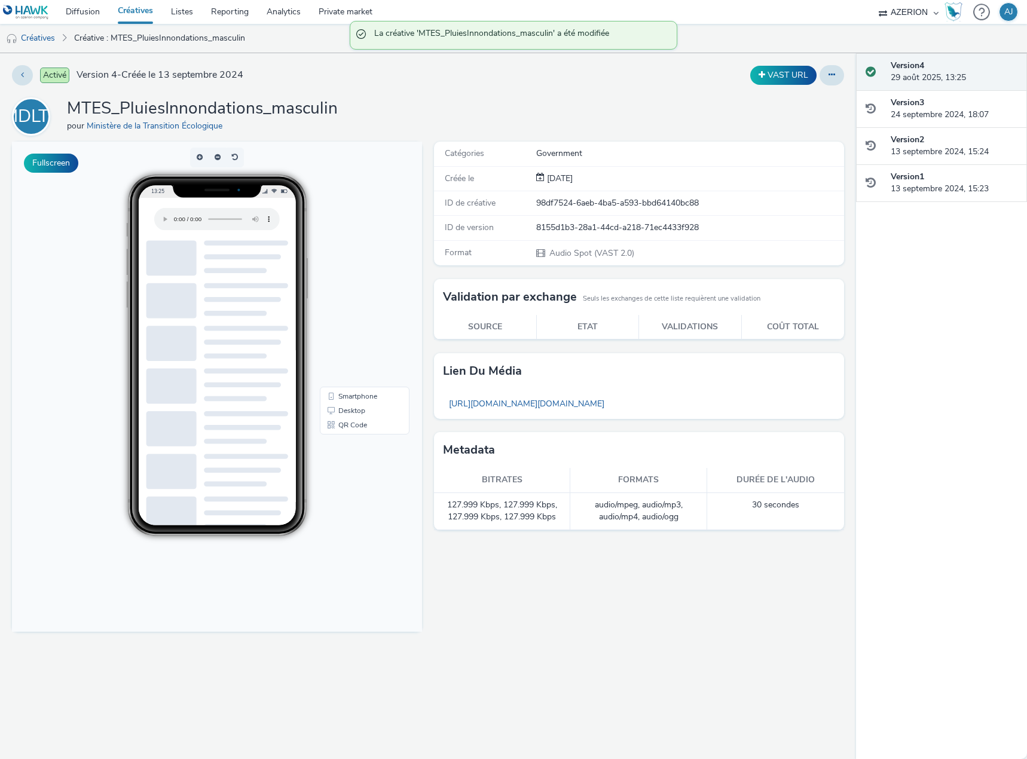
click at [451, 79] on div "Activé Version 4 - Créée le 13 septembre 2024" at bounding box center [261, 75] width 499 height 20
click at [43, 39] on link "Créatives" at bounding box center [30, 38] width 61 height 29
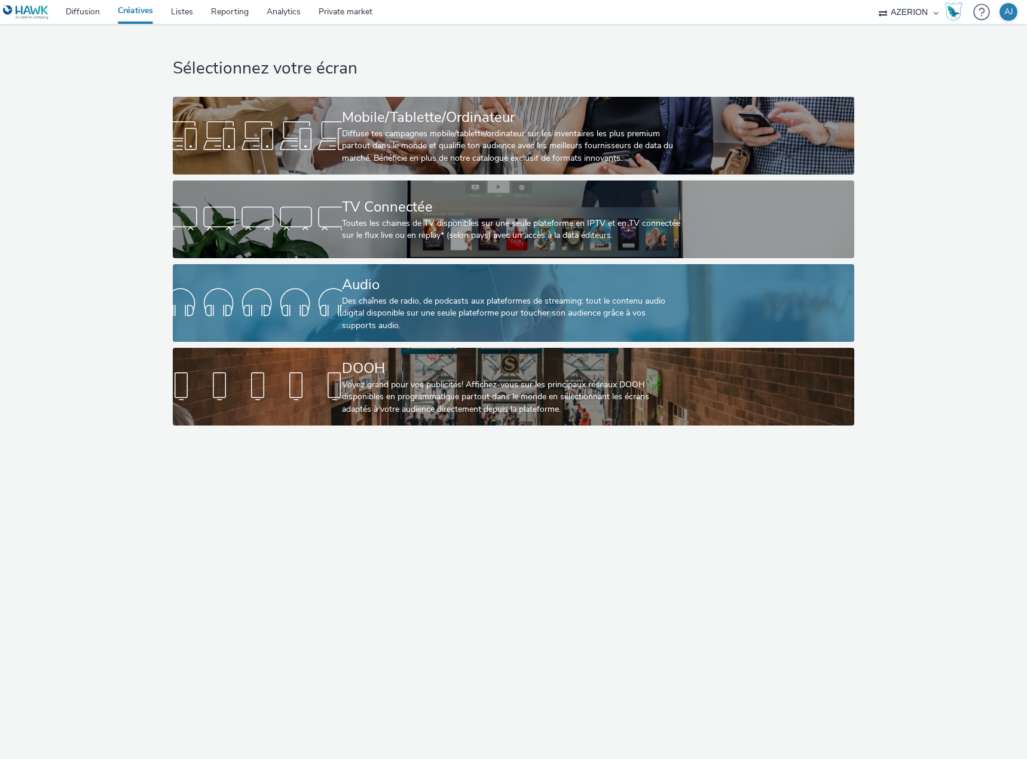
click at [412, 292] on div "Audio" at bounding box center [511, 284] width 338 height 21
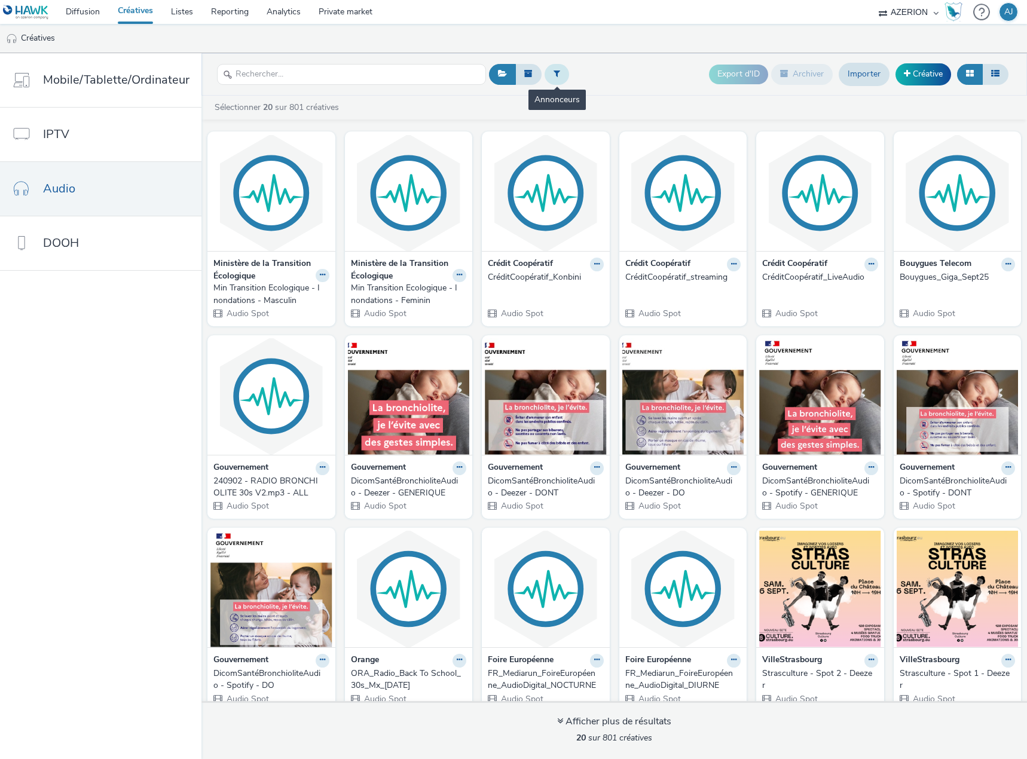
click at [556, 75] on icon at bounding box center [556, 73] width 7 height 8
click at [587, 77] on div at bounding box center [617, 79] width 84 height 14
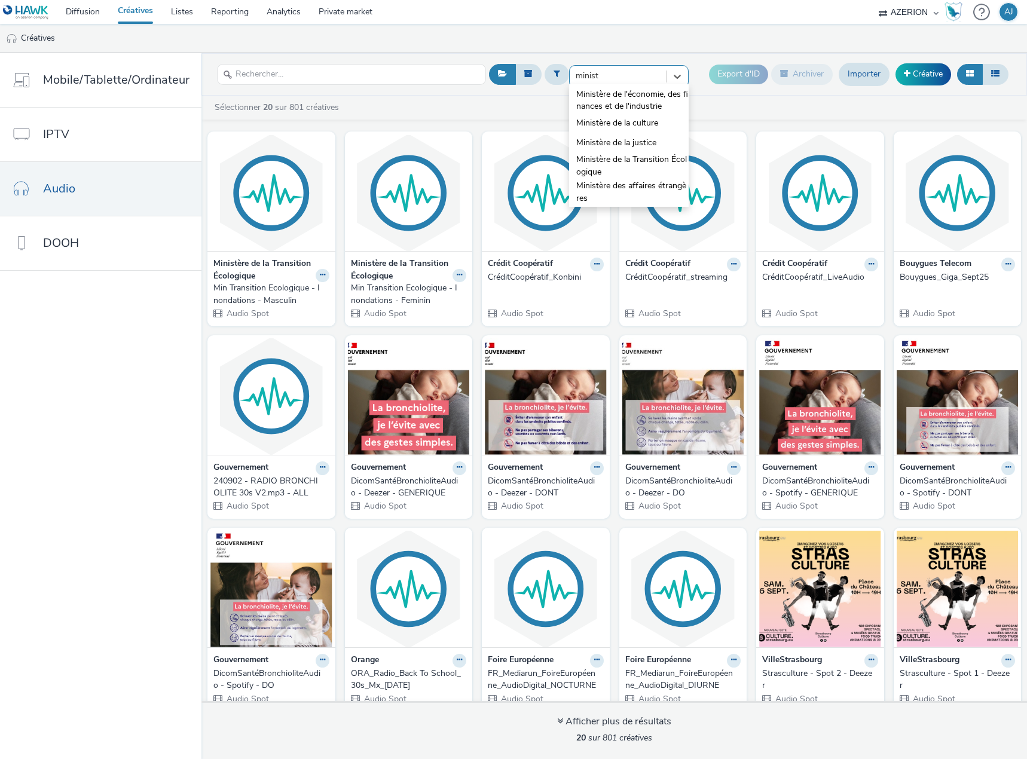
type input "ministè"
click at [613, 160] on span "Ministère de la Transition Écologique" at bounding box center [632, 166] width 112 height 24
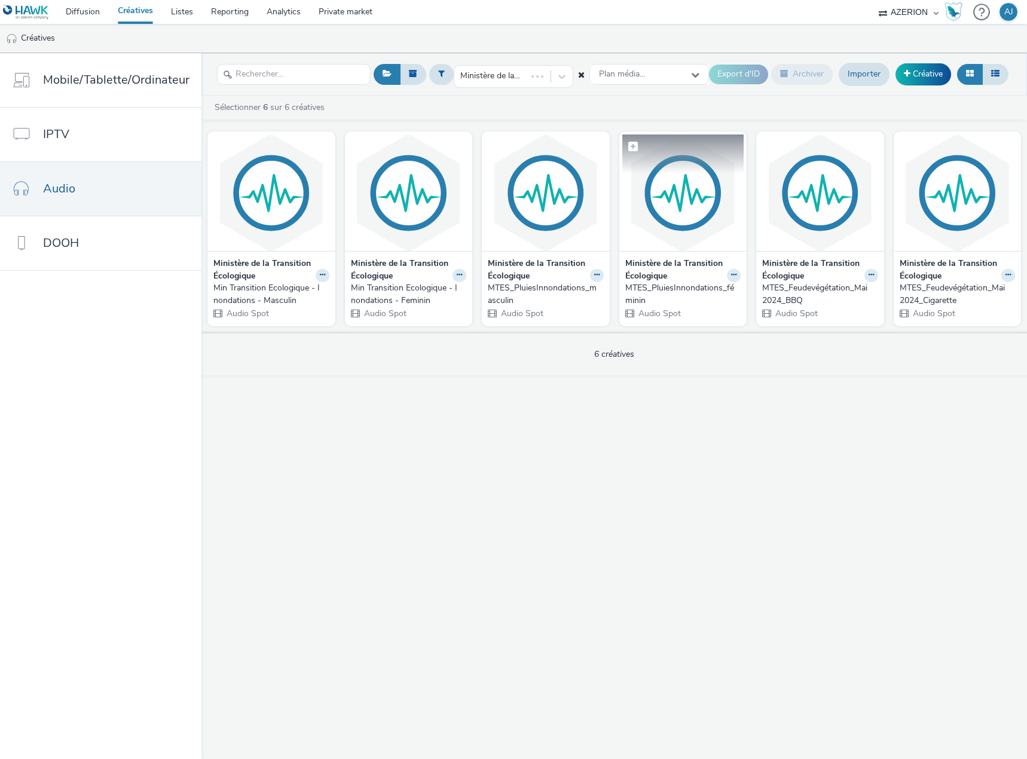
click at [684, 222] on img at bounding box center [683, 192] width 122 height 117
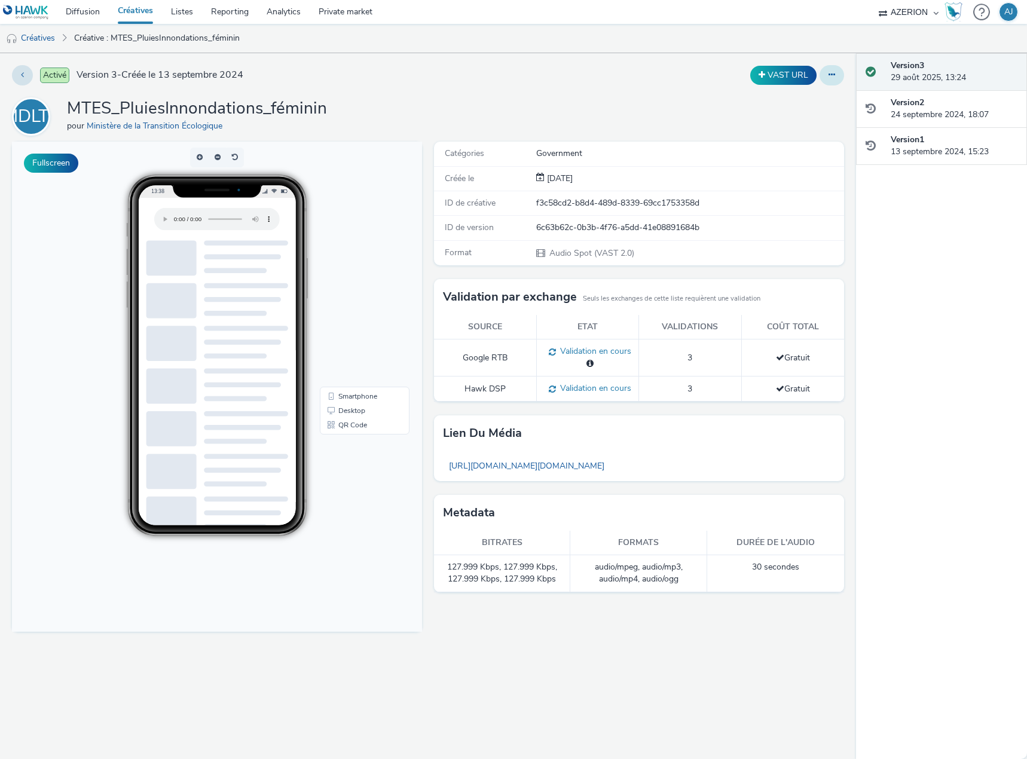
click at [826, 73] on button at bounding box center [831, 75] width 24 height 20
click at [813, 96] on link "Modifier" at bounding box center [799, 99] width 90 height 24
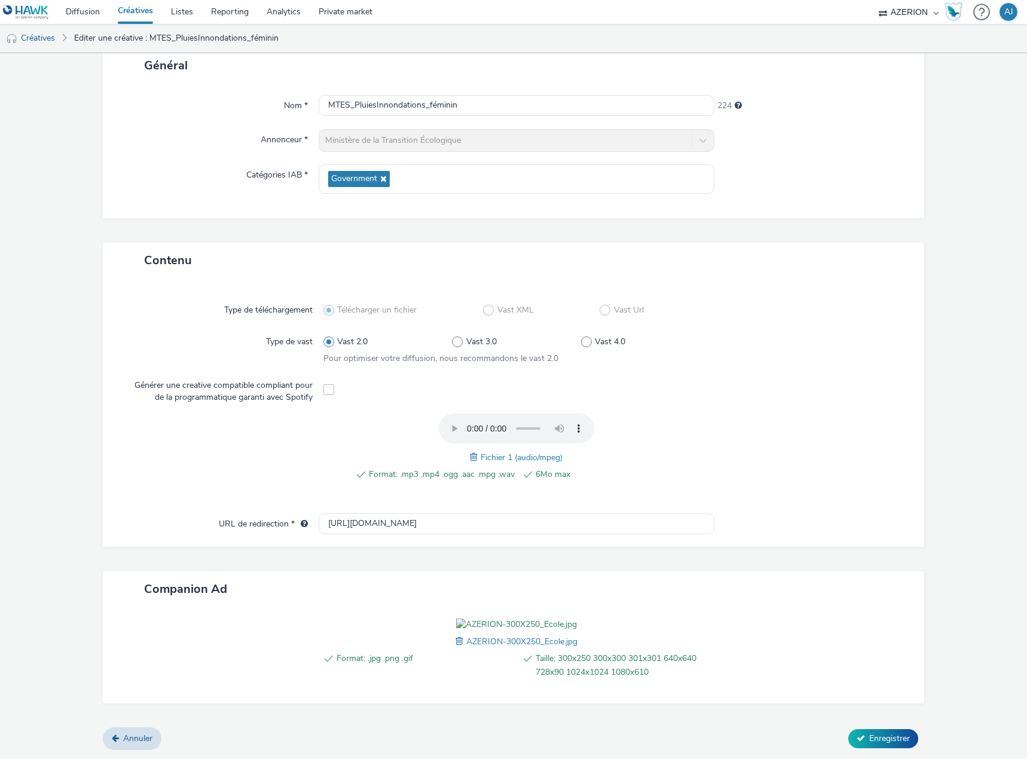
scroll to position [147, 0]
click at [456, 639] on span at bounding box center [460, 641] width 11 height 13
